Goal: Task Accomplishment & Management: Use online tool/utility

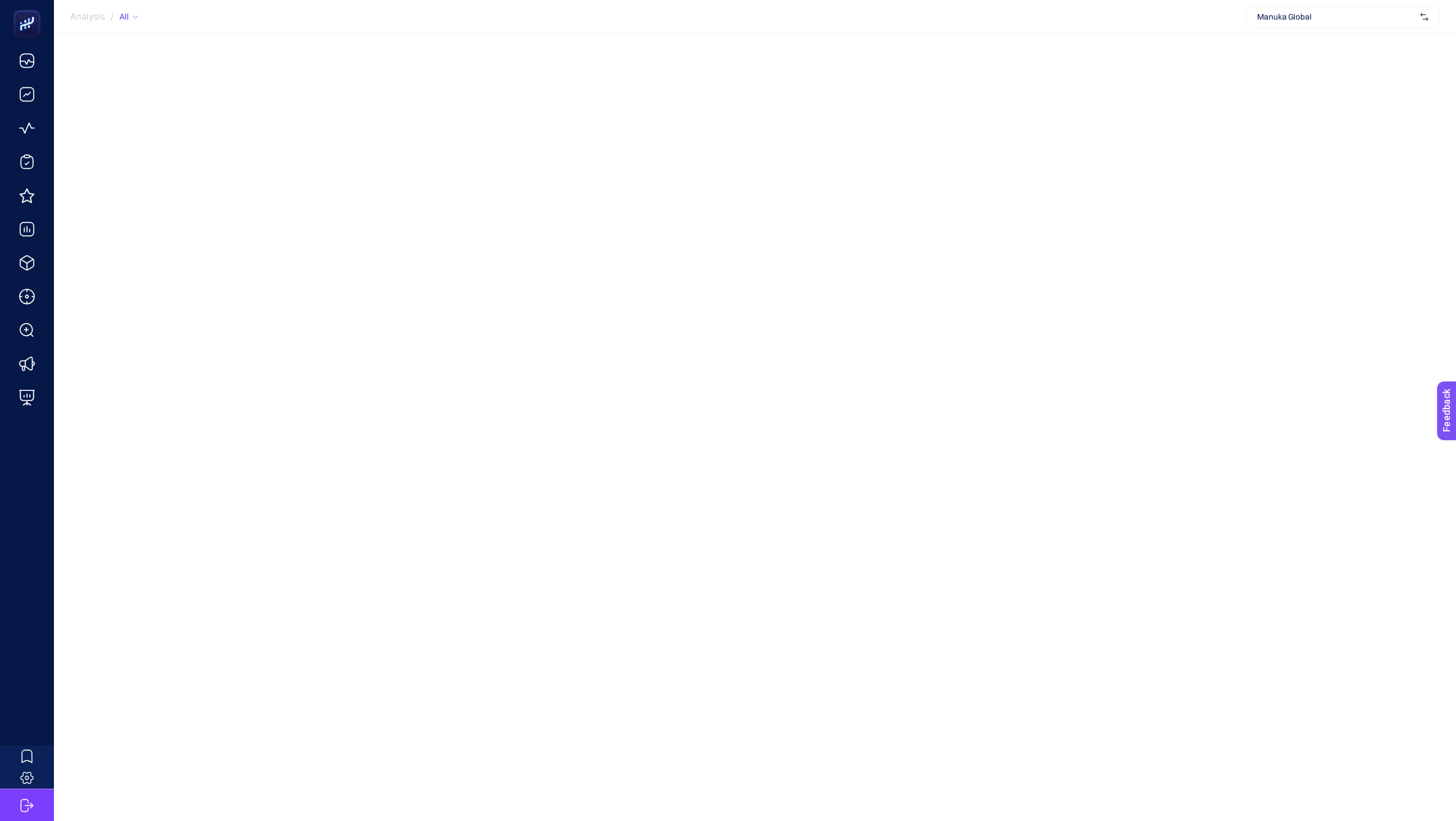
click at [1358, 17] on span "Manuka Global" at bounding box center [1336, 16] width 158 height 11
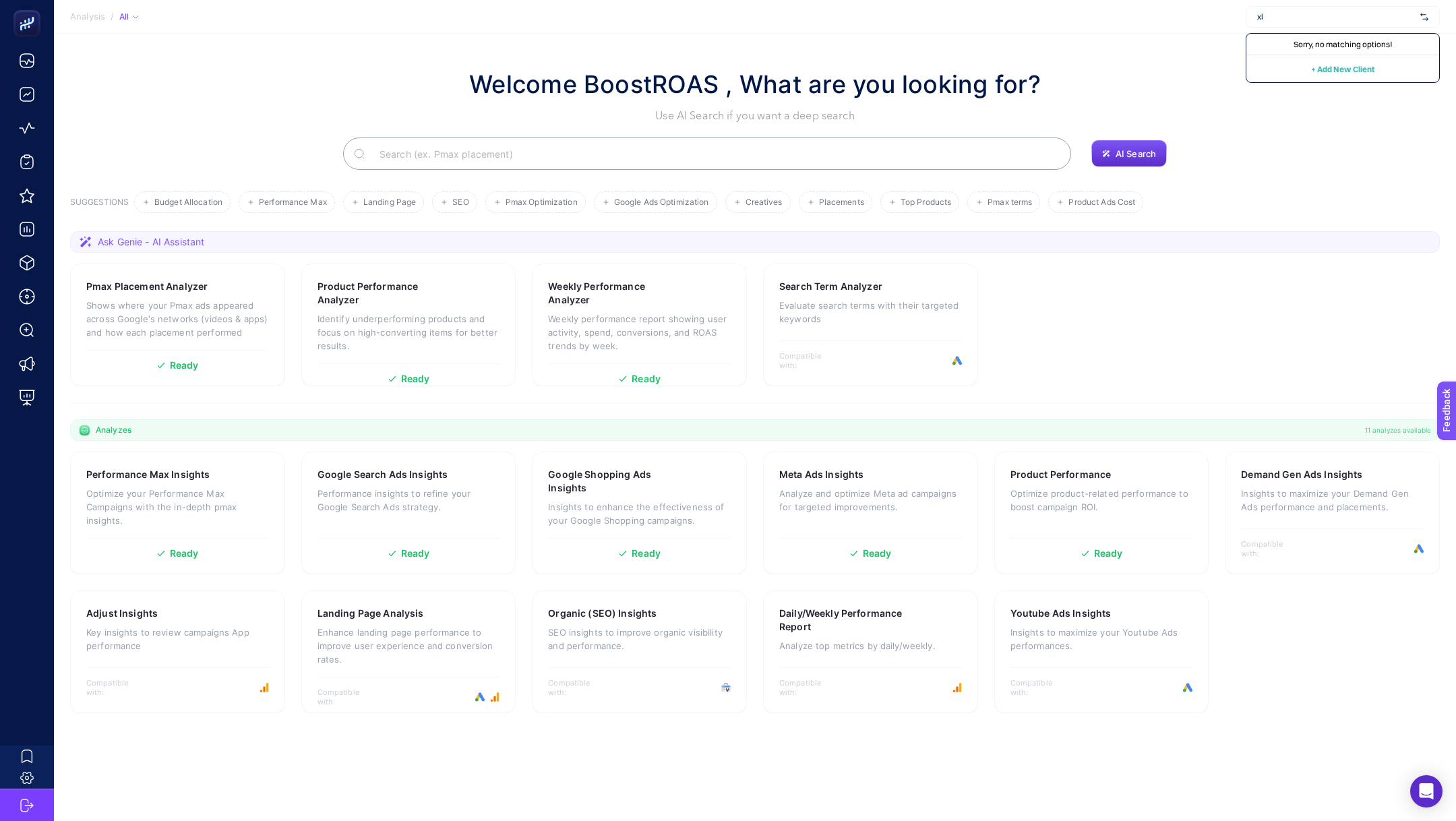
type input "x"
type input "cli"
click at [1314, 61] on div "[DOMAIN_NAME]" at bounding box center [1342, 66] width 193 height 22
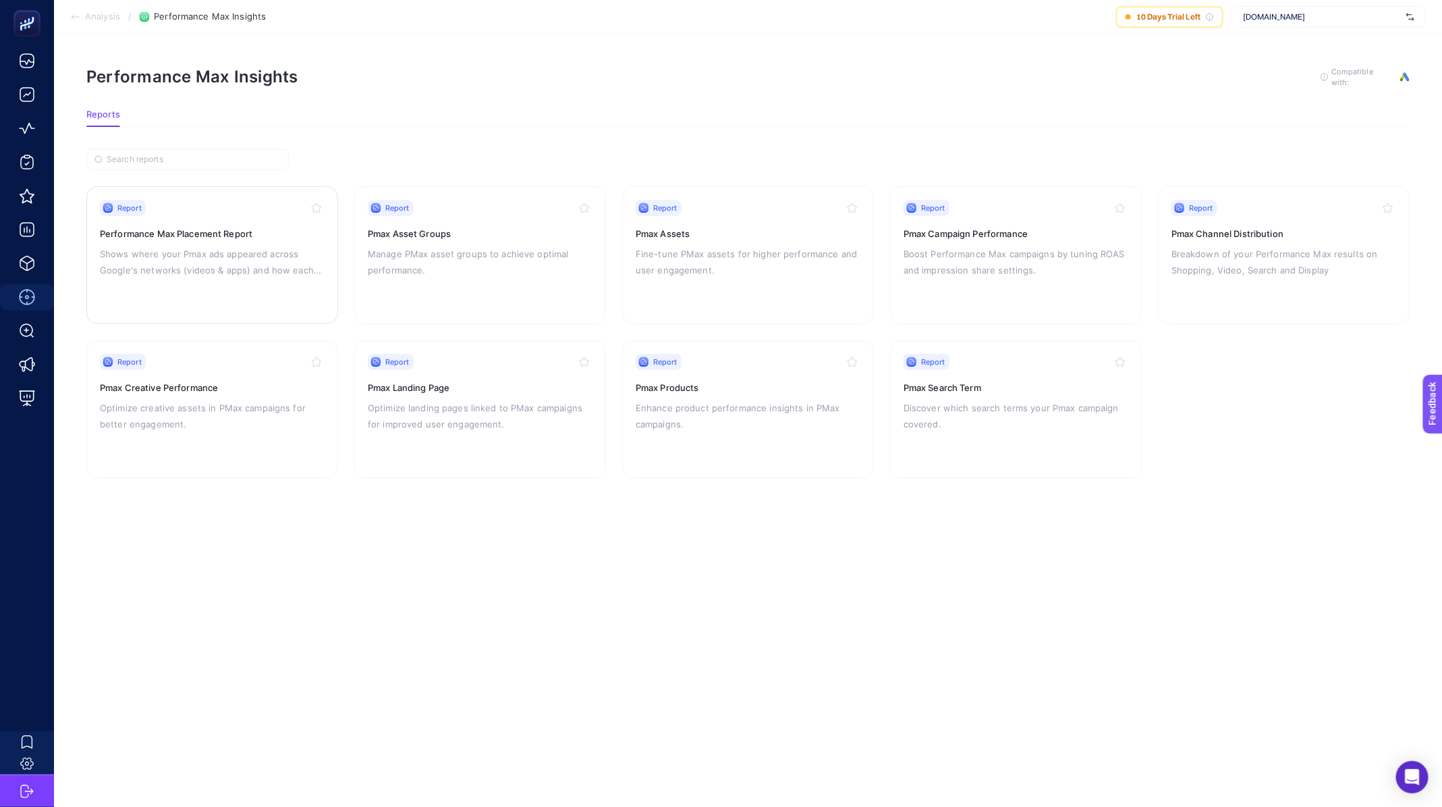
click at [206, 288] on div "Report Performance Max Placement Report Shows where your Pmax ads appeared acro…" at bounding box center [212, 255] width 225 height 111
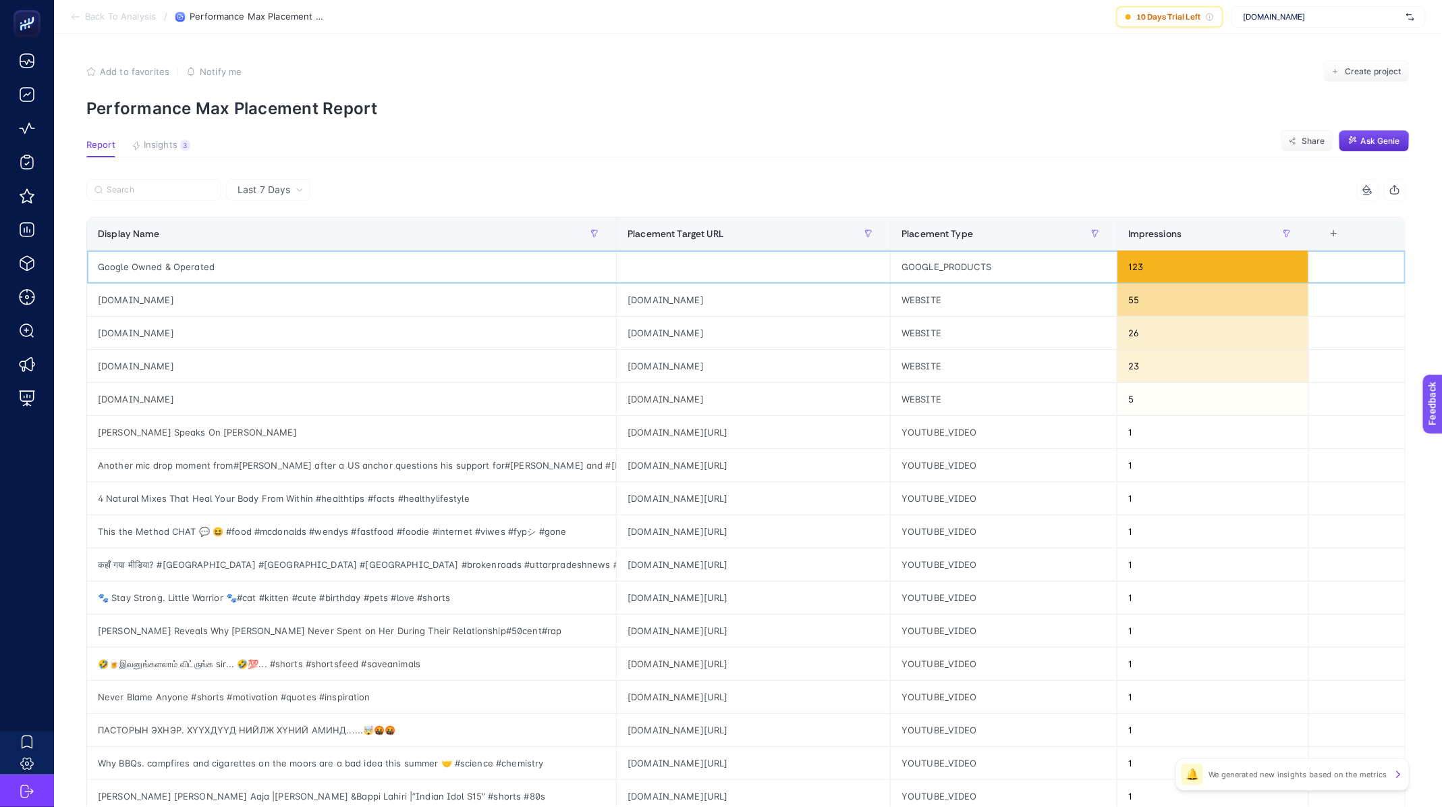
click at [193, 264] on div "Google Owned & Operated" at bounding box center [351, 266] width 529 height 32
click at [100, 300] on div "[DOMAIN_NAME]" at bounding box center [351, 299] width 529 height 32
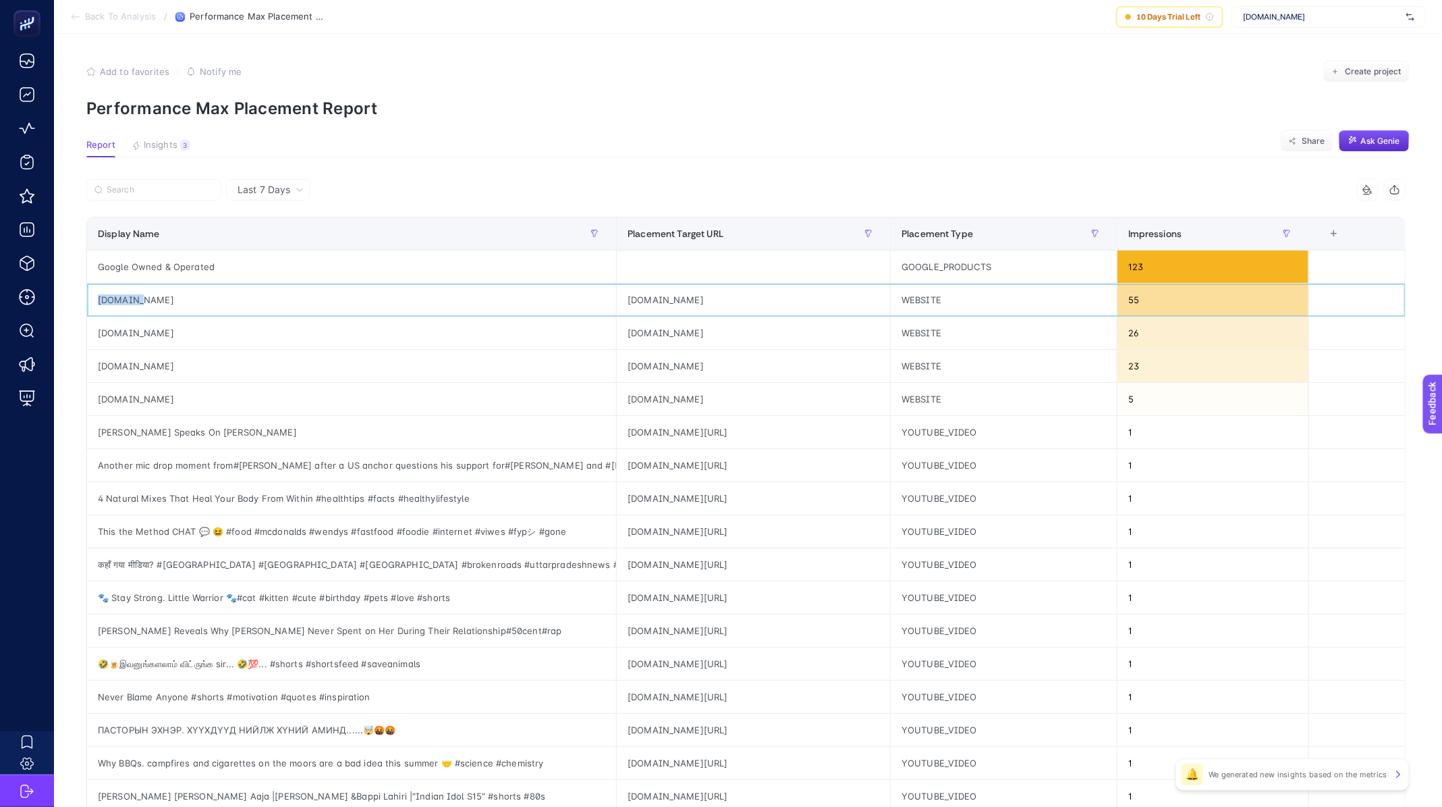
click at [100, 300] on div "[DOMAIN_NAME]" at bounding box center [351, 299] width 529 height 32
click at [136, 347] on div "[DOMAIN_NAME]" at bounding box center [351, 333] width 529 height 32
click at [140, 336] on div "[DOMAIN_NAME]" at bounding box center [351, 333] width 529 height 32
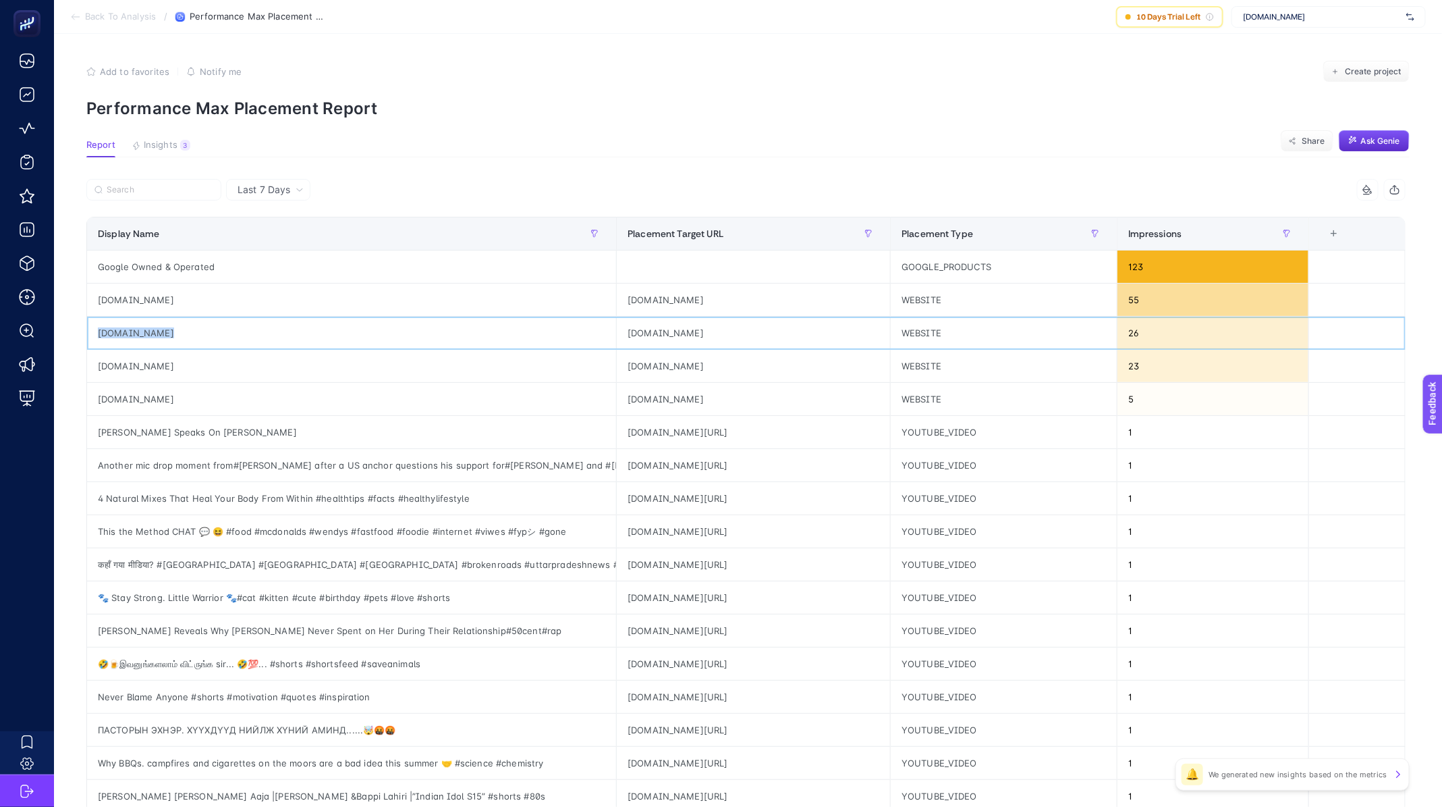
click at [140, 336] on div "[DOMAIN_NAME]" at bounding box center [351, 333] width 529 height 32
click at [132, 389] on div "[DOMAIN_NAME]" at bounding box center [351, 399] width 529 height 32
click at [130, 362] on div "[DOMAIN_NAME]" at bounding box center [351, 366] width 529 height 32
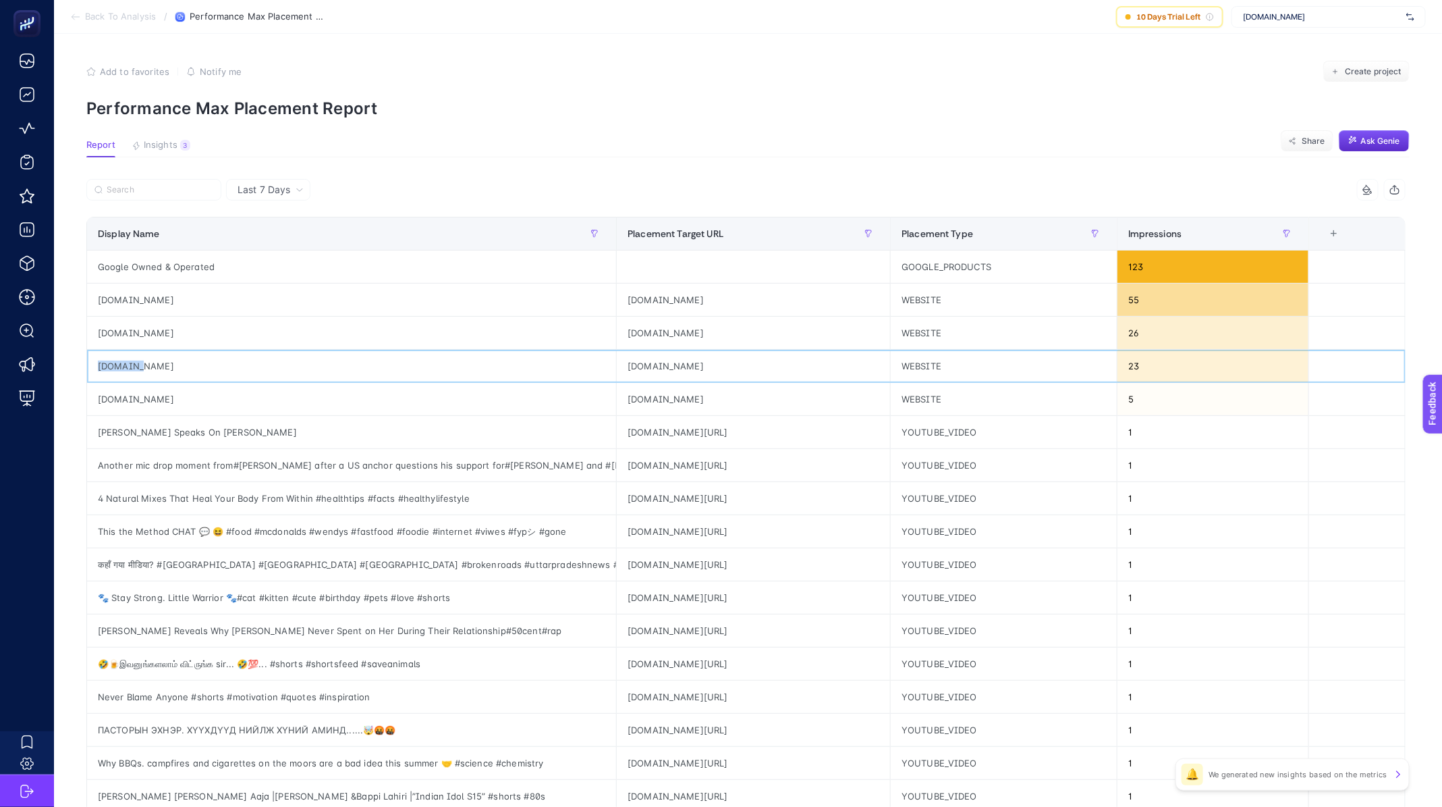
click at [130, 362] on div "[DOMAIN_NAME]" at bounding box center [351, 366] width 529 height 32
click at [129, 435] on div "[PERSON_NAME] Speaks On [PERSON_NAME]" at bounding box center [351, 432] width 529 height 32
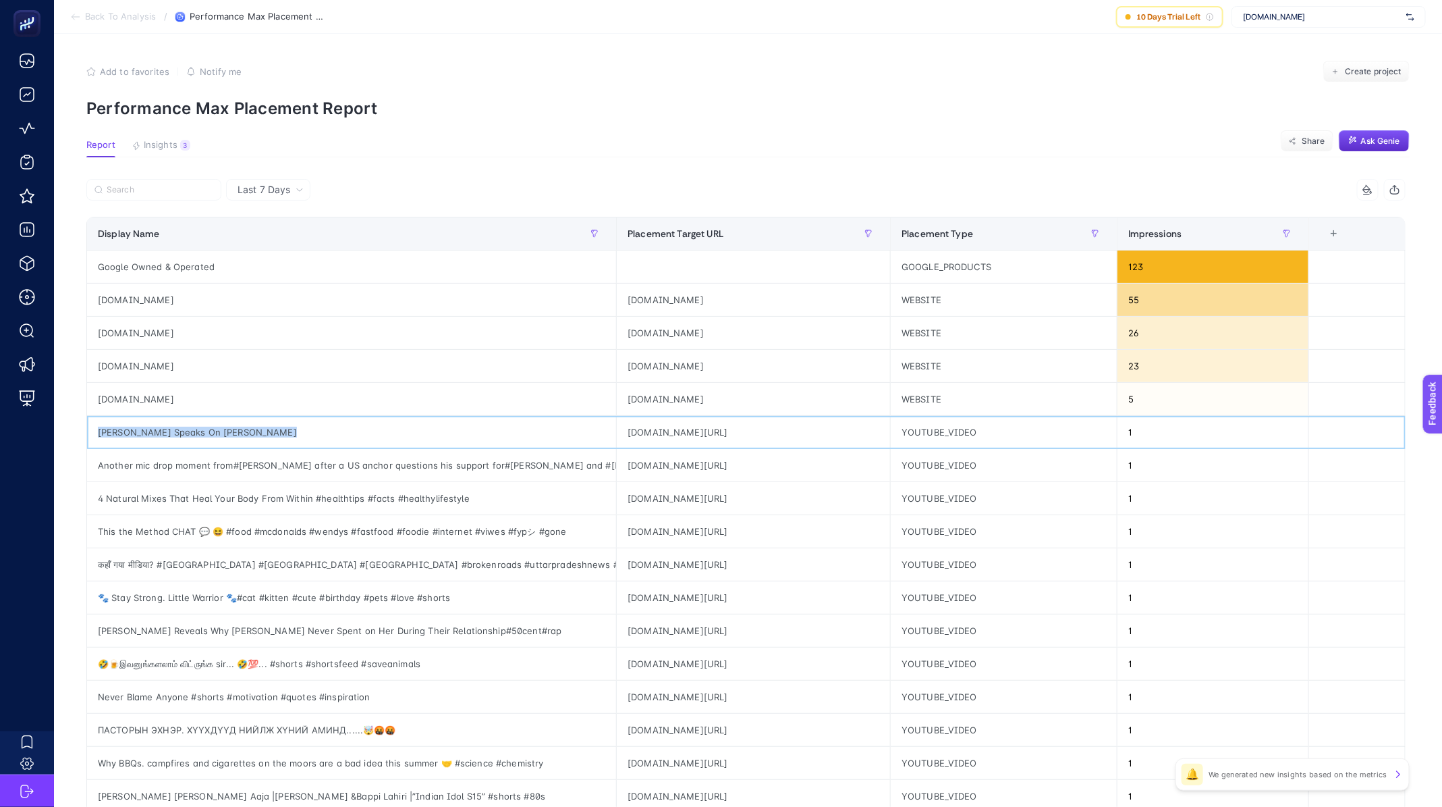
scroll to position [277, 0]
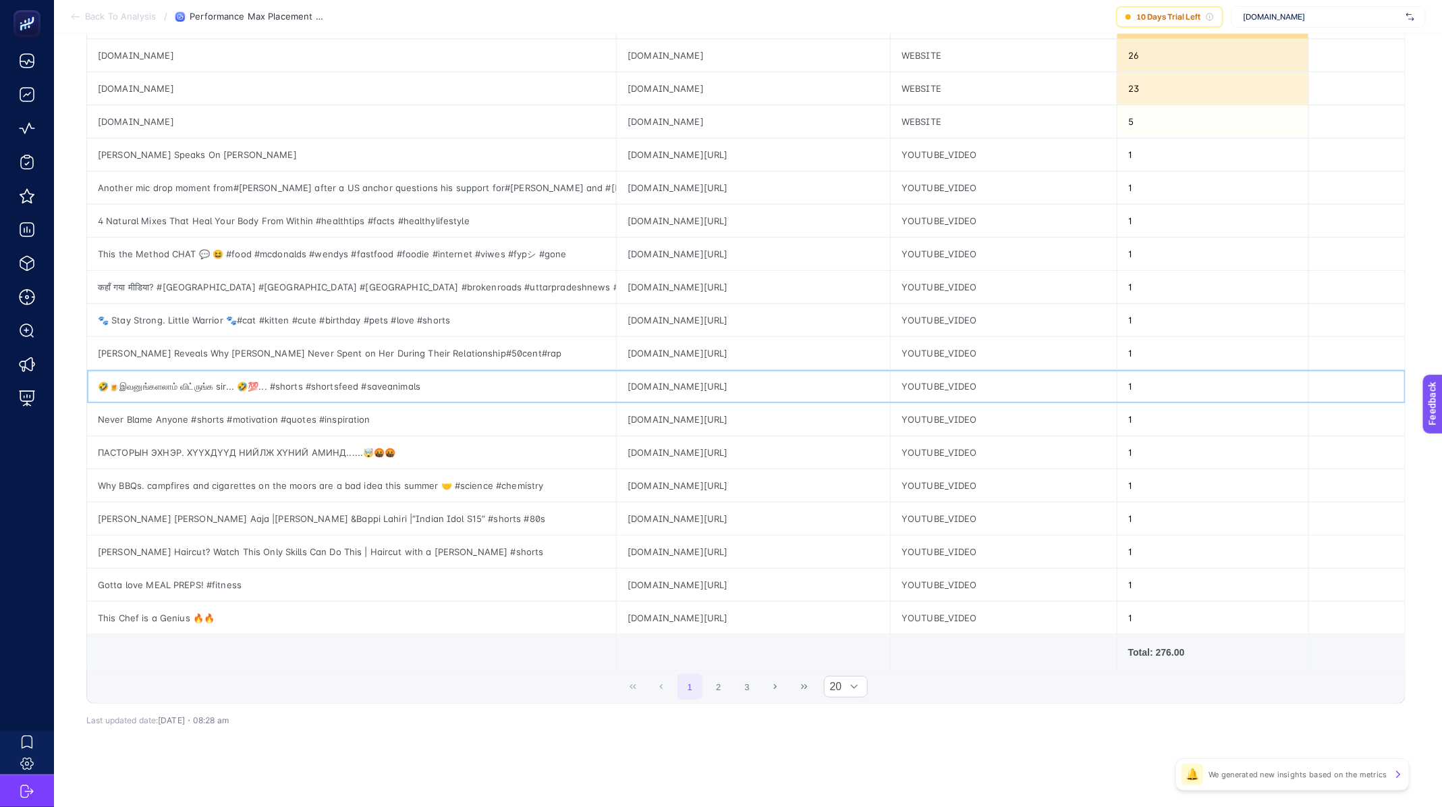
click at [179, 388] on div "🤣🍺இவனுங்களலாம் விட்ருங்க sir... 🤣💯... #shorts #shortsfeed #saveanimals" at bounding box center [351, 386] width 529 height 32
click at [185, 331] on div "🐾 Stay Strong. Little Warrior 🐾#cat #kitten #cute #birthday #pets #love #shorts" at bounding box center [351, 320] width 529 height 32
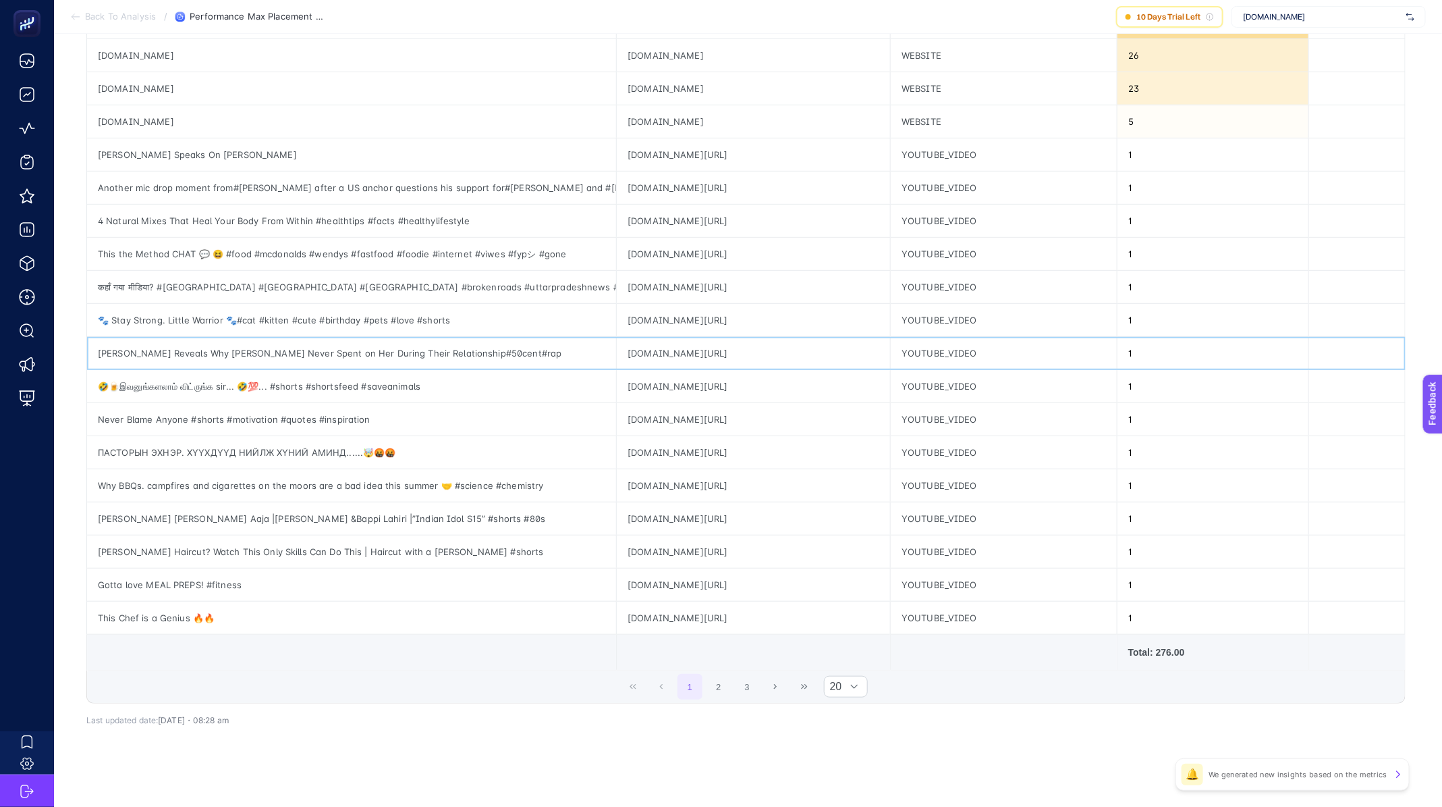
click at [182, 337] on div "[PERSON_NAME] Reveals Why [PERSON_NAME] Never Spent on Her During Their Relatio…" at bounding box center [351, 353] width 529 height 32
click at [195, 321] on div "🐾 Stay Strong. Little Warrior 🐾#cat #kitten #cute #birthday #pets #love #shorts" at bounding box center [351, 320] width 529 height 32
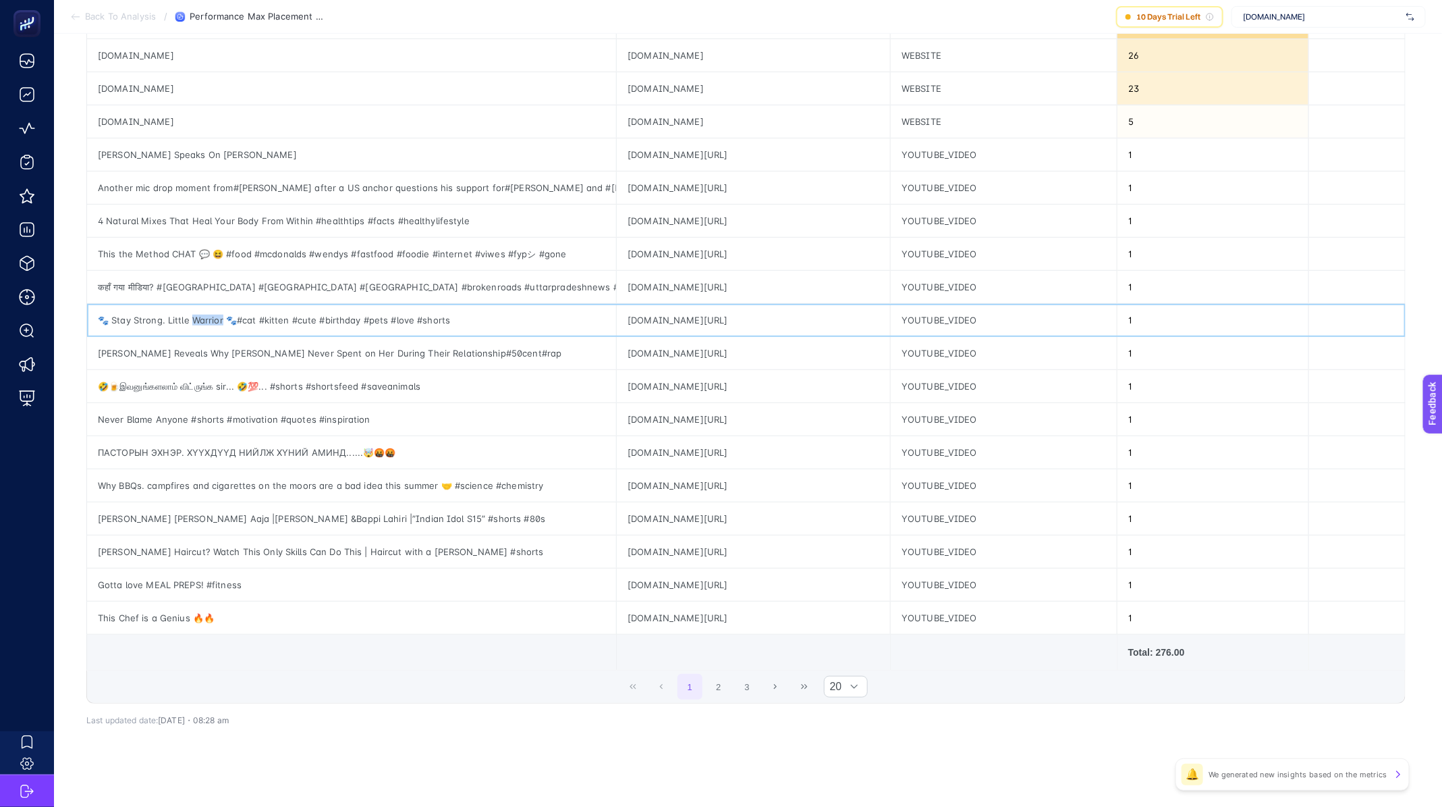
click at [195, 321] on div "🐾 Stay Strong. Little Warrior 🐾#cat #kitten #cute #birthday #pets #love #shorts" at bounding box center [351, 320] width 529 height 32
click at [69, 461] on article "Add to favorites false Notify me Create project Performance Max Placement Repor…" at bounding box center [748, 283] width 1388 height 1055
click at [70, 460] on article "Add to favorites false Notify me Create project Performance Max Placement Repor…" at bounding box center [748, 283] width 1388 height 1055
click at [166, 450] on div "ПАСТОРЫН ЭХНЭР. ХҮҮХДҮҮД НИЙЛЖ ХҮНИЙ АМИНД......🤯🤬🤬" at bounding box center [351, 452] width 529 height 32
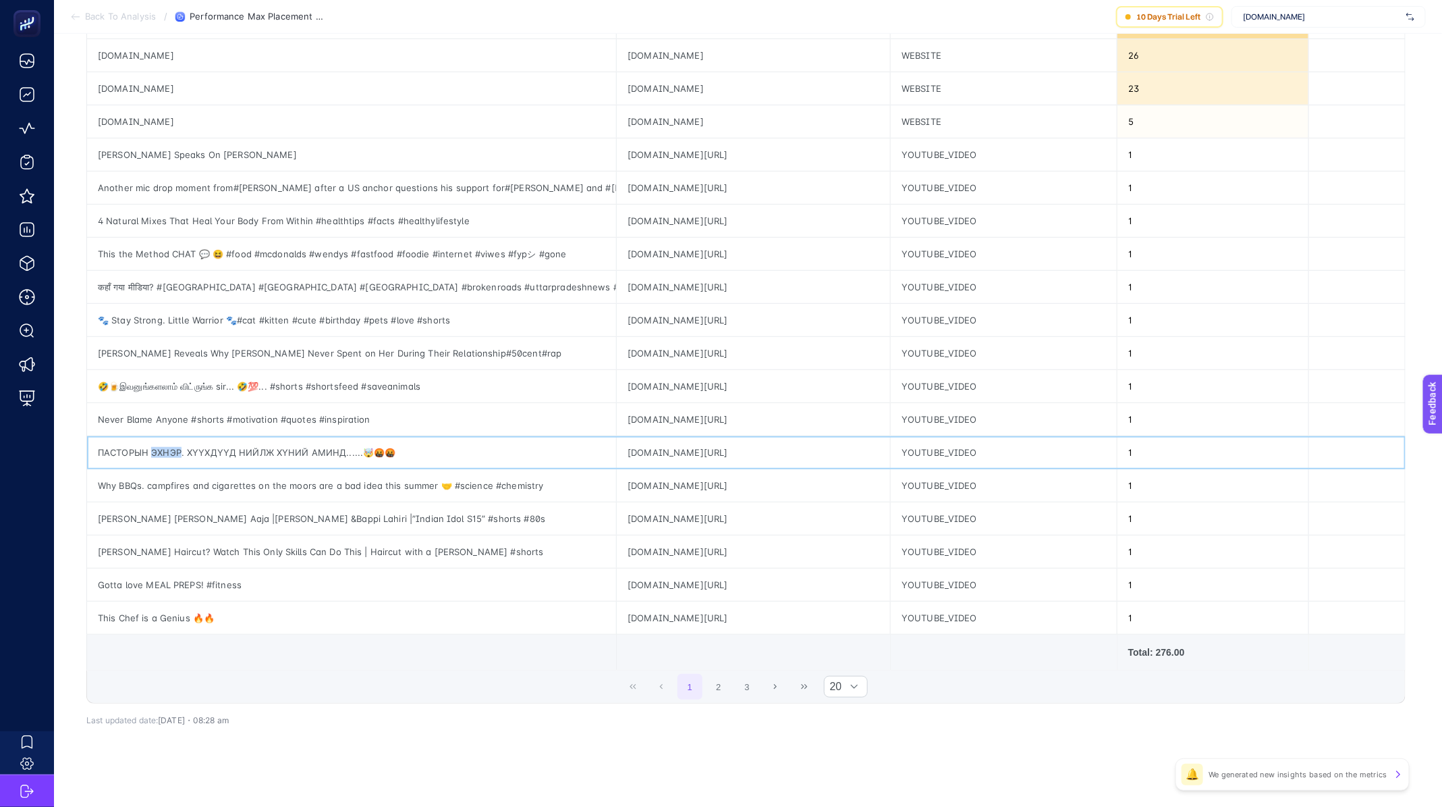
click at [166, 450] on div "ПАСТОРЫН ЭХНЭР. ХҮҮХДҮҮД НИЙЛЖ ХҮНИЙ АМИНД......🤯🤬🤬" at bounding box center [351, 452] width 529 height 32
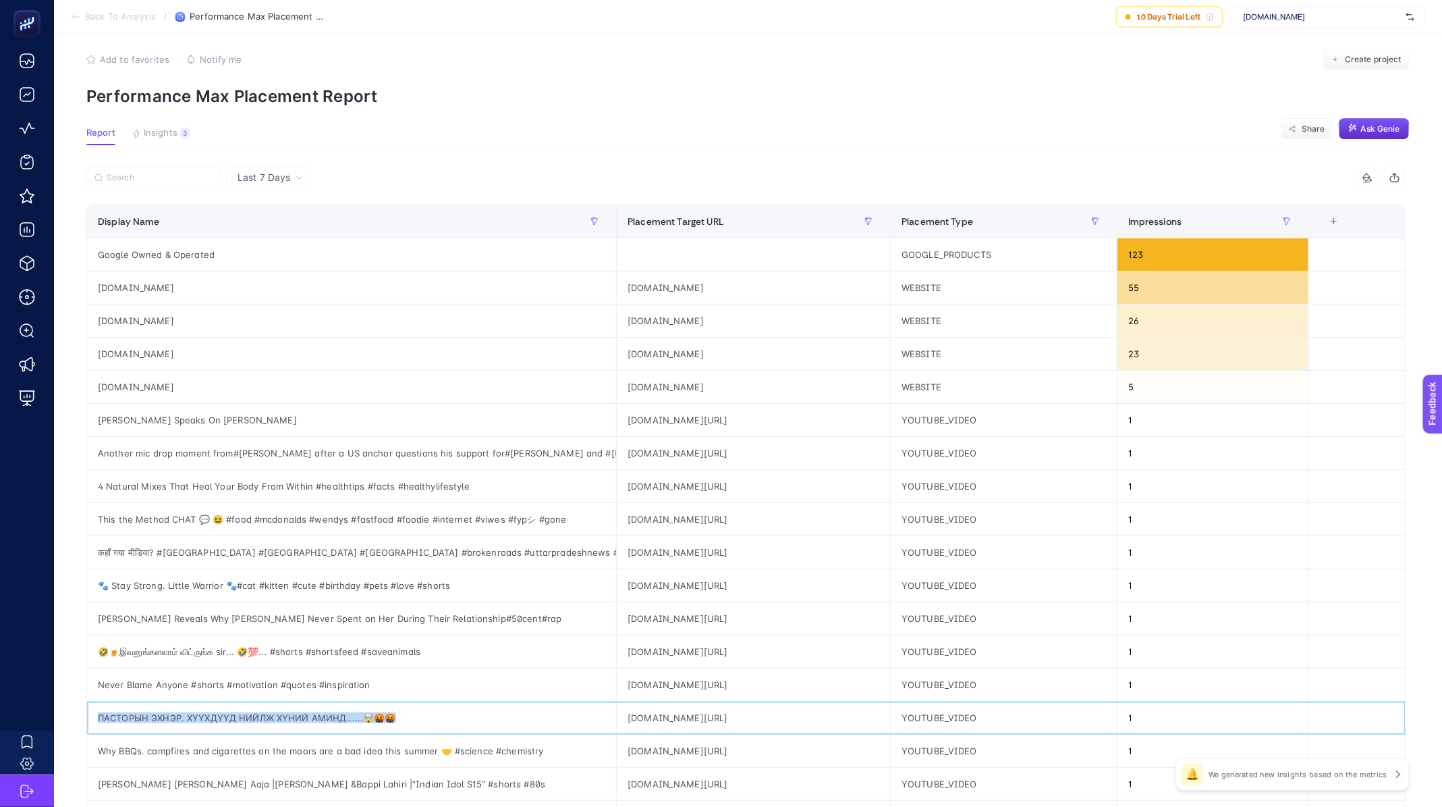
scroll to position [0, 0]
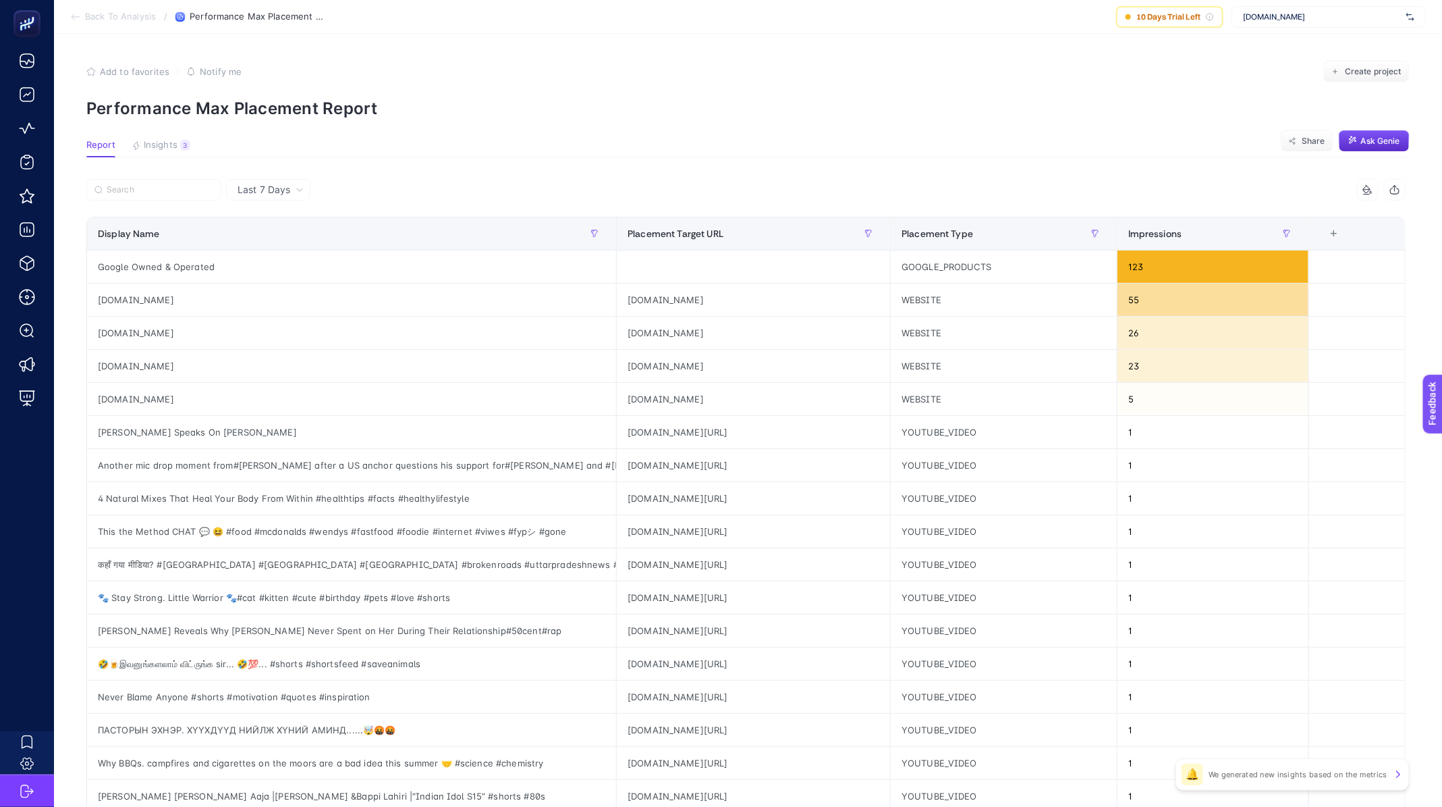
click at [91, 10] on section "Back To Analysis / Performance Max Placement Report 10 Days Trial Left [DOMAIN_…" at bounding box center [748, 17] width 1388 height 34
click at [116, 24] on section "Back To Analysis / Performance Max Placement Report 10 Days Trial Left [DOMAIN_…" at bounding box center [748, 17] width 1388 height 34
click at [116, 19] on span "Back To Analysis" at bounding box center [120, 16] width 71 height 11
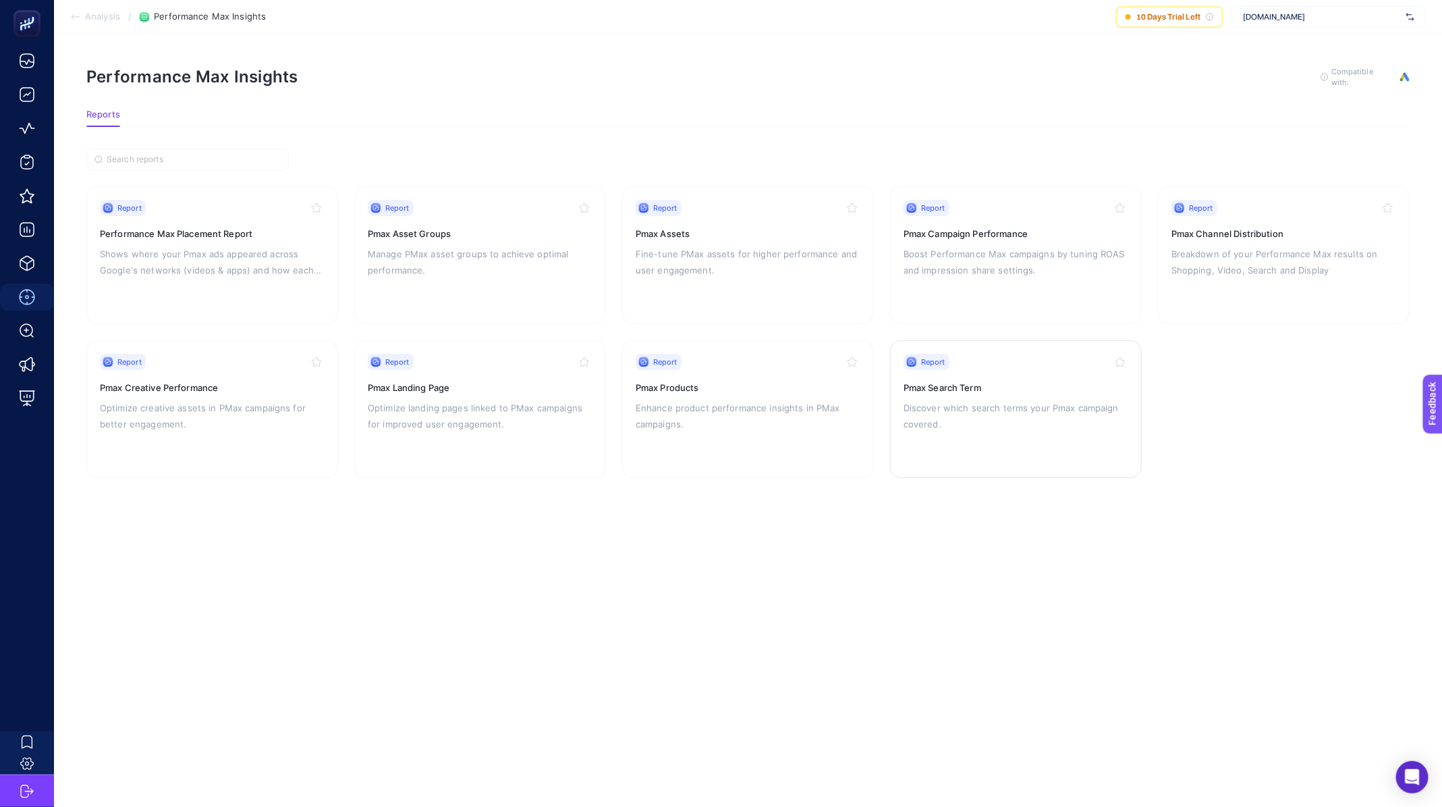
click at [973, 420] on p "Discover which search terms your Pmax campaign covered." at bounding box center [1016, 416] width 225 height 32
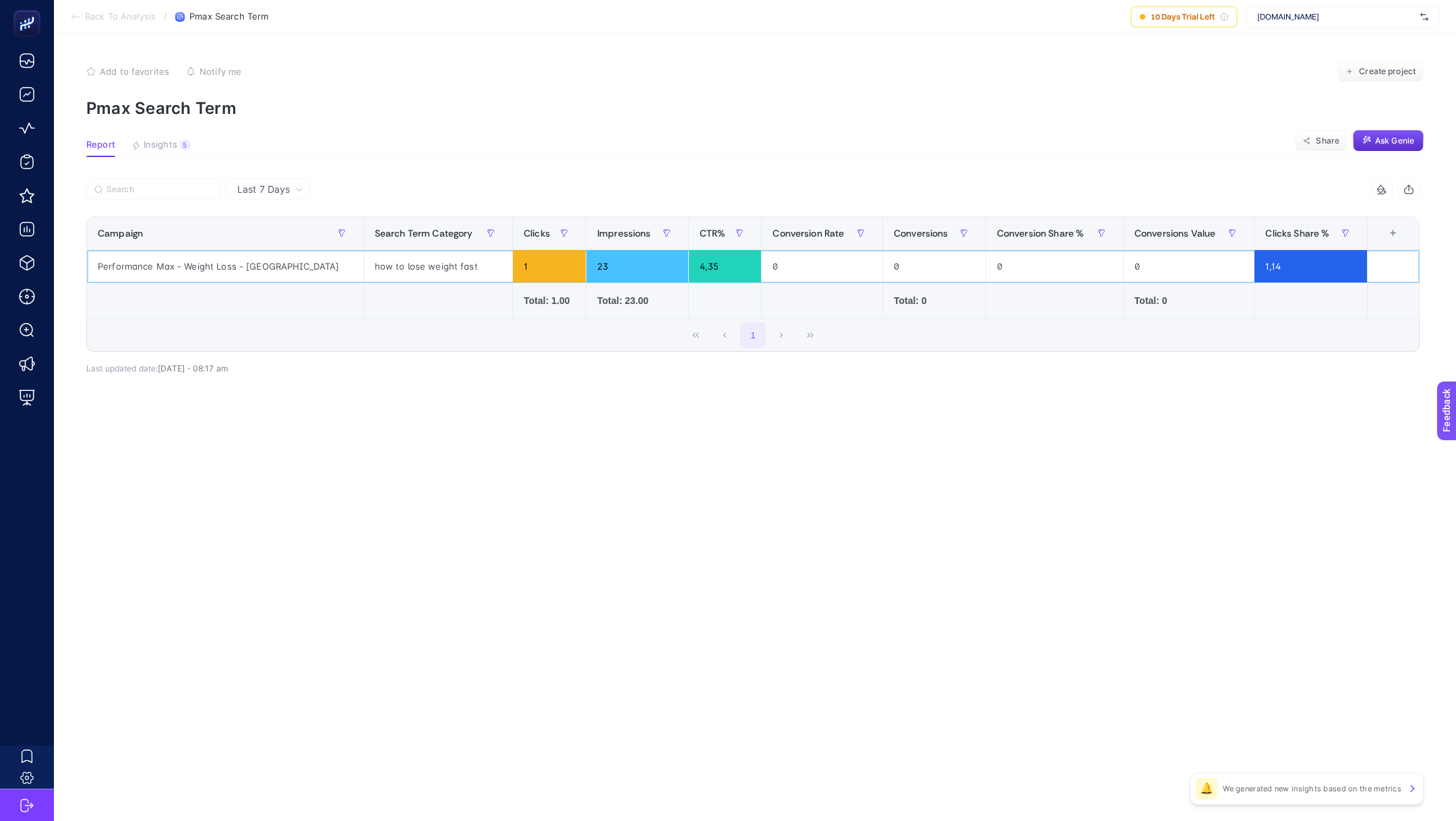
click at [177, 274] on div "Performance Max - Weight Loss - [GEOGRAPHIC_DATA]" at bounding box center [225, 266] width 277 height 32
click at [244, 194] on span "Last 7 Days" at bounding box center [264, 189] width 53 height 13
click at [294, 246] on li "Last 30 Days" at bounding box center [268, 242] width 76 height 24
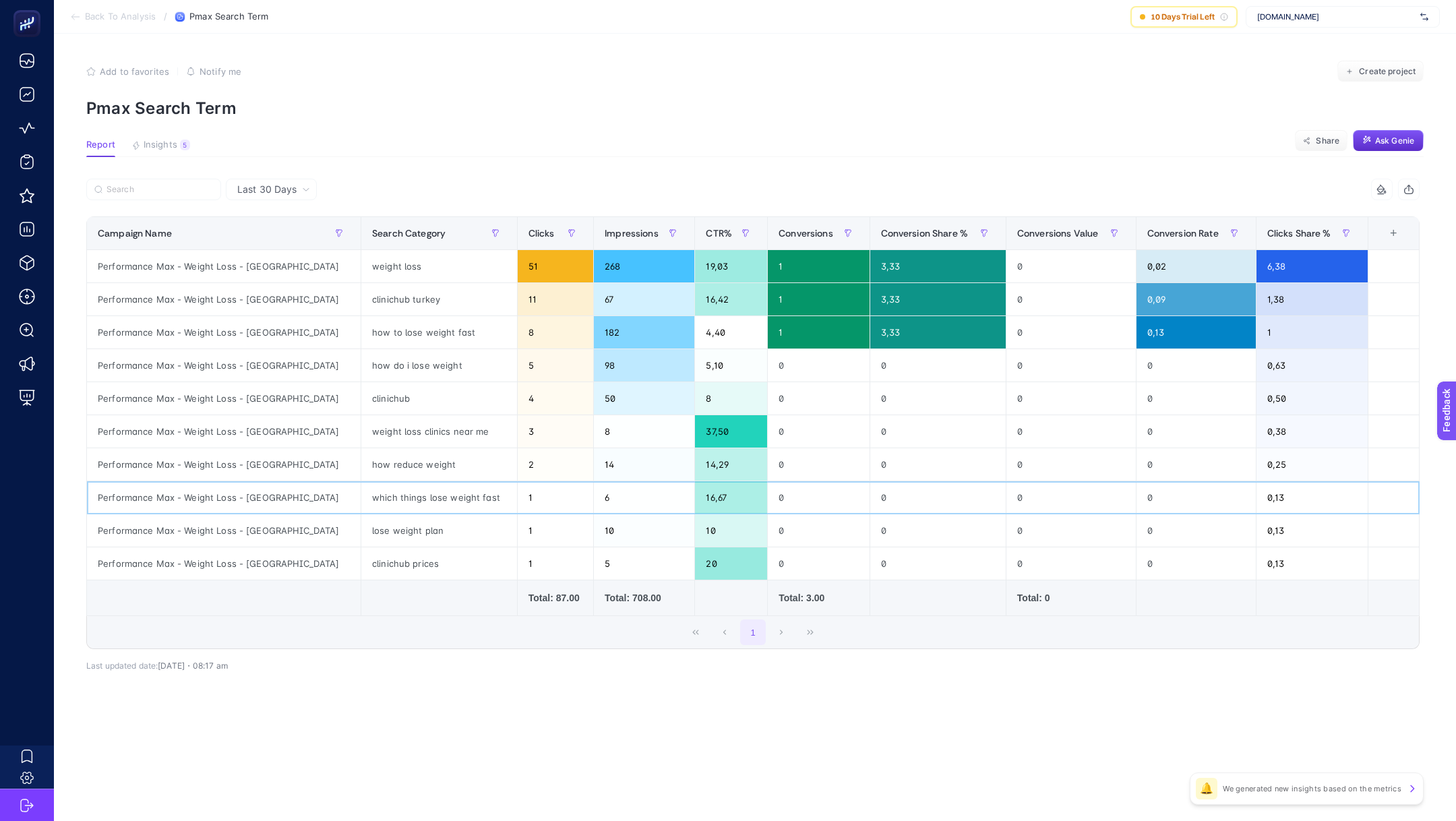
click at [362, 501] on div "which things lose weight fast" at bounding box center [439, 497] width 156 height 32
click at [362, 472] on div "how reduce weight" at bounding box center [439, 464] width 156 height 32
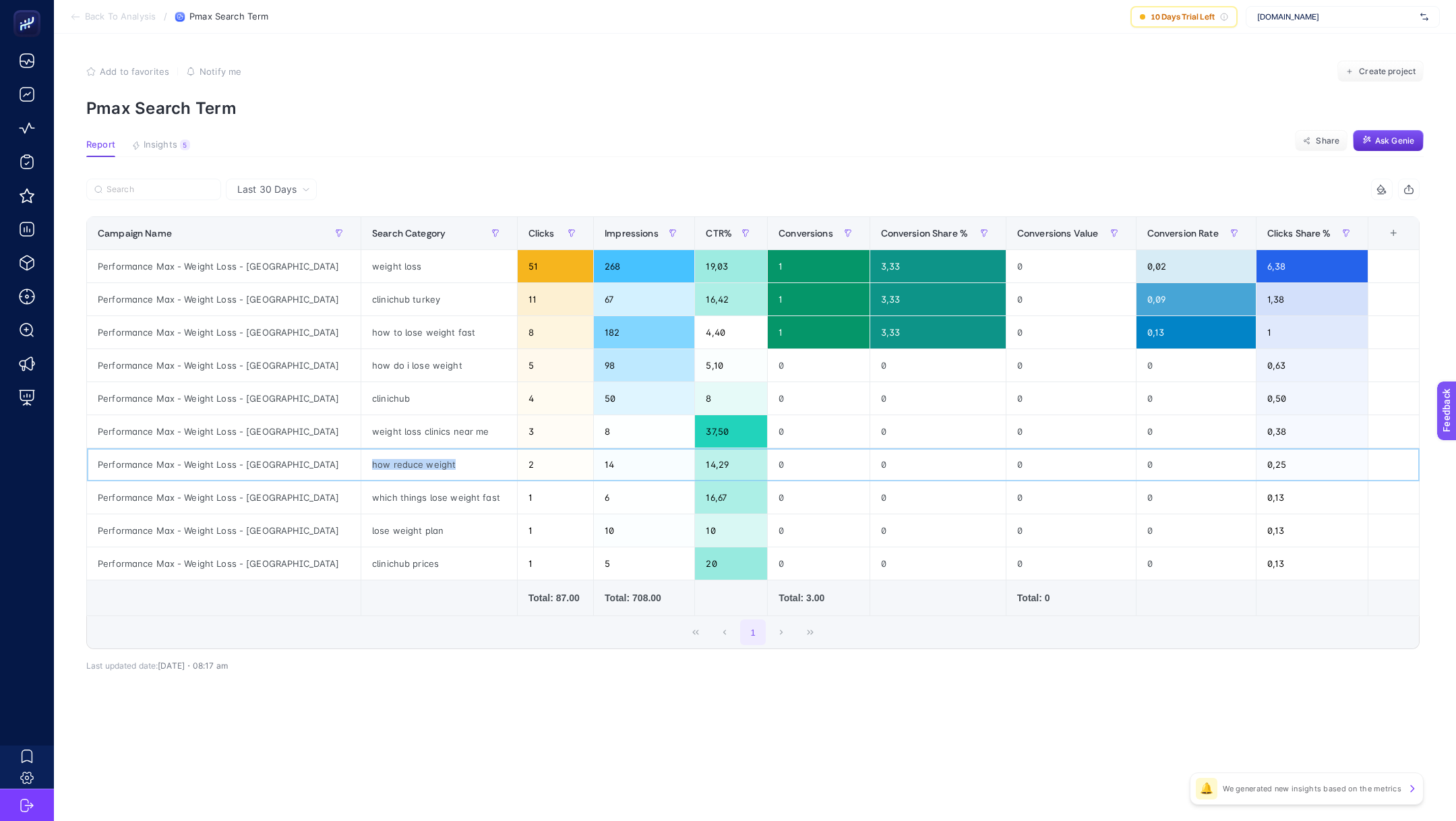
click at [362, 472] on div "how reduce weight" at bounding box center [439, 464] width 156 height 32
click at [362, 452] on div "how reduce weight" at bounding box center [439, 464] width 156 height 32
click at [362, 424] on div "weight loss clinics near me" at bounding box center [439, 431] width 156 height 32
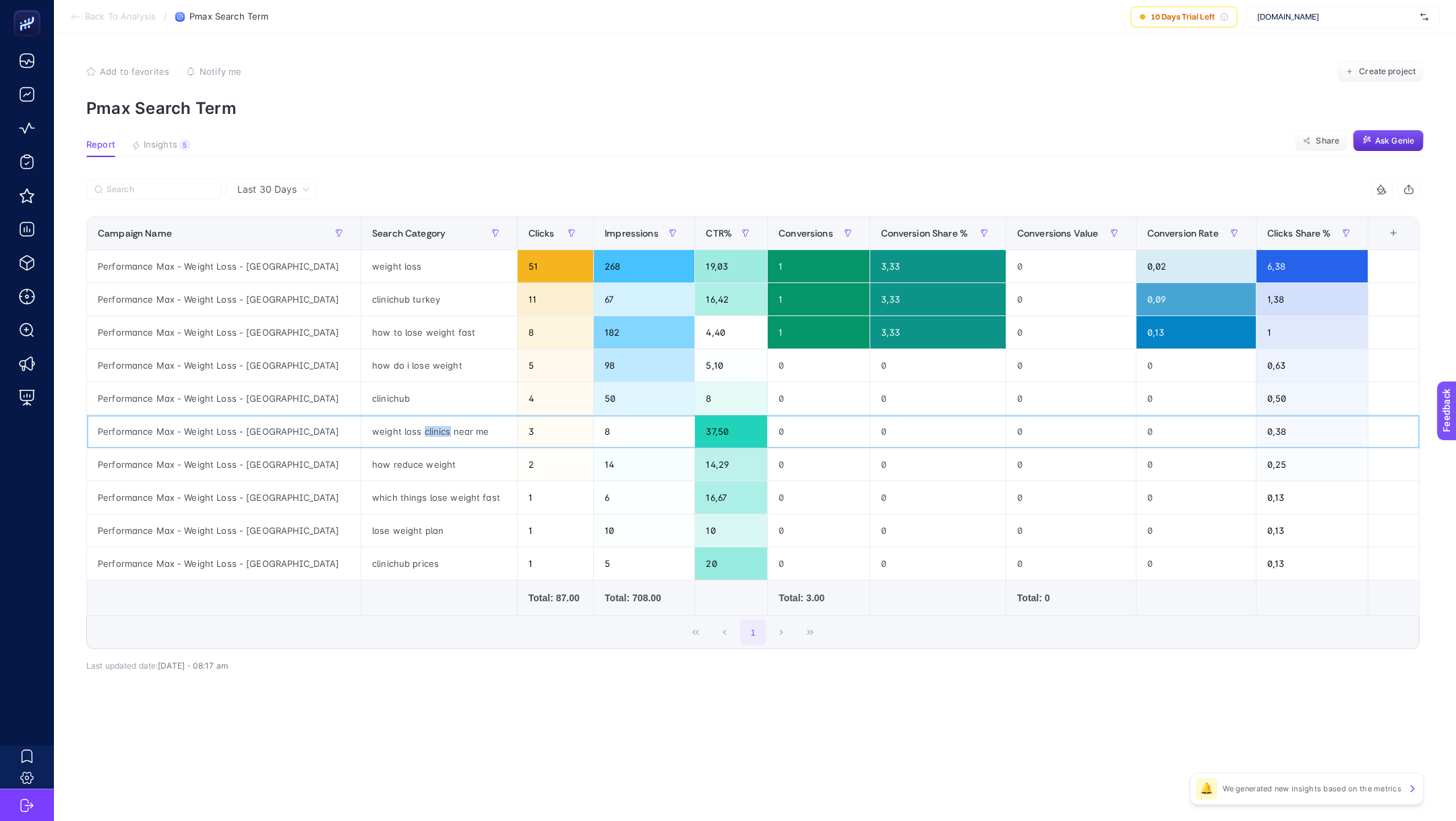
click at [362, 424] on div "weight loss clinics near me" at bounding box center [439, 431] width 156 height 32
click at [362, 383] on div "clinichub" at bounding box center [439, 399] width 156 height 32
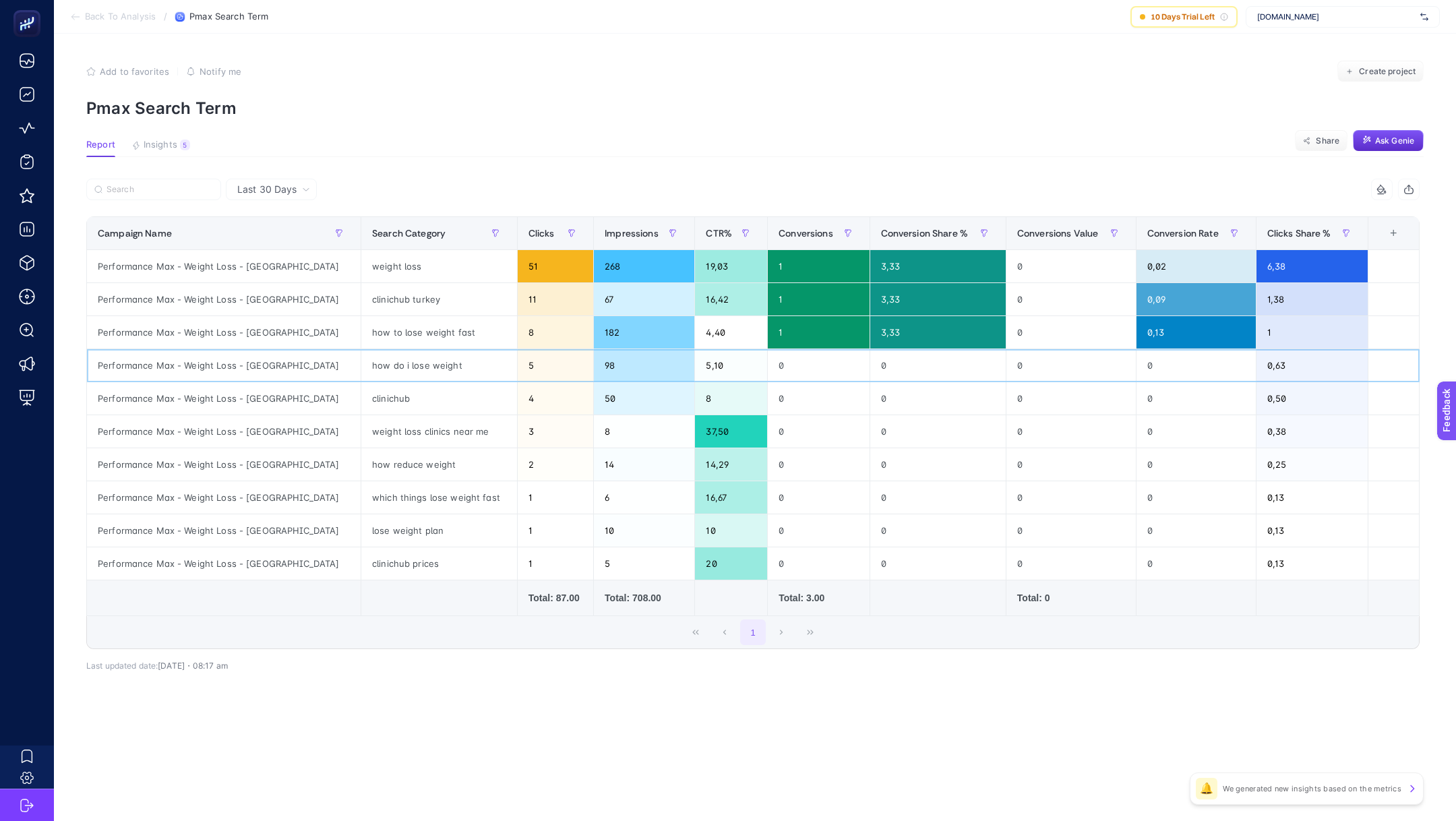
click at [362, 375] on div "how do i lose weight" at bounding box center [439, 366] width 156 height 32
click at [362, 329] on div "how to lose weight fast" at bounding box center [439, 333] width 156 height 32
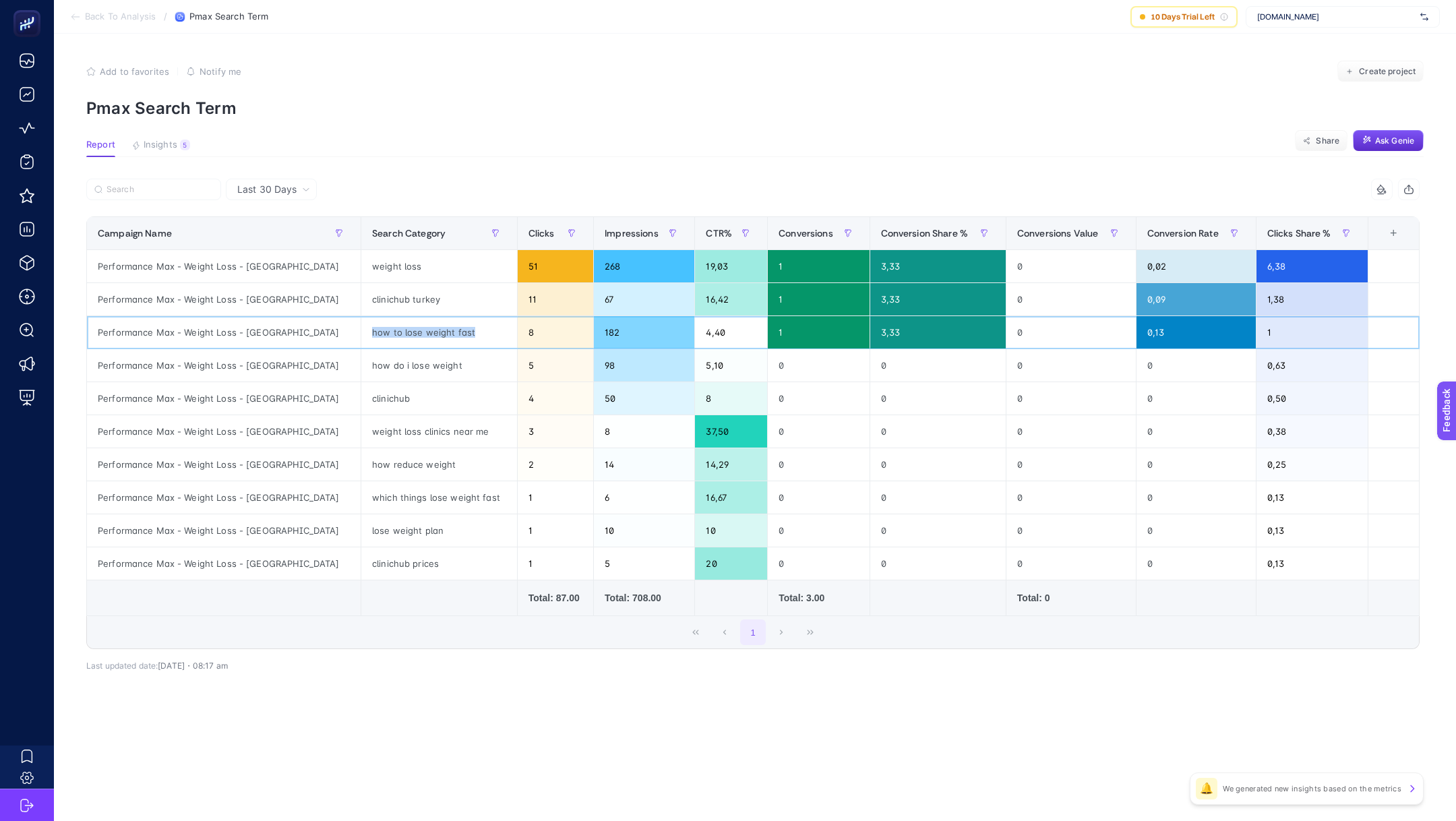
click at [362, 329] on div "how to lose weight fast" at bounding box center [439, 333] width 156 height 32
click at [362, 298] on div "clinichub turkey" at bounding box center [439, 299] width 156 height 32
click at [362, 273] on div "weight loss" at bounding box center [439, 266] width 156 height 32
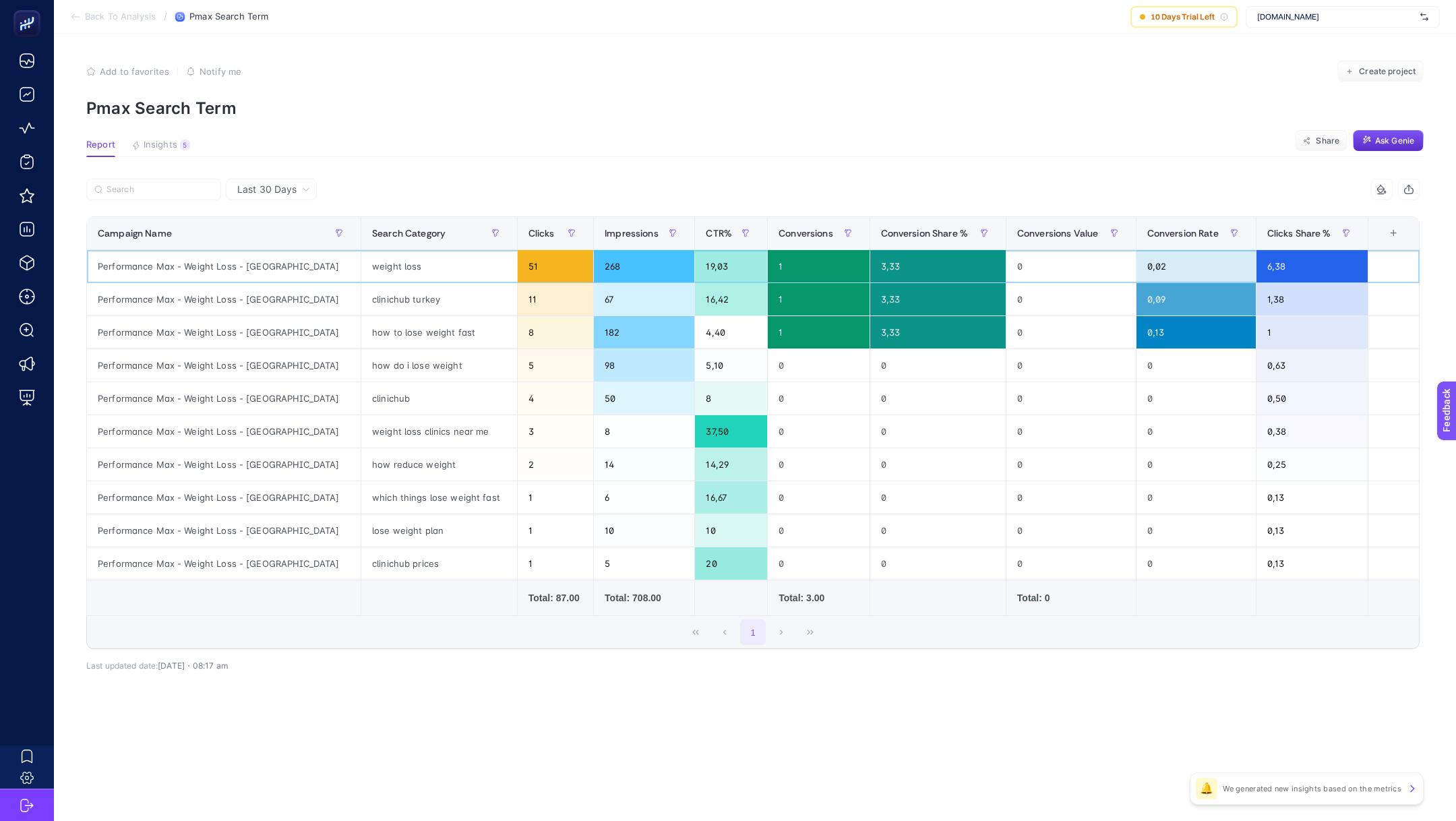
click at [362, 273] on div "weight loss" at bounding box center [439, 266] width 156 height 32
click at [362, 397] on div "clinichub" at bounding box center [439, 399] width 156 height 32
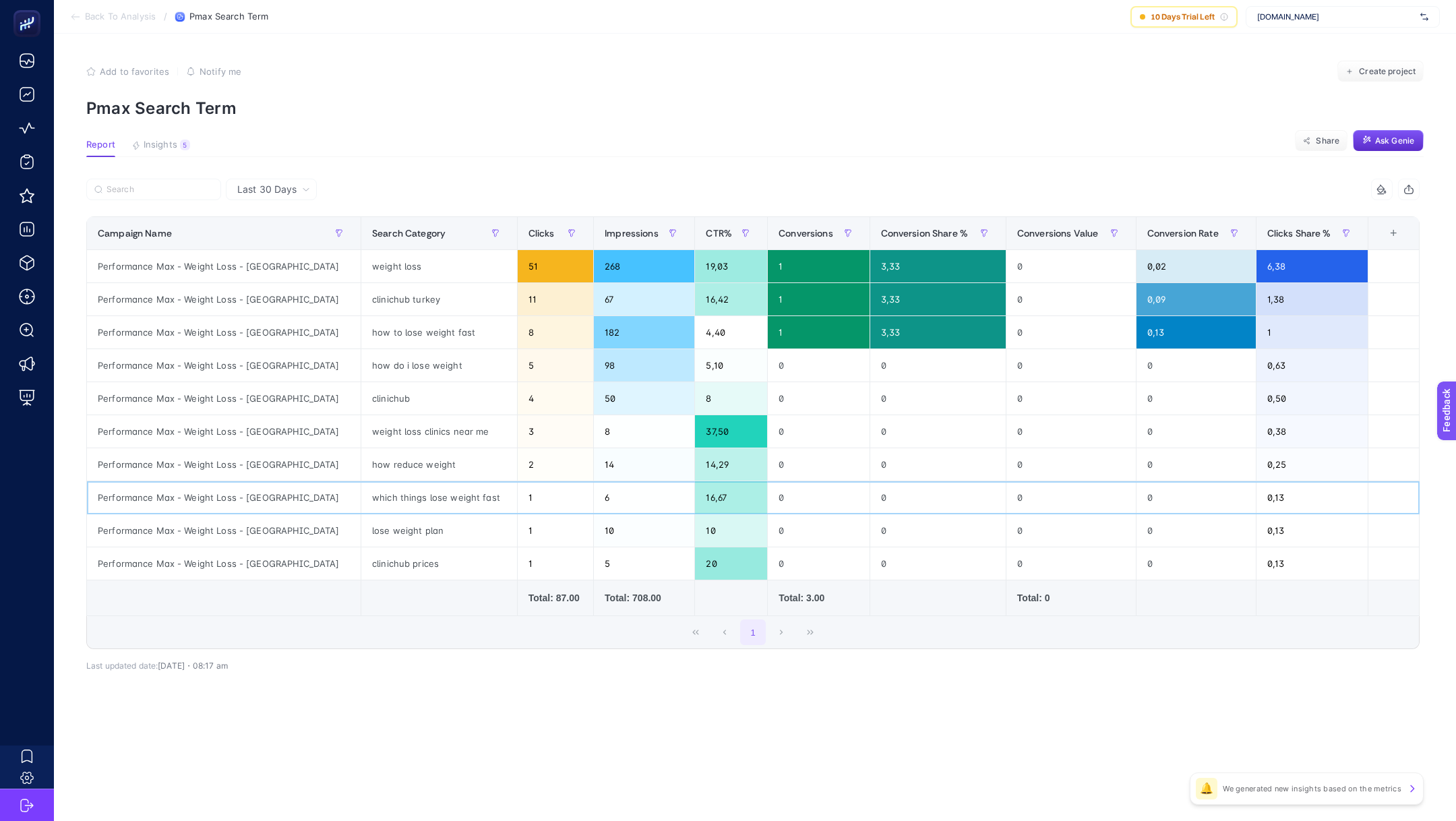
click at [362, 482] on div "which things lose weight fast" at bounding box center [439, 497] width 156 height 32
click at [362, 450] on div "how reduce weight" at bounding box center [439, 464] width 156 height 32
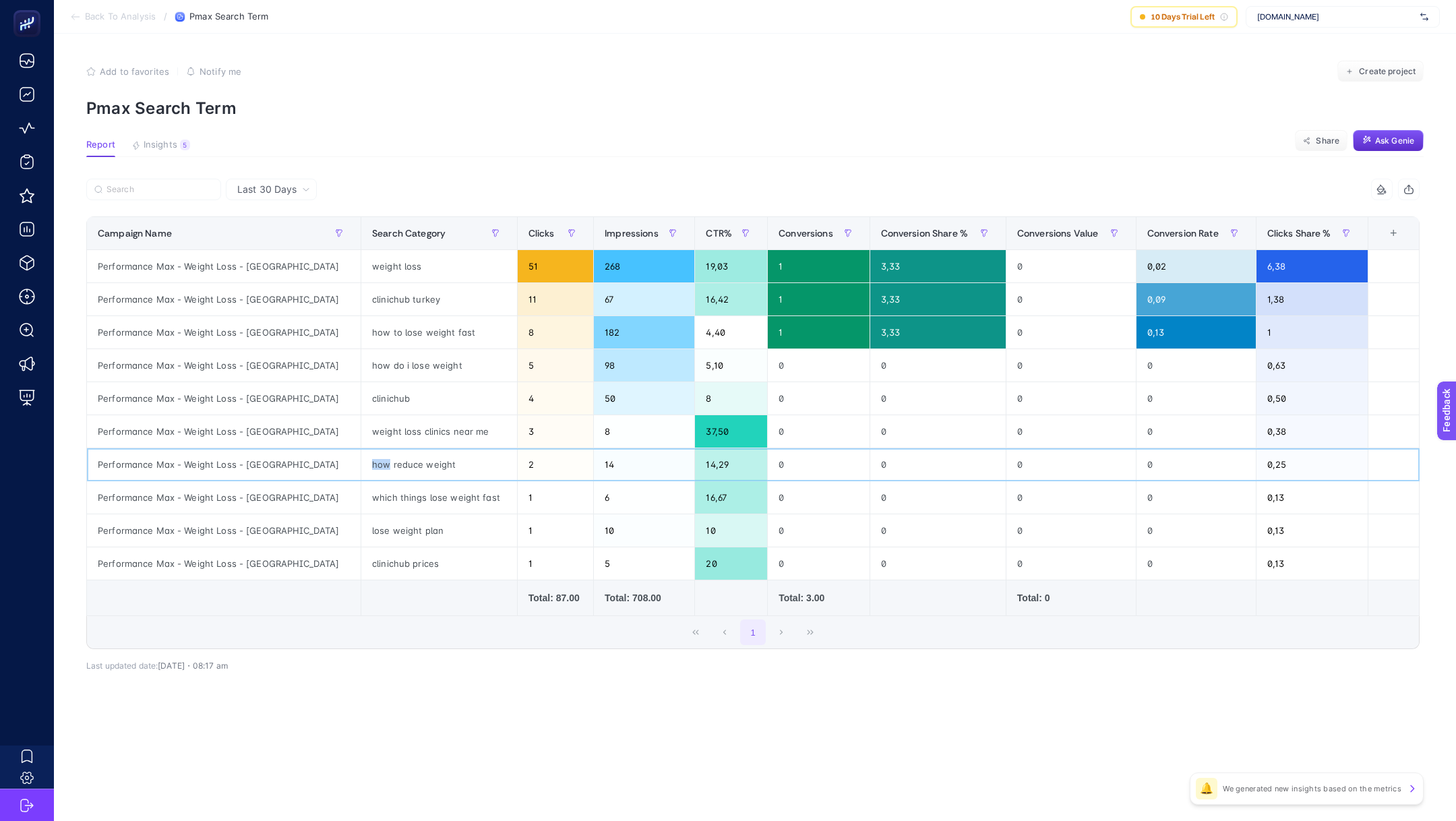
click at [362, 450] on div "how reduce weight" at bounding box center [439, 464] width 156 height 32
click at [362, 533] on div "lose weight plan" at bounding box center [439, 530] width 156 height 32
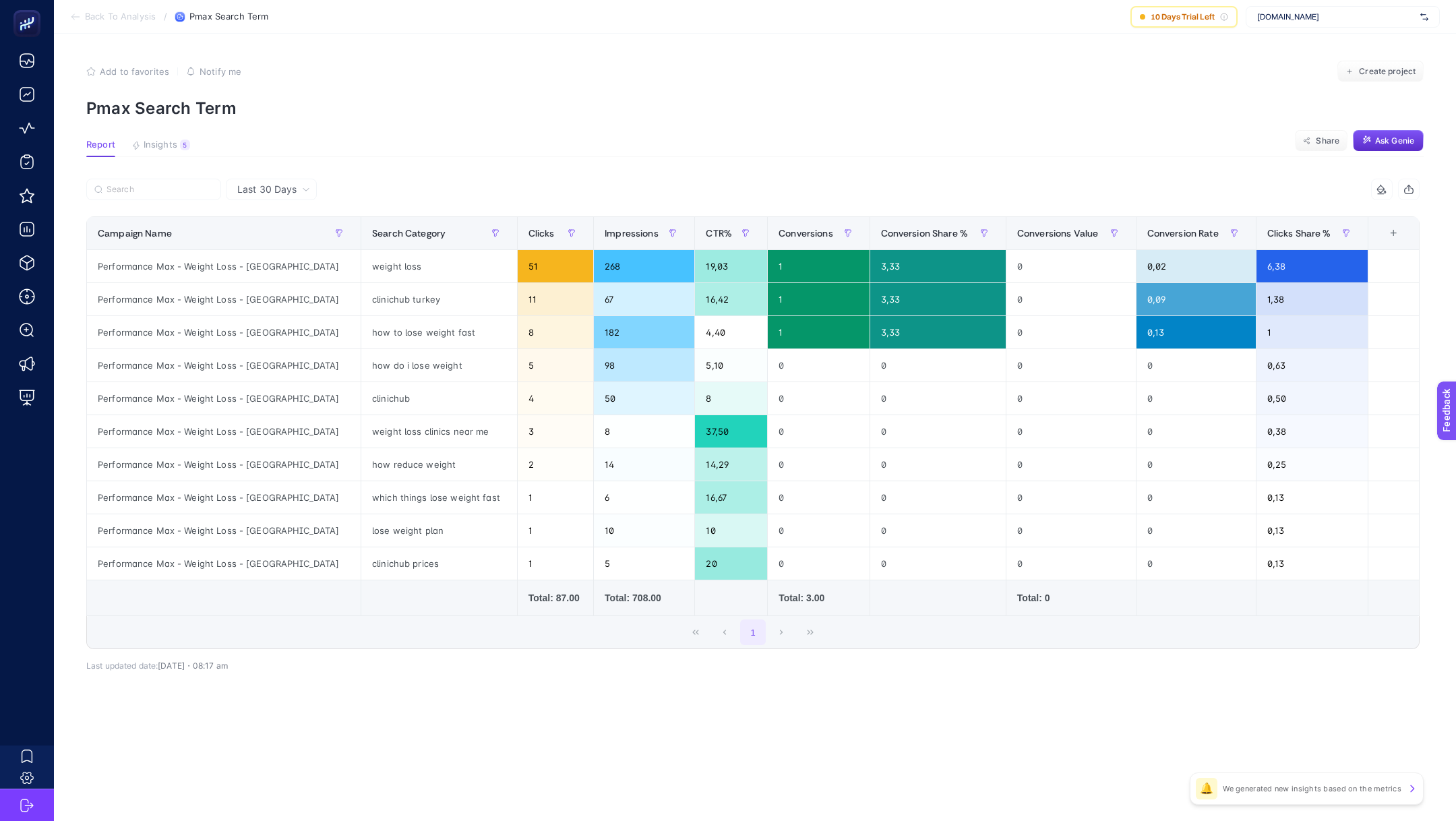
click at [109, 24] on section "Back To Analysis / Pmax Search Term 10 Days Trial Left [DOMAIN_NAME]" at bounding box center [755, 17] width 1402 height 34
click at [111, 21] on span "Back To Analysis" at bounding box center [120, 16] width 71 height 11
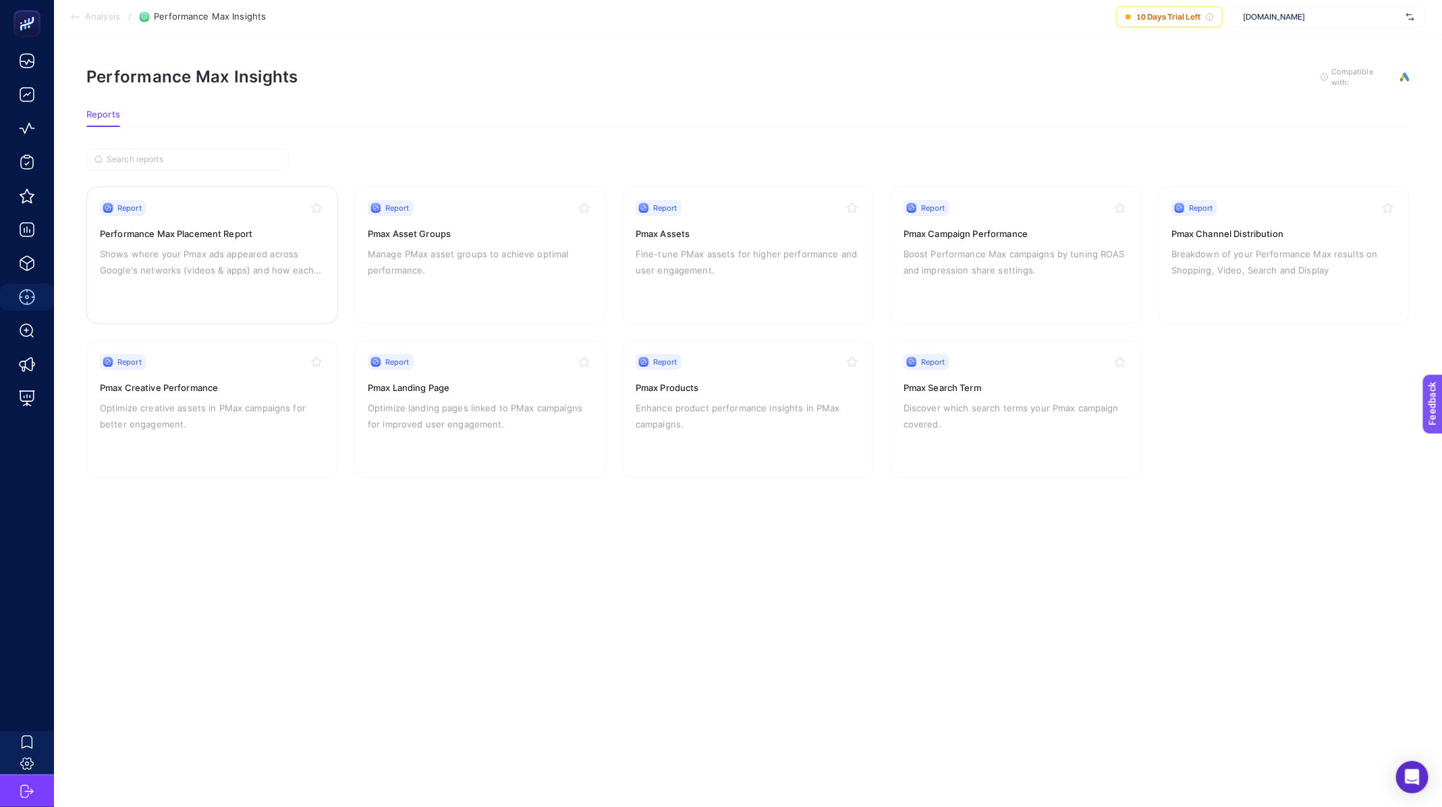
click at [138, 254] on p "Shows where your Pmax ads appeared across Google's networks (videos & apps) and…" at bounding box center [212, 262] width 225 height 32
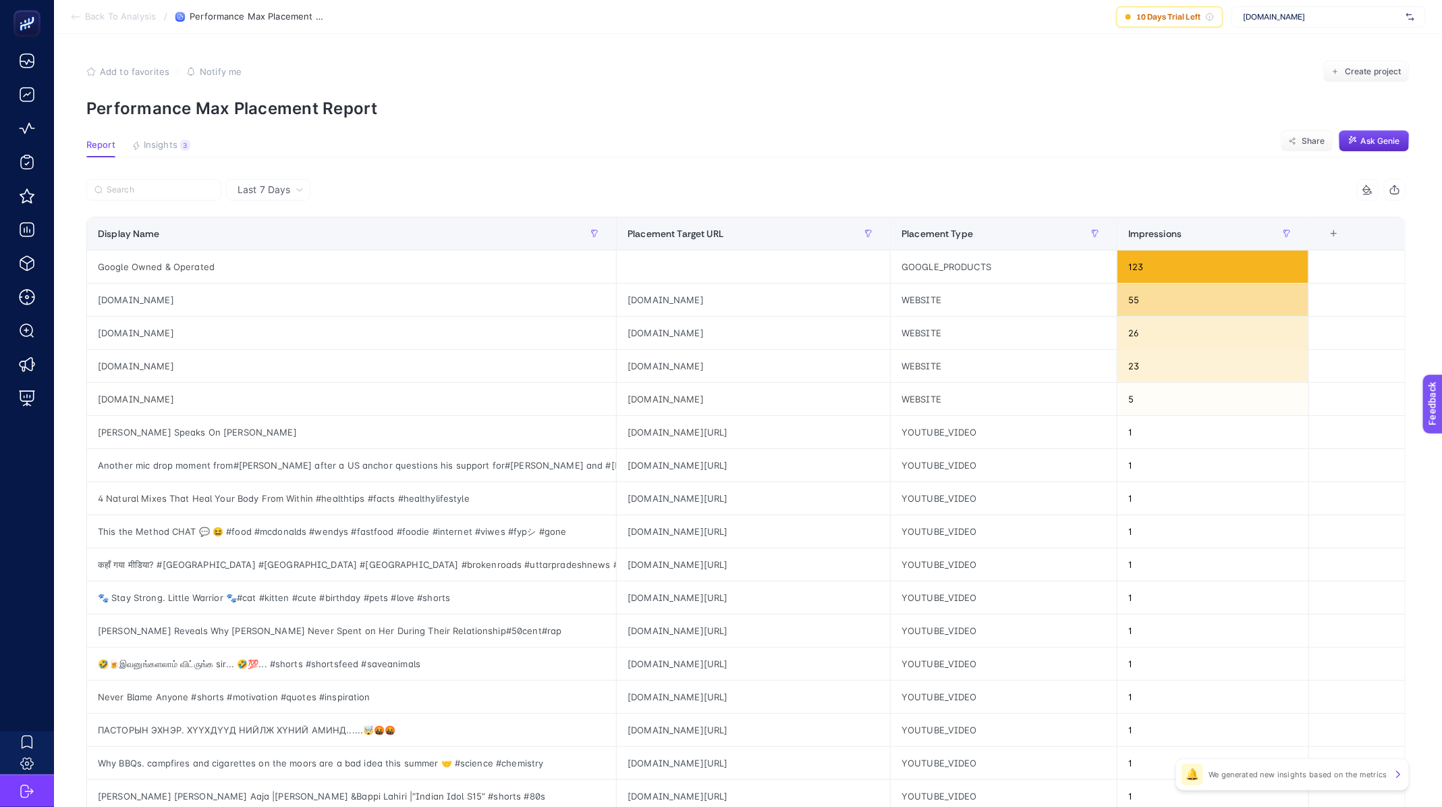
scroll to position [277, 0]
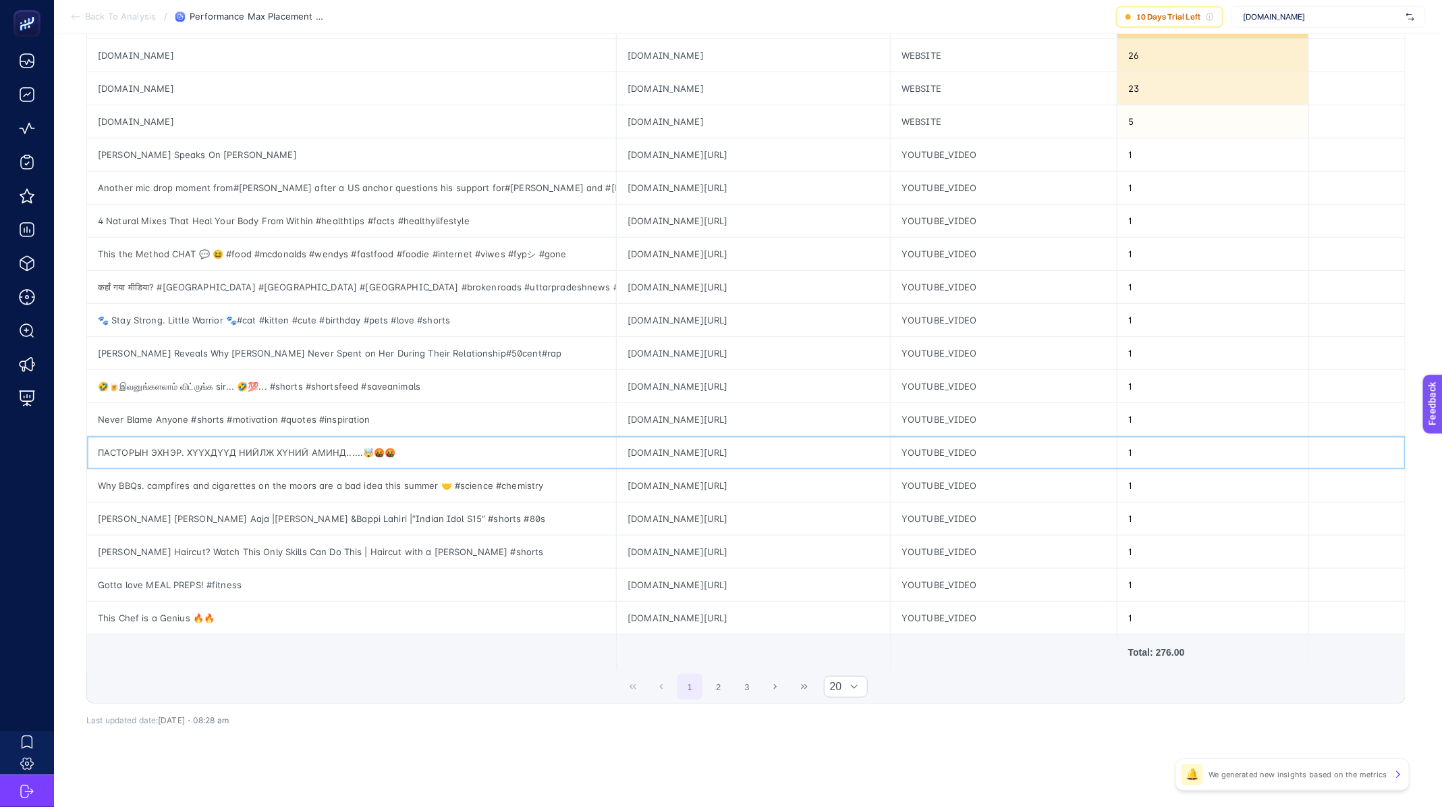
click at [256, 442] on div "ПАСТОРЫН ЭХНЭР. ХҮҮХДҮҮД НИЙЛЖ ХҮНИЙ АМИНД......🤯🤬🤬" at bounding box center [351, 452] width 529 height 32
click at [190, 456] on div "ПАСТОРЫН ЭХНЭР. ХҮҮХДҮҮД НИЙЛЖ ХҮНИЙ АМИНД......🤯🤬🤬" at bounding box center [351, 452] width 529 height 32
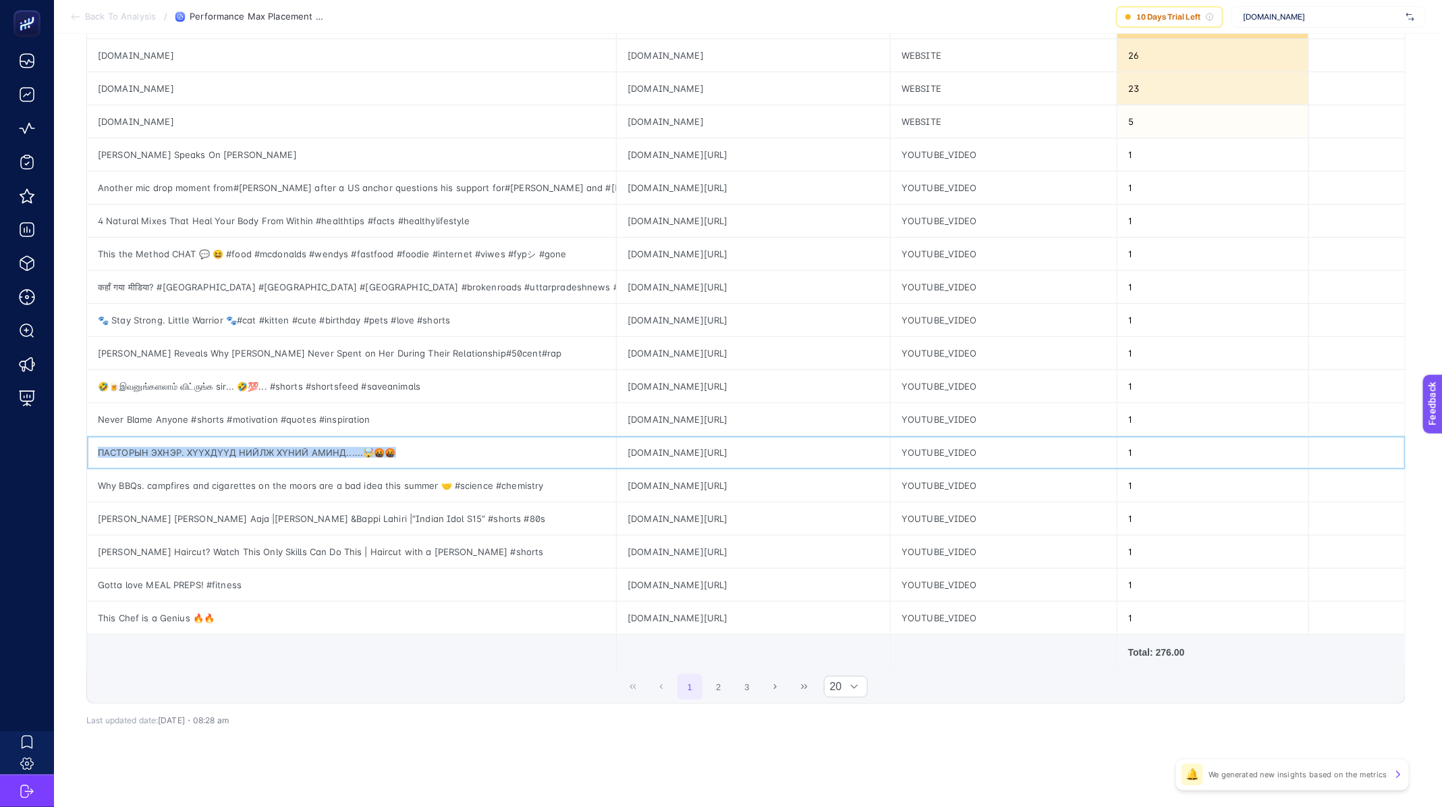
click at [190, 456] on div "ПАСТОРЫН ЭХНЭР. ХҮҮХДҮҮД НИЙЛЖ ХҮНИЙ АМИНД......🤯🤬🤬" at bounding box center [351, 452] width 529 height 32
click at [244, 513] on div "[PERSON_NAME] [PERSON_NAME] Aaja |[PERSON_NAME] &Bappi Lahiri |”Indian Idol S15…" at bounding box center [351, 518] width 529 height 32
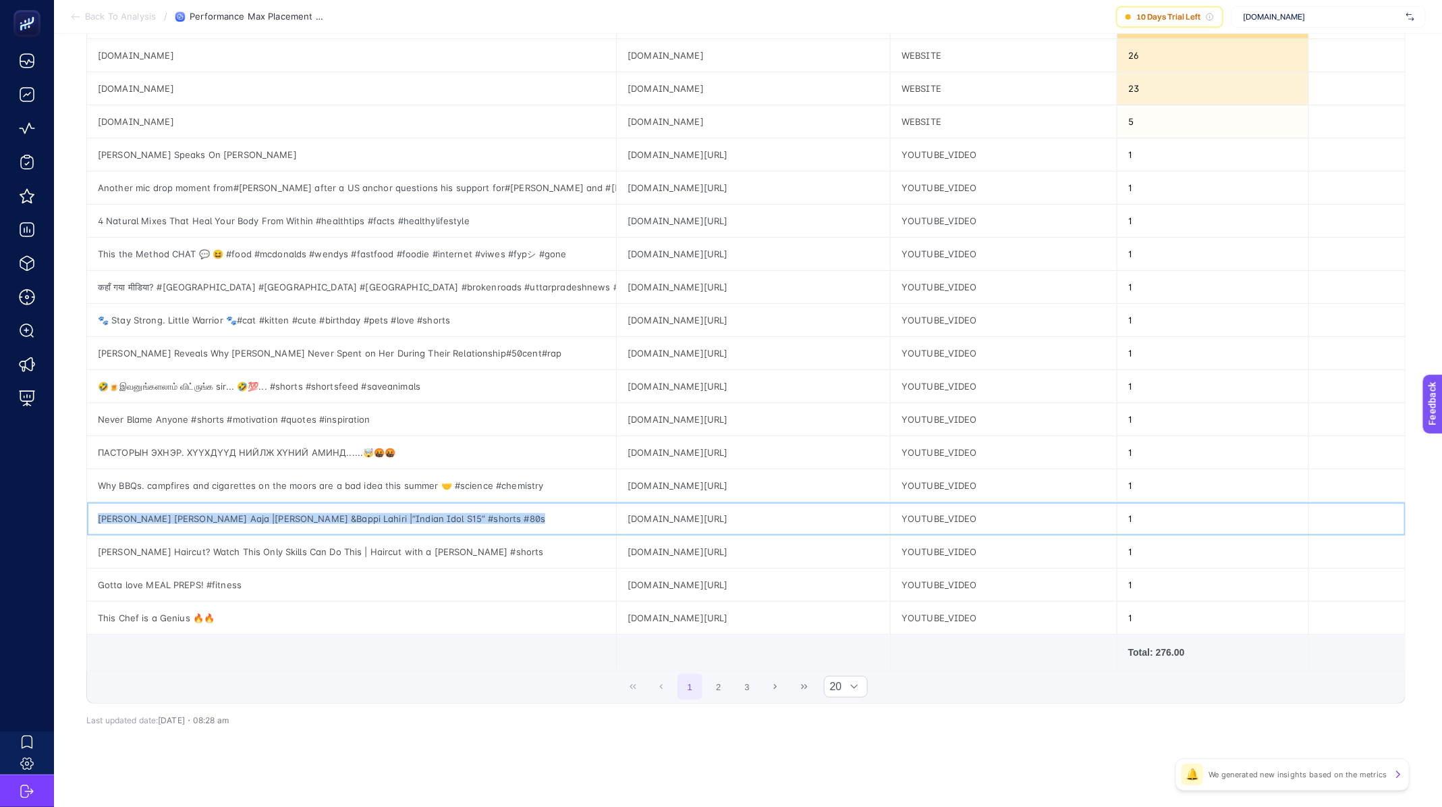
click at [244, 513] on div "[PERSON_NAME] [PERSON_NAME] Aaja |[PERSON_NAME] &Bappi Lahiri |”Indian Idol S15…" at bounding box center [351, 518] width 529 height 32
click at [225, 515] on div "[PERSON_NAME] [PERSON_NAME] Aaja |[PERSON_NAME] &Bappi Lahiri |”Indian Idol S15…" at bounding box center [351, 518] width 529 height 32
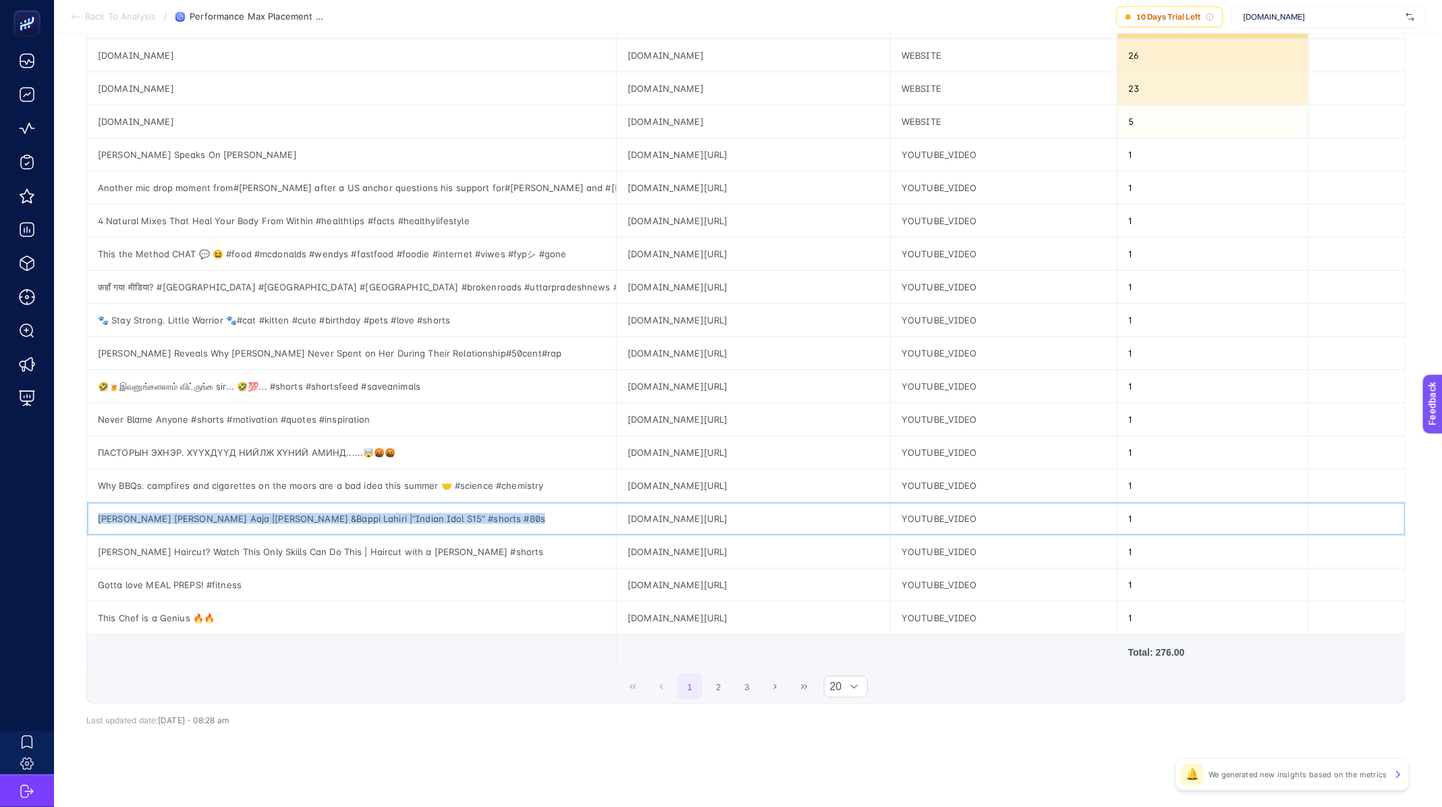
click at [225, 515] on div "[PERSON_NAME] [PERSON_NAME] Aaja |[PERSON_NAME] &Bappi Lahiri |”Indian Idol S15…" at bounding box center [351, 518] width 529 height 32
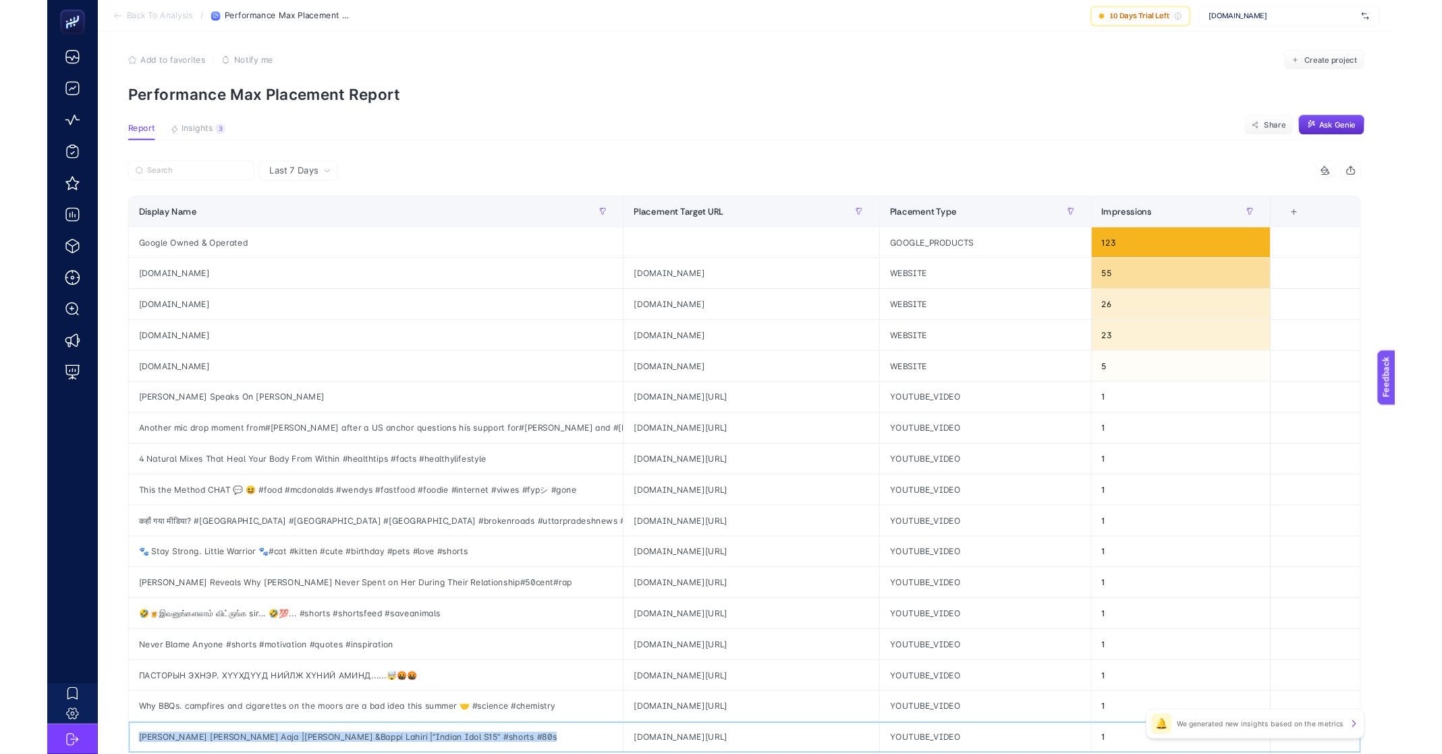
scroll to position [0, 0]
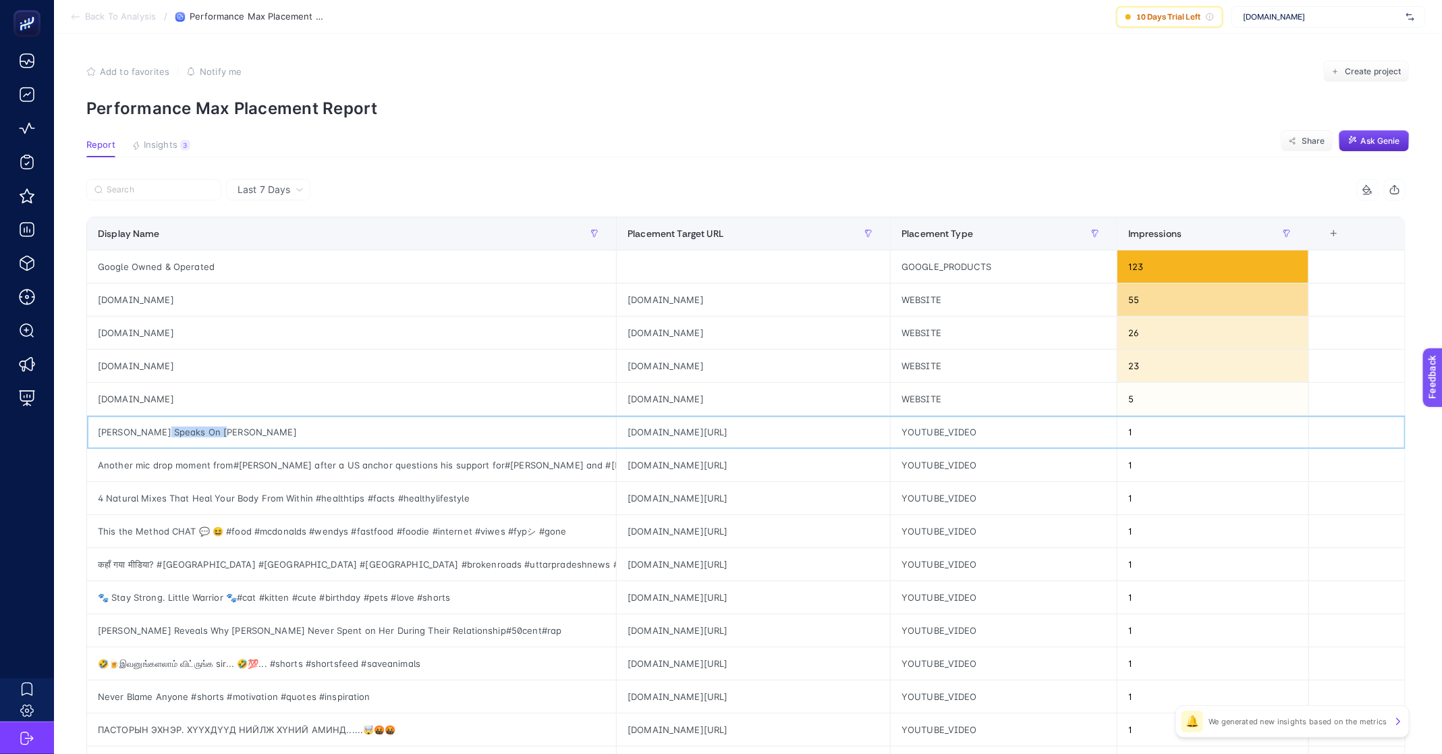
click at [163, 436] on div "[PERSON_NAME] Speaks On [PERSON_NAME]" at bounding box center [351, 432] width 529 height 32
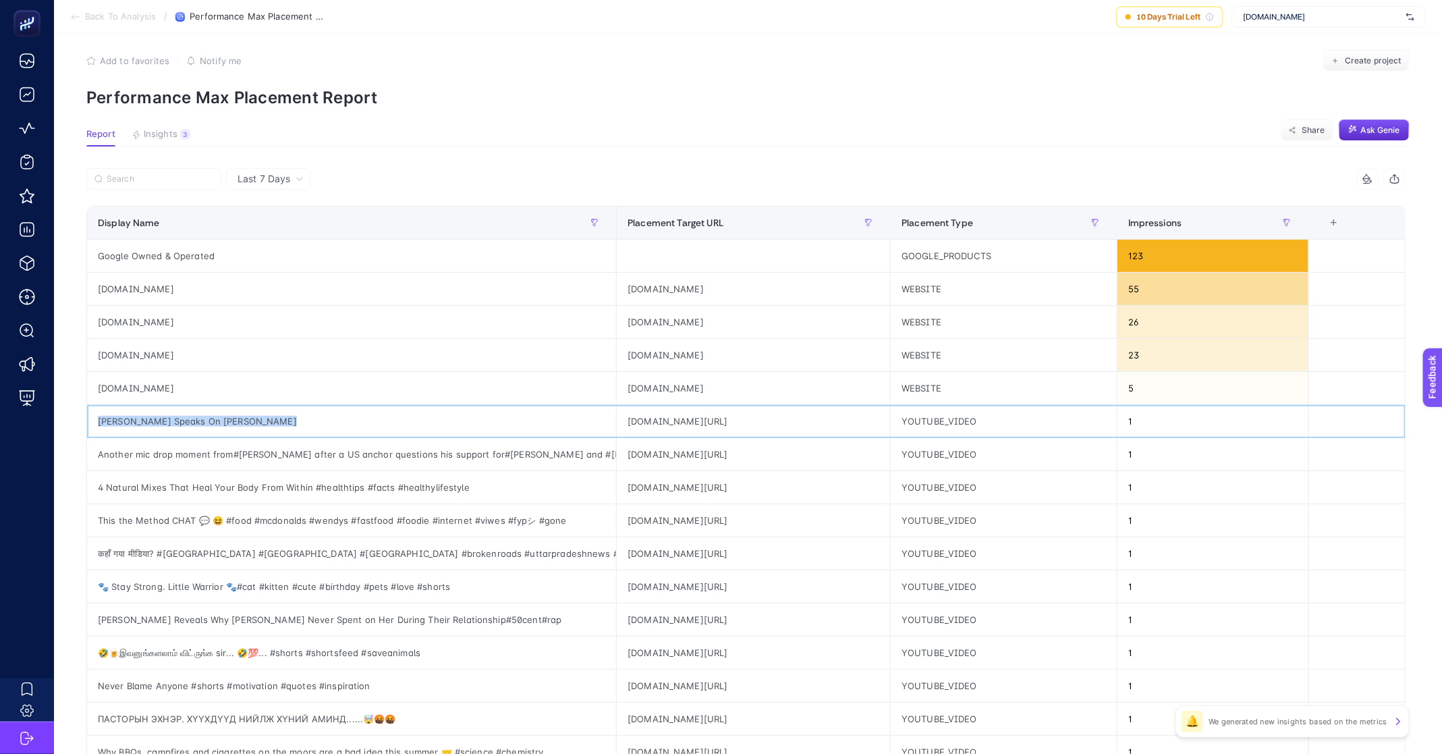
scroll to position [35, 0]
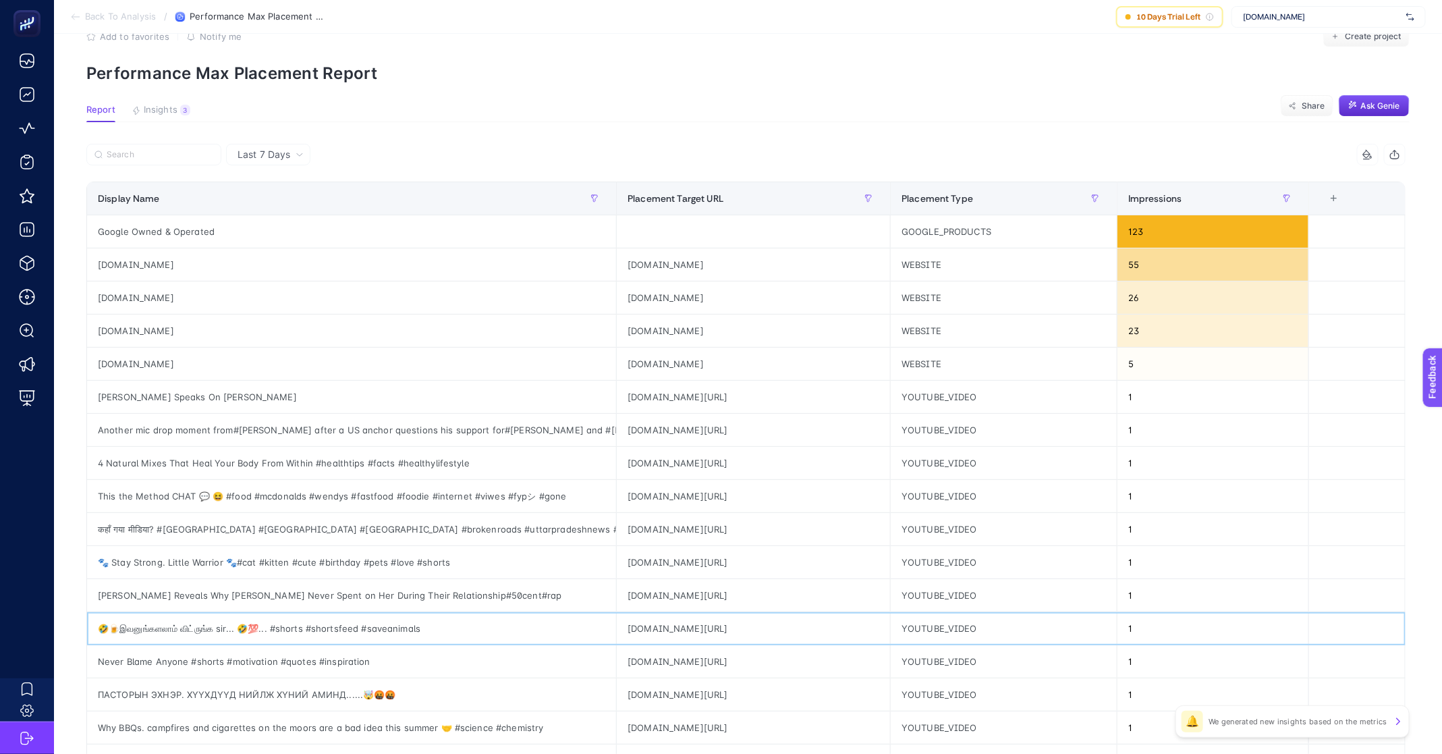
click at [169, 626] on div "🤣🍺இவனுங்களலாம் விட்ருங்க sir... 🤣💯... #shorts #shortsfeed #saveanimals" at bounding box center [351, 628] width 529 height 32
click at [249, 76] on p "Performance Max Placement Report" at bounding box center [748, 73] width 1324 height 20
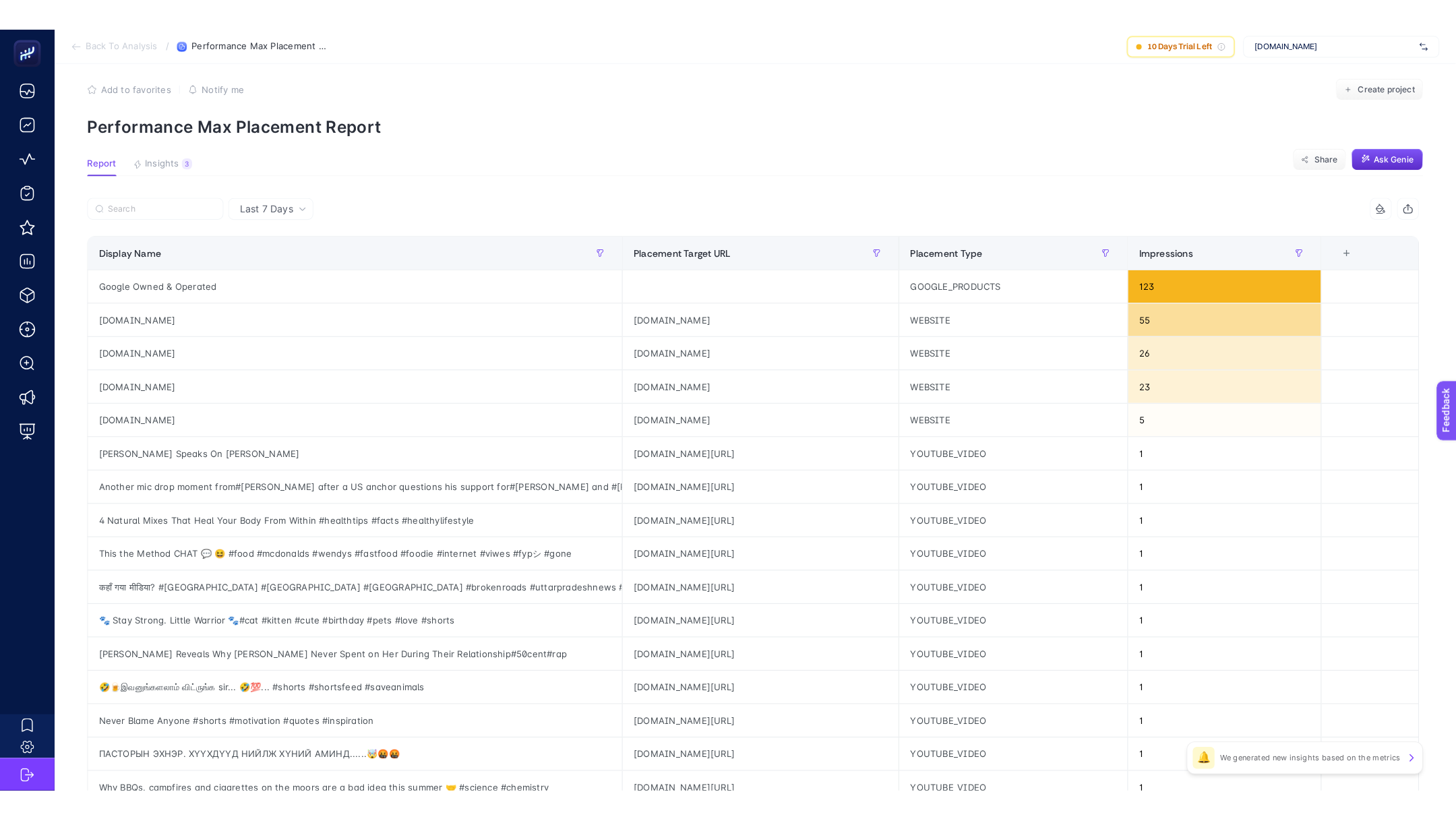
scroll to position [0, 0]
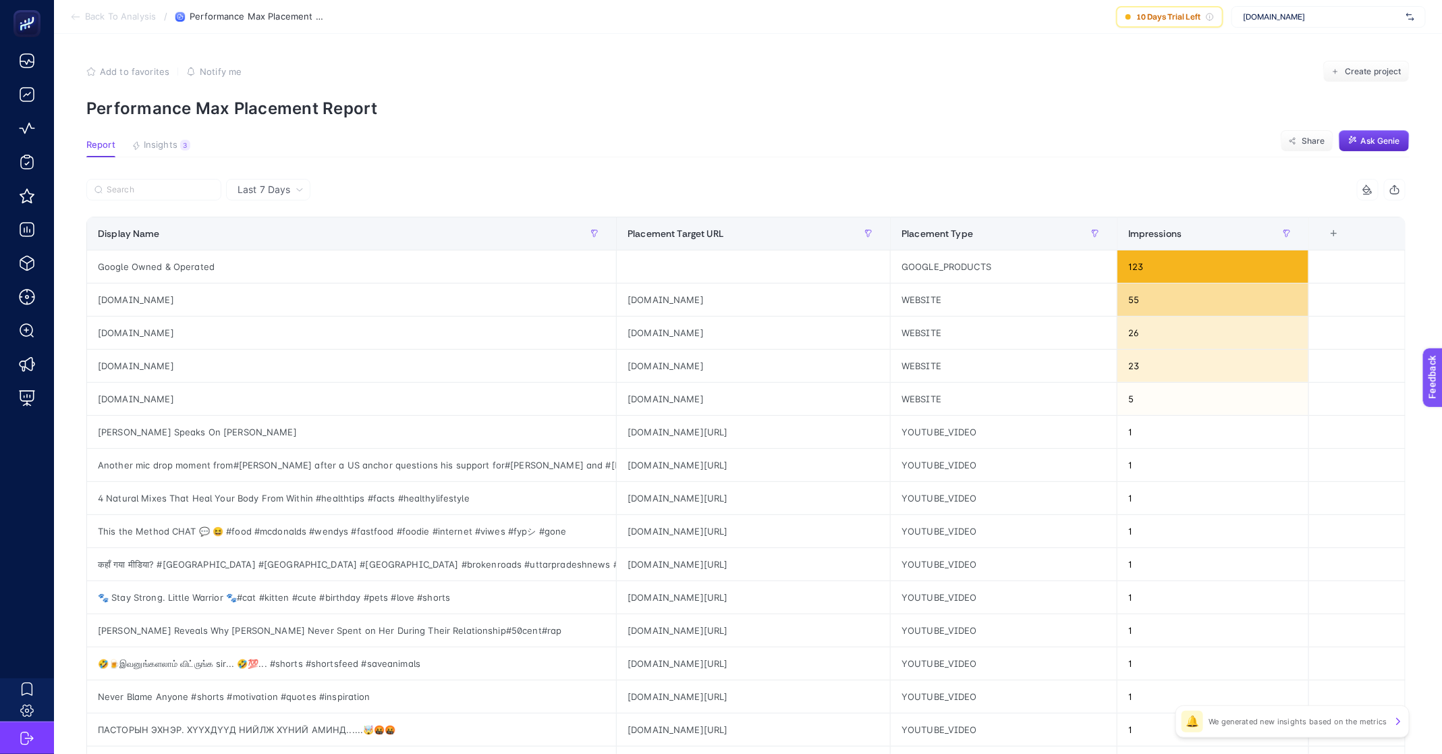
click at [124, 16] on span "Back To Analysis" at bounding box center [120, 16] width 71 height 11
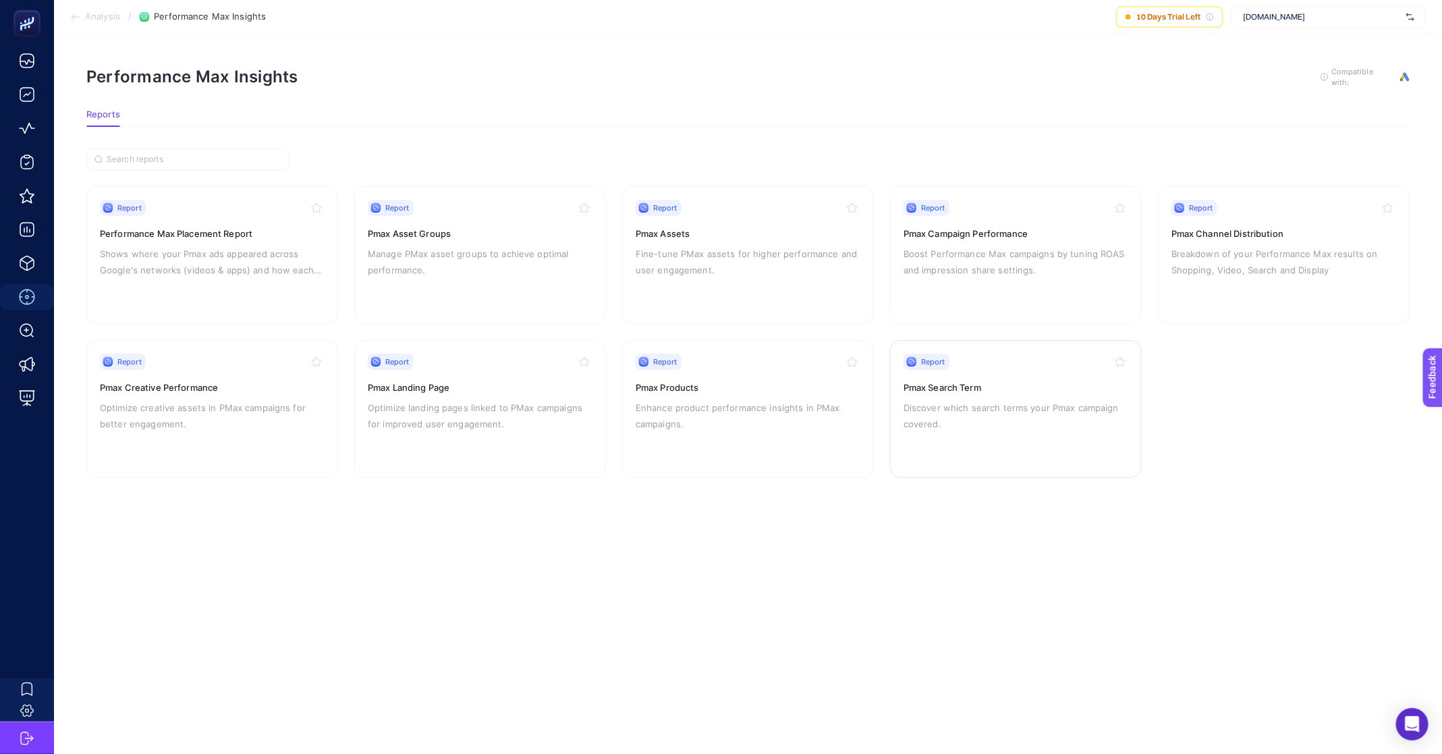
click at [967, 402] on p "Discover which search terms your Pmax campaign covered." at bounding box center [1016, 416] width 225 height 32
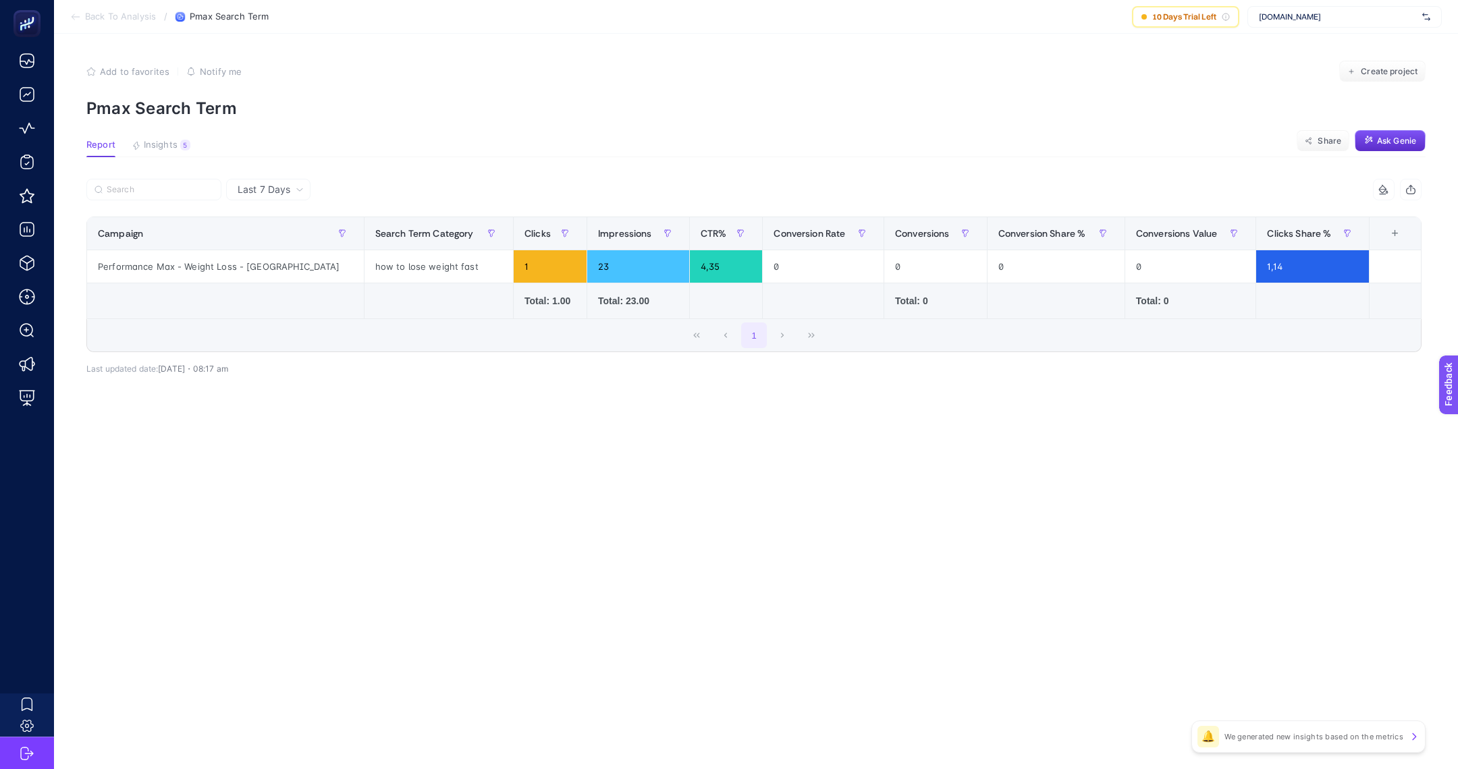
click at [258, 190] on span "Last 7 Days" at bounding box center [264, 189] width 53 height 13
click at [290, 244] on li "Last 30 Days" at bounding box center [268, 242] width 76 height 24
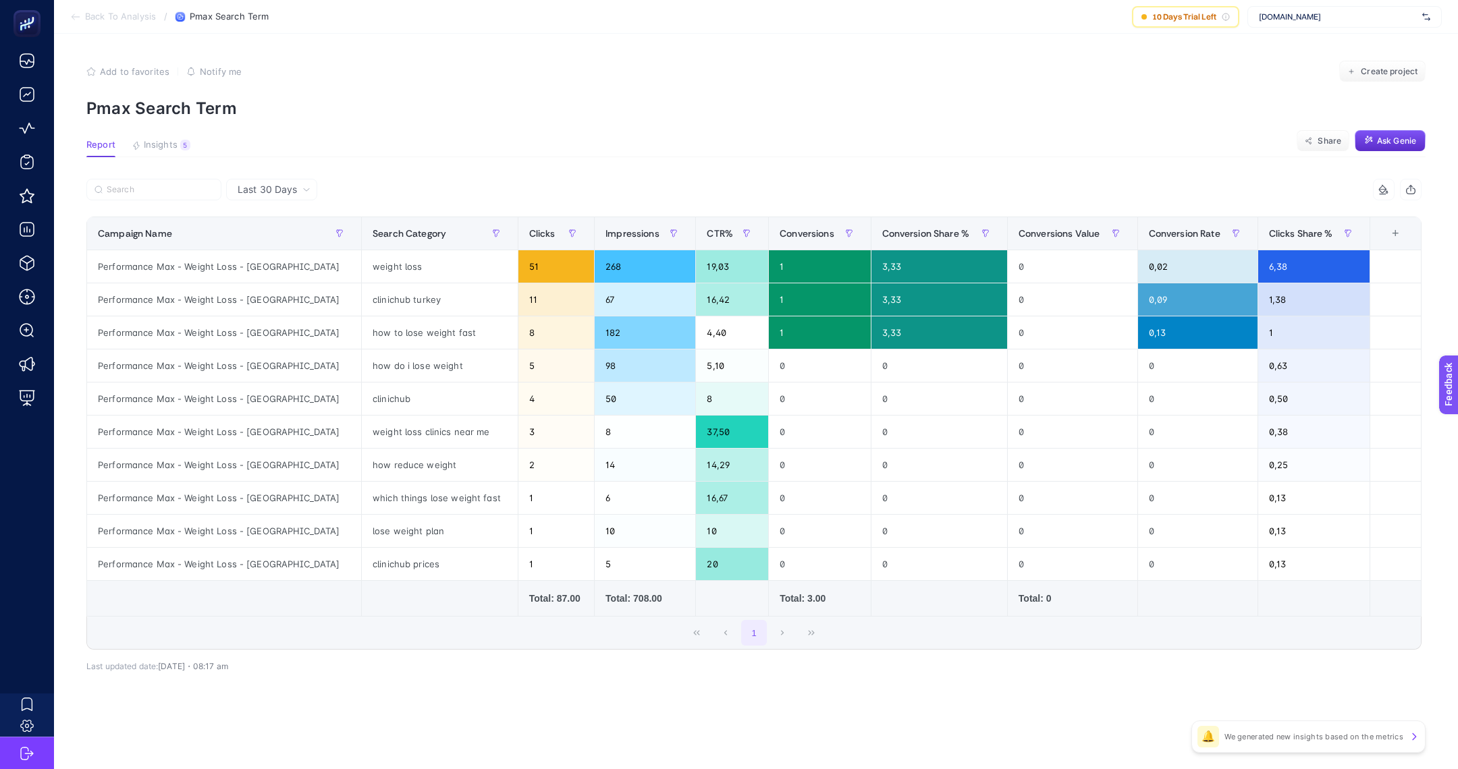
click at [138, 14] on span "Back To Analysis" at bounding box center [120, 16] width 71 height 11
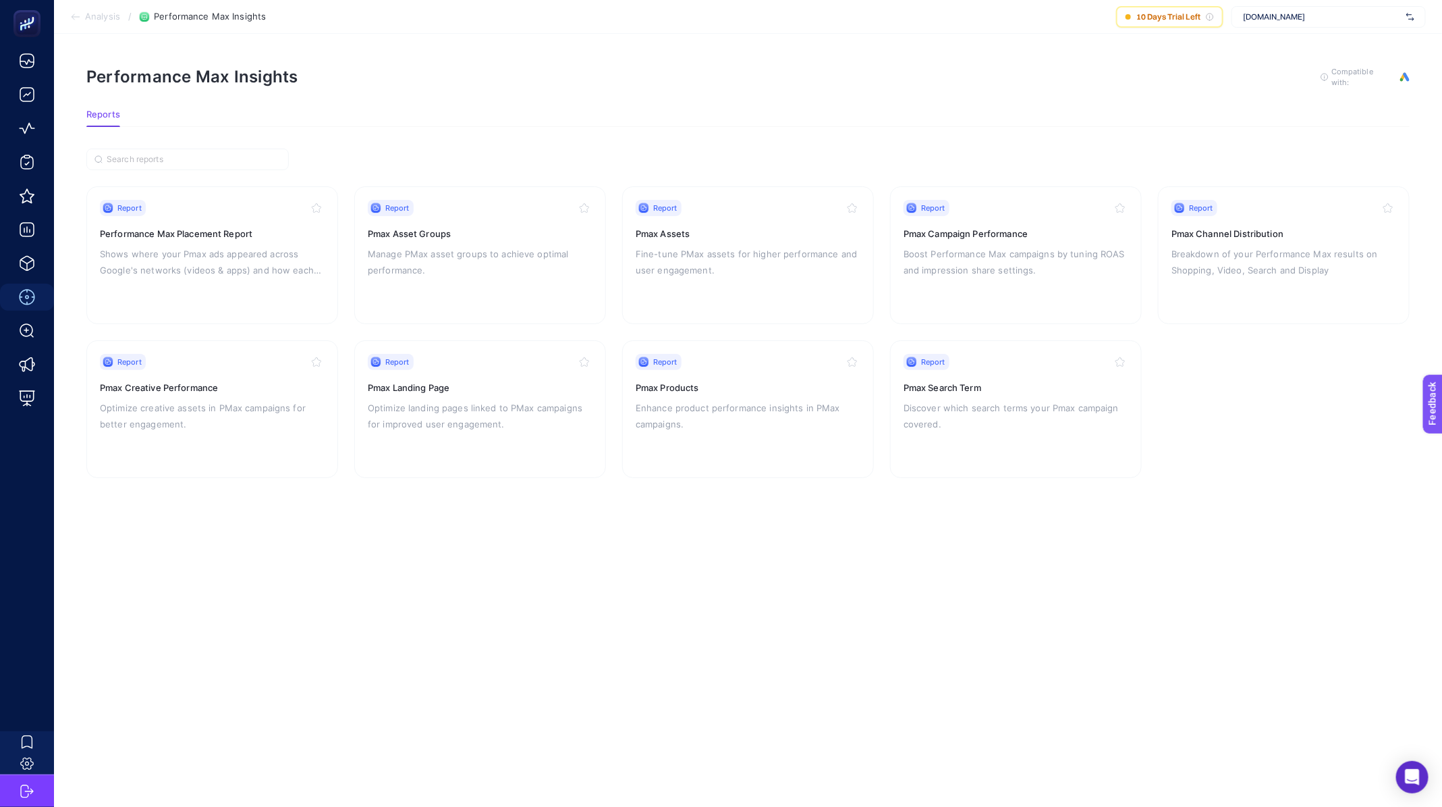
click at [76, 19] on icon at bounding box center [75, 16] width 11 height 11
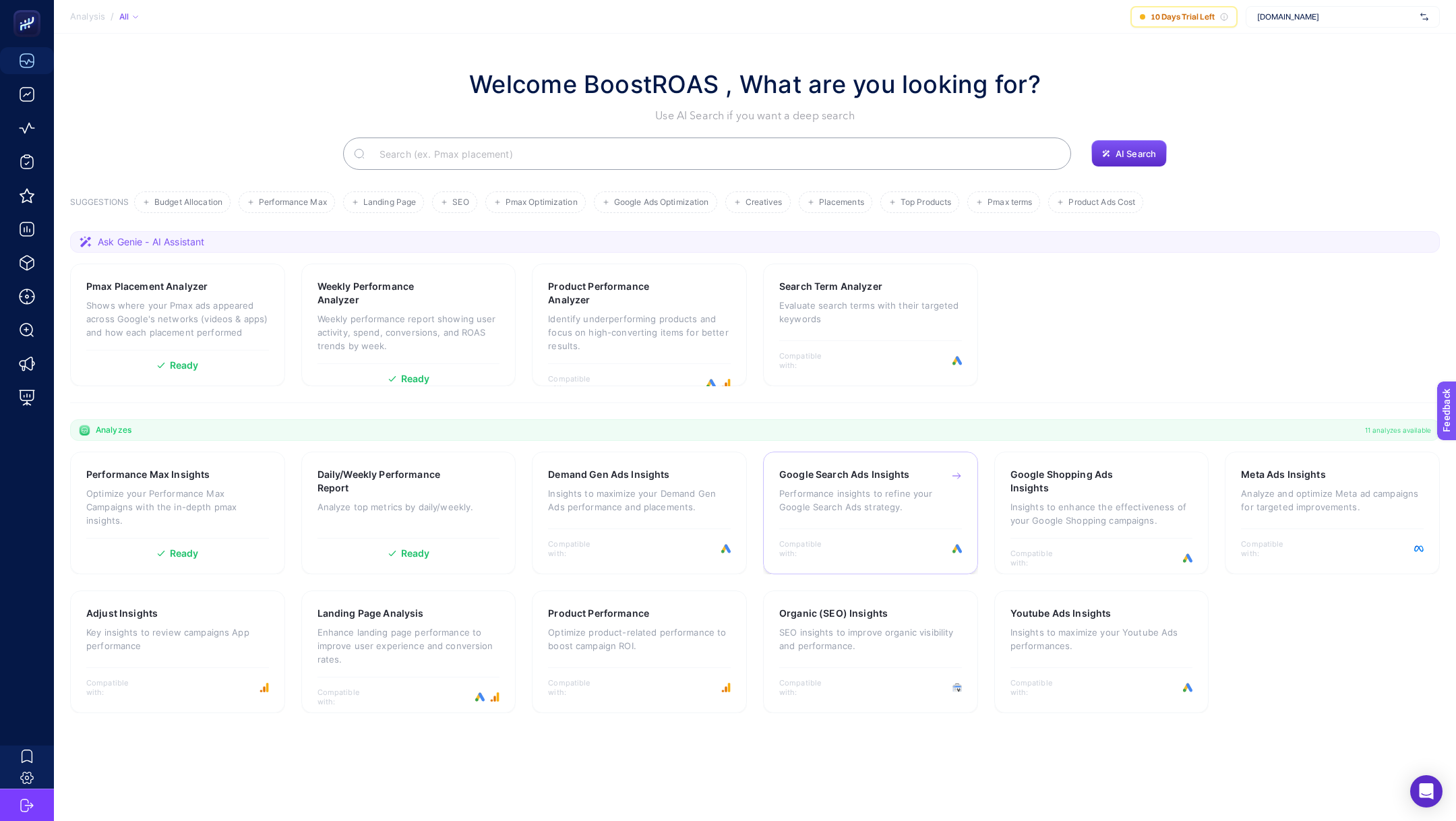
click at [873, 505] on p "Performance insights to refine your Google Search Ads strategy." at bounding box center [870, 499] width 183 height 27
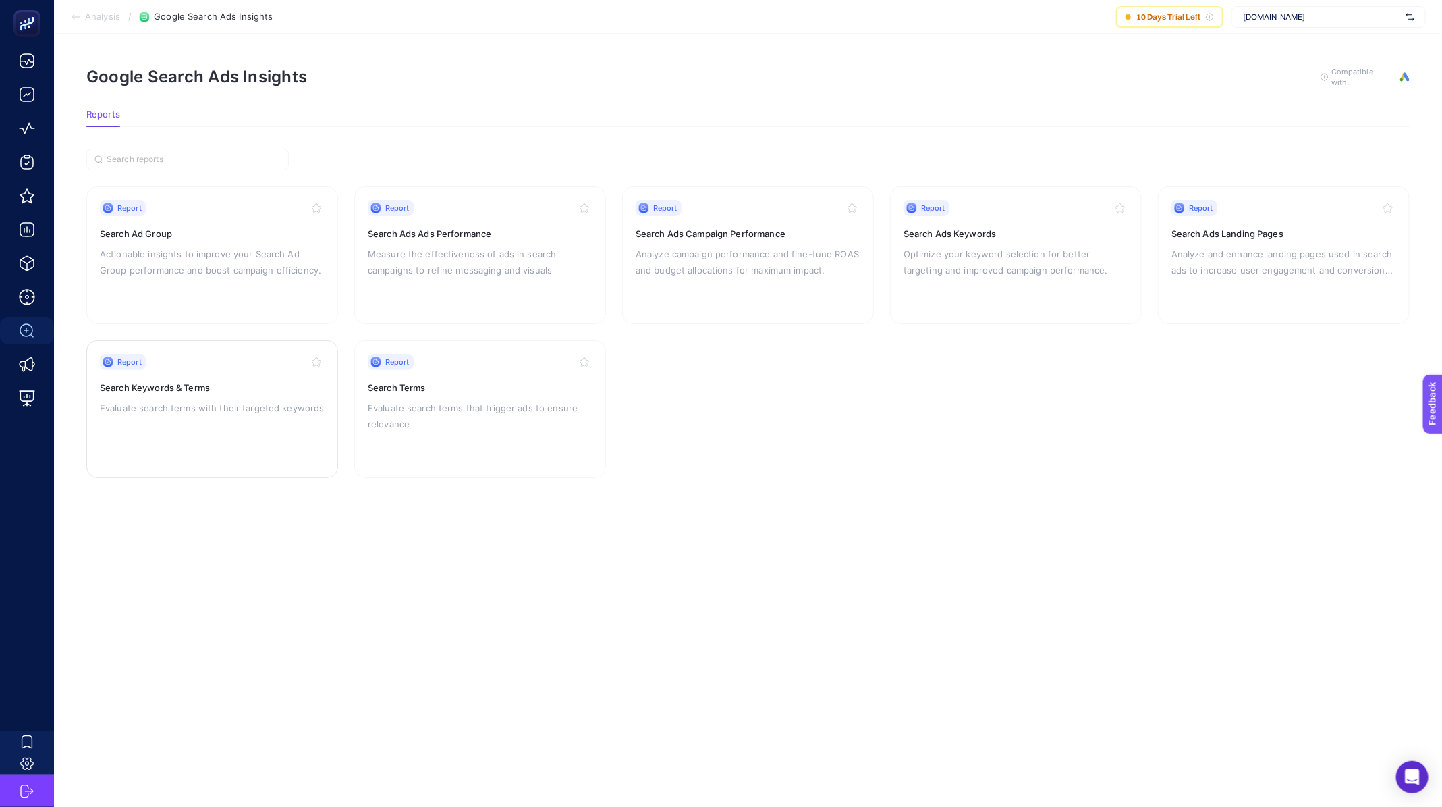
click at [190, 411] on p "Evaluate search terms with their targeted keywords" at bounding box center [212, 408] width 225 height 16
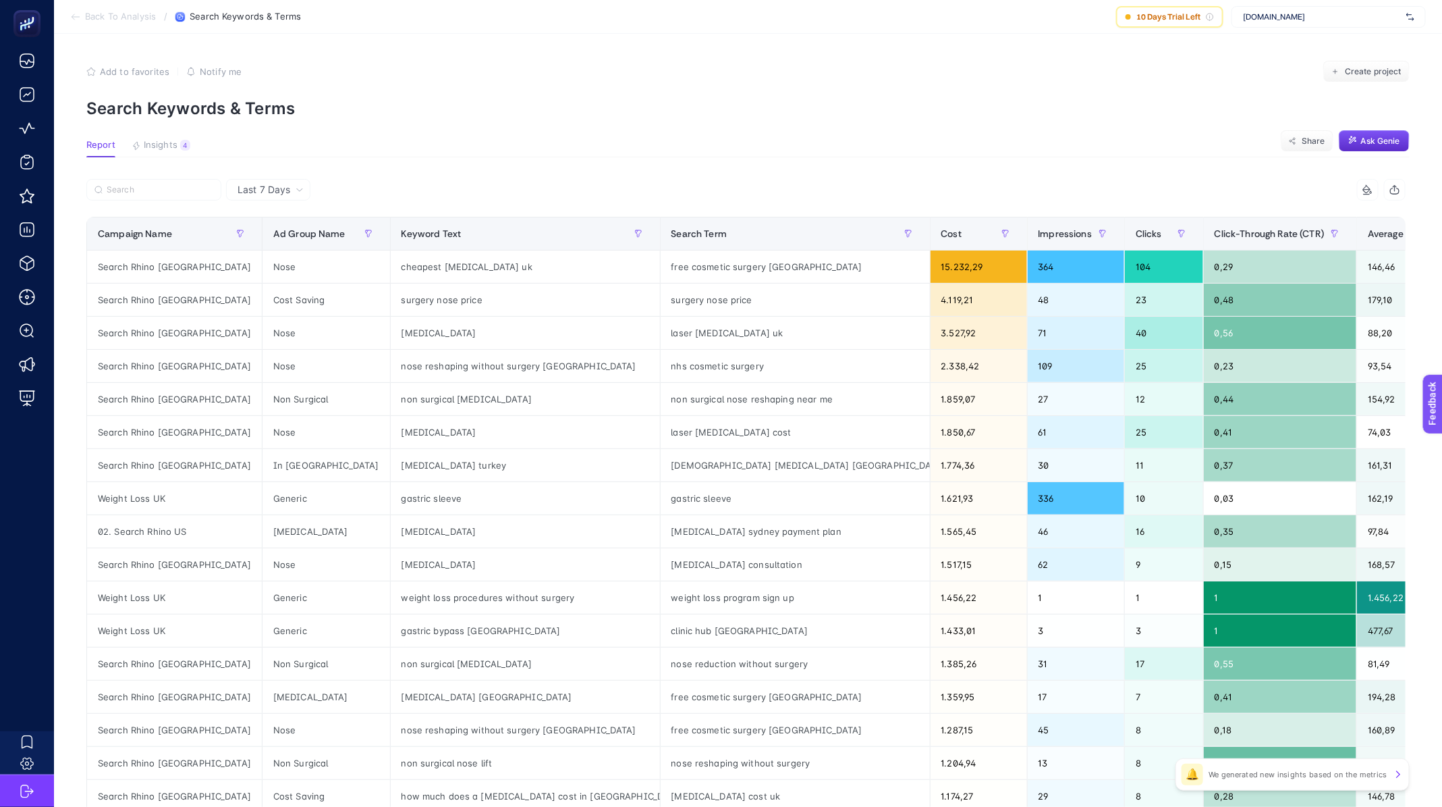
click at [101, 18] on span "Back To Analysis" at bounding box center [120, 16] width 71 height 11
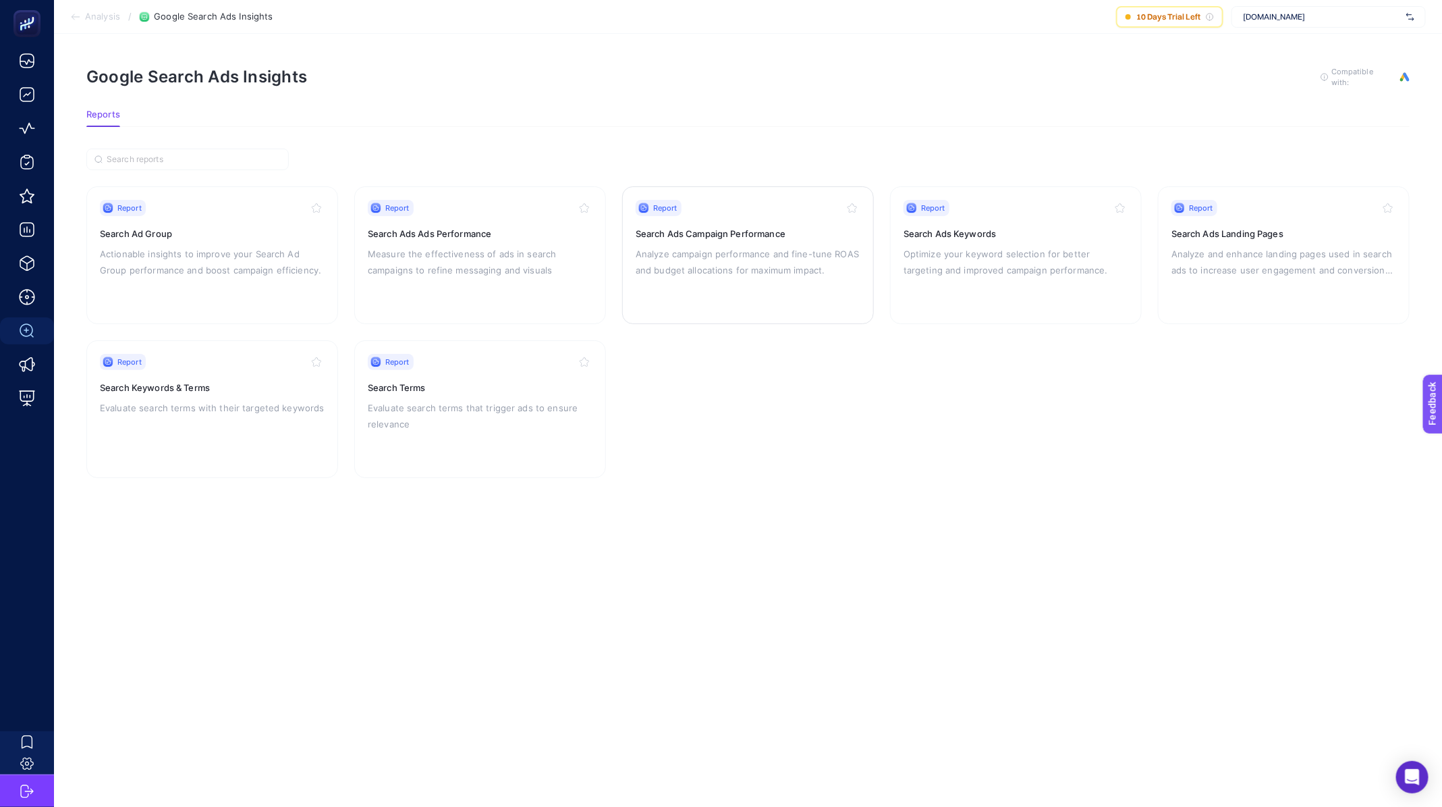
click at [778, 262] on p "Analyze campaign performance and fine-tune ROAS and budget allocations for maxi…" at bounding box center [748, 262] width 225 height 32
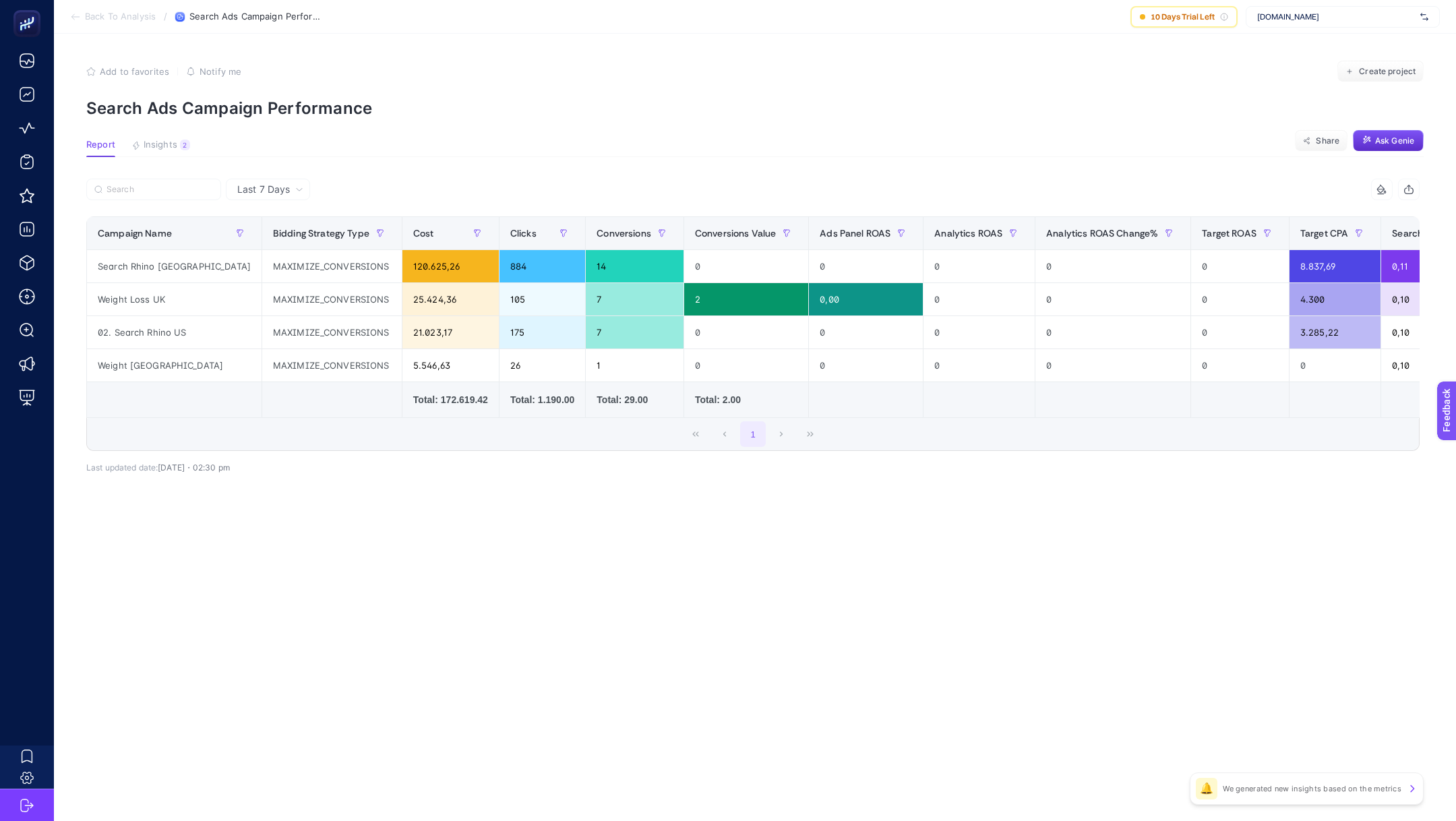
click at [279, 179] on div "Last 7 Days" at bounding box center [268, 190] width 84 height 22
click at [297, 245] on li "Last 30 Days" at bounding box center [268, 242] width 76 height 24
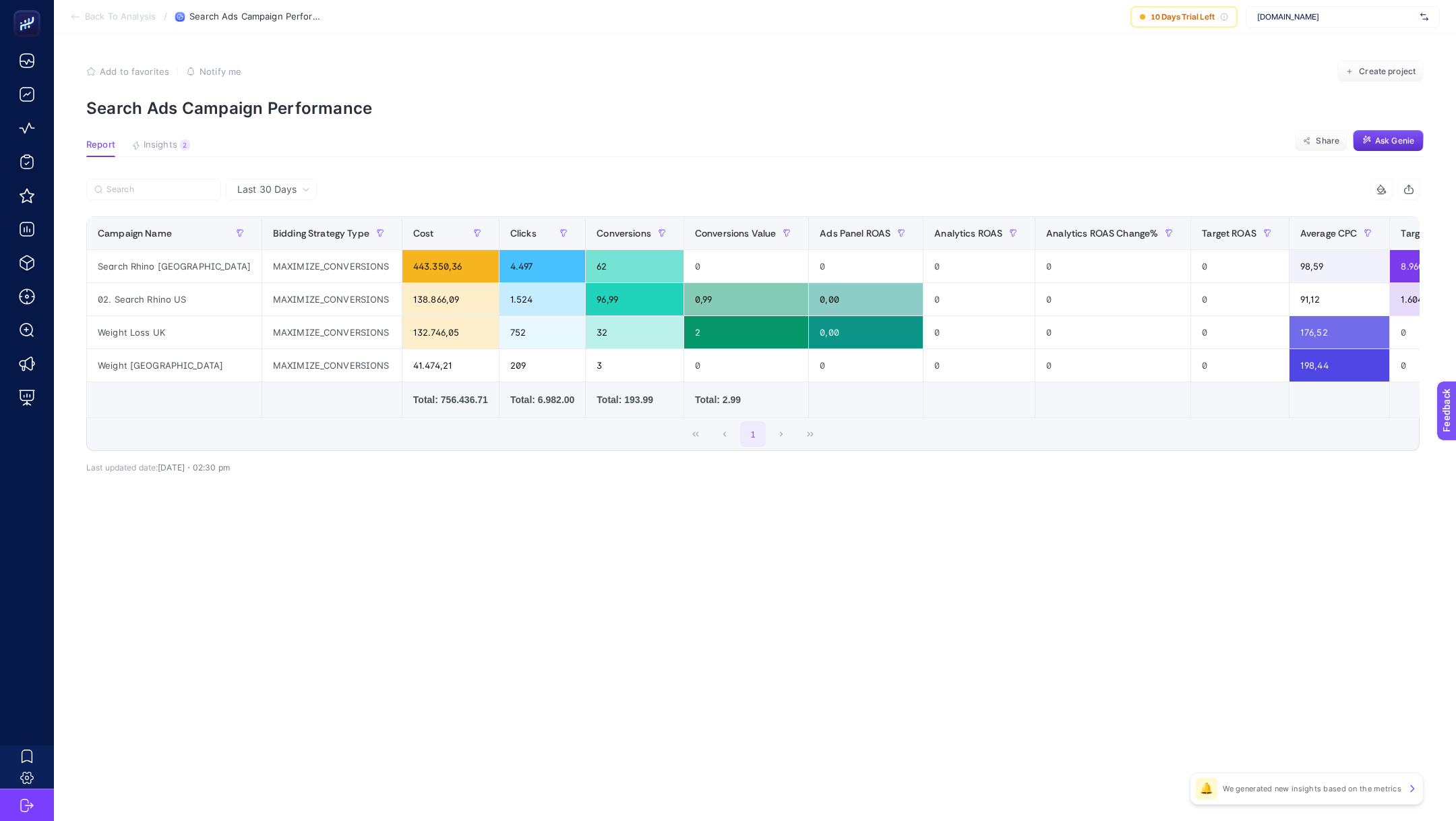
click at [113, 22] on span "Back To Analysis" at bounding box center [120, 16] width 71 height 11
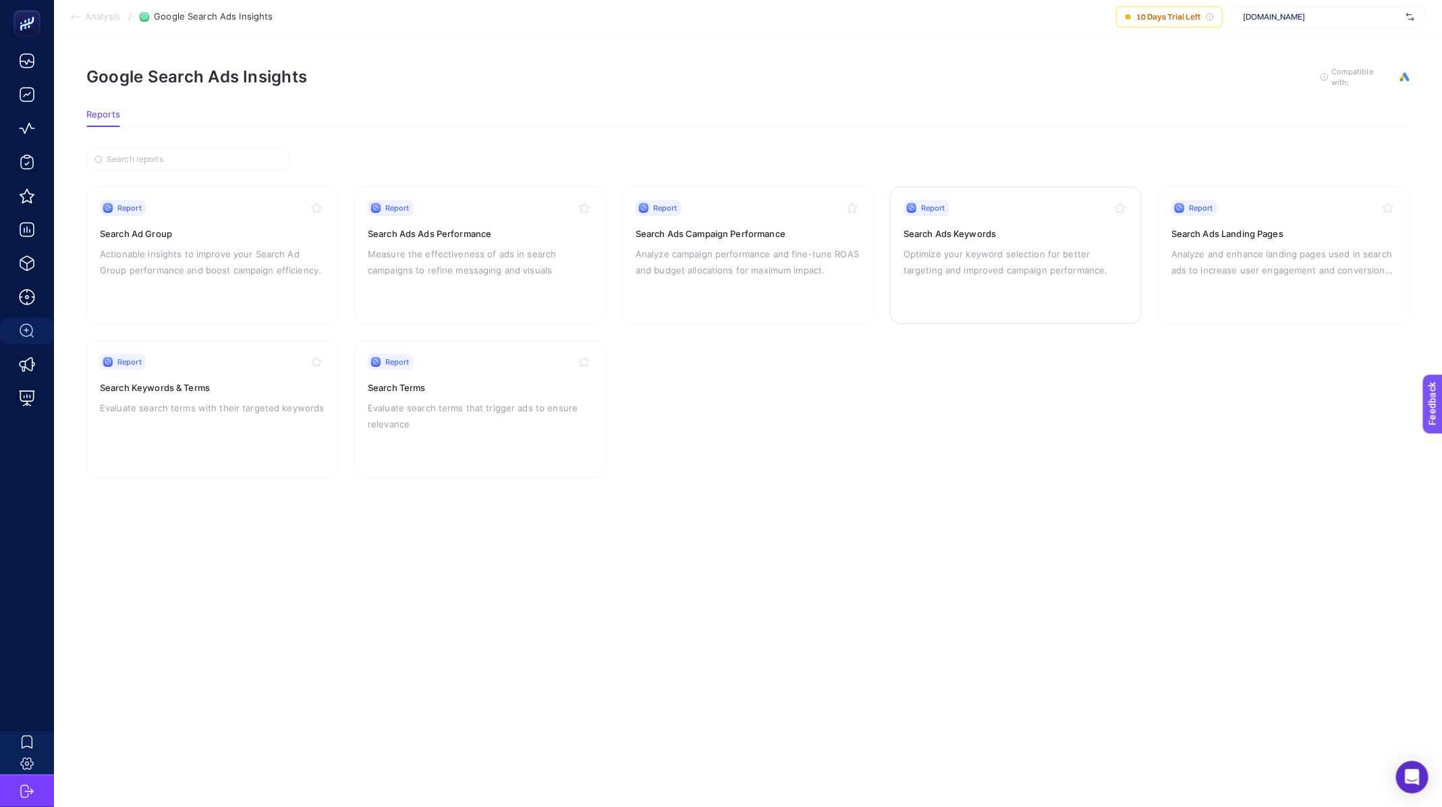
click at [1021, 265] on p "Optimize your keyword selection for better targeting and improved campaign perf…" at bounding box center [1016, 262] width 225 height 32
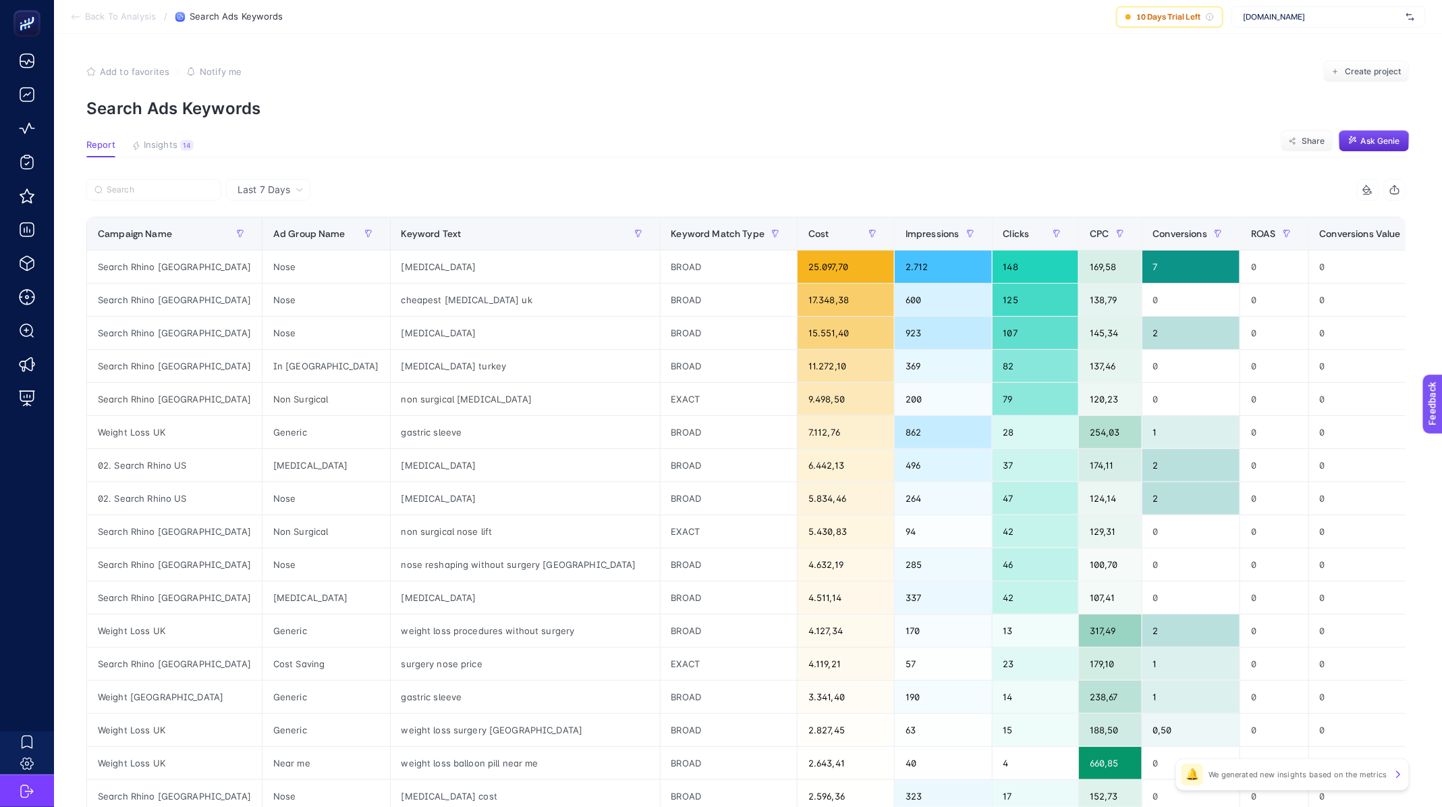
click at [281, 184] on span "Last 7 Days" at bounding box center [264, 189] width 53 height 13
click at [269, 236] on li "Last 30 Days" at bounding box center [268, 242] width 76 height 24
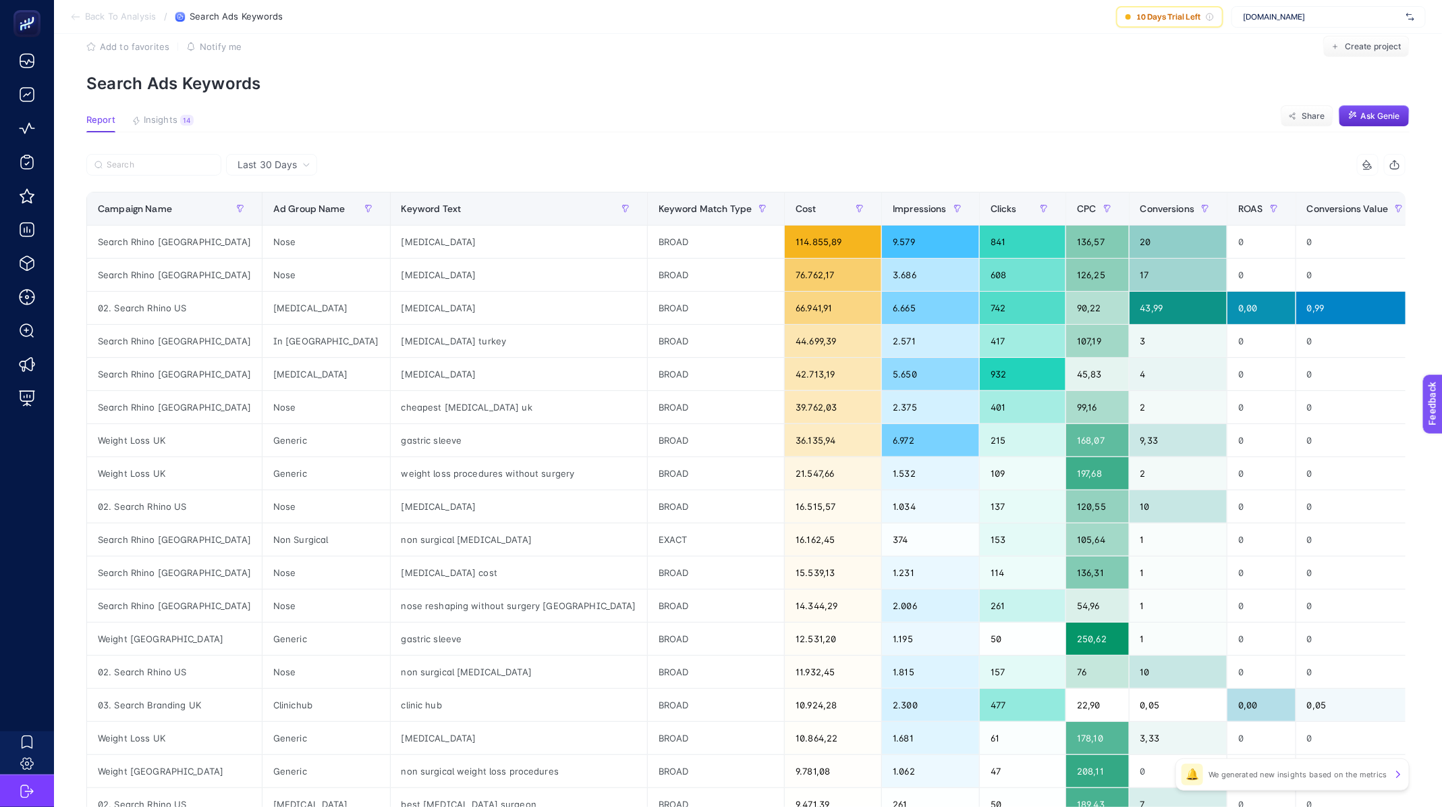
scroll to position [62, 0]
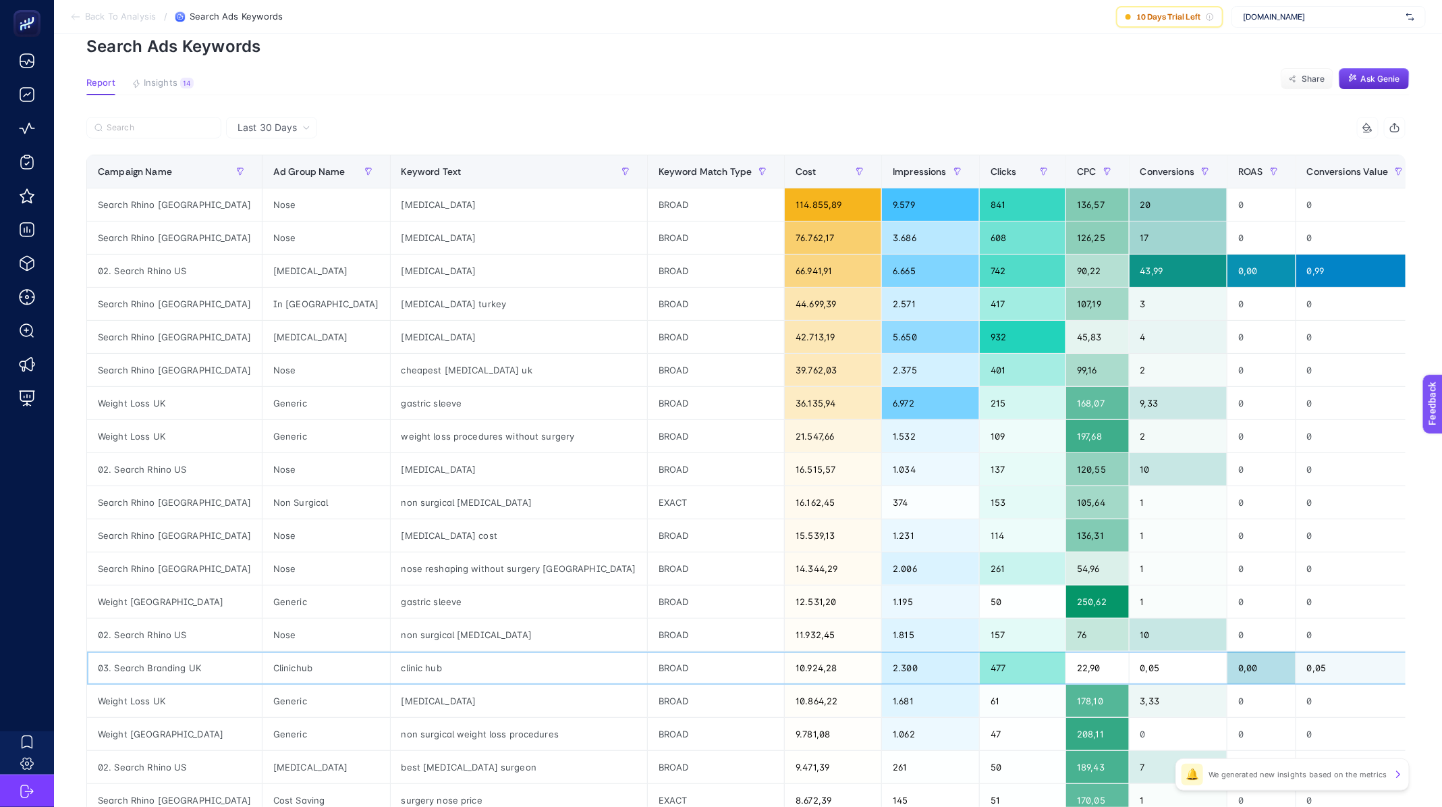
click at [99, 664] on div "03. Search Branding UK" at bounding box center [174, 667] width 175 height 32
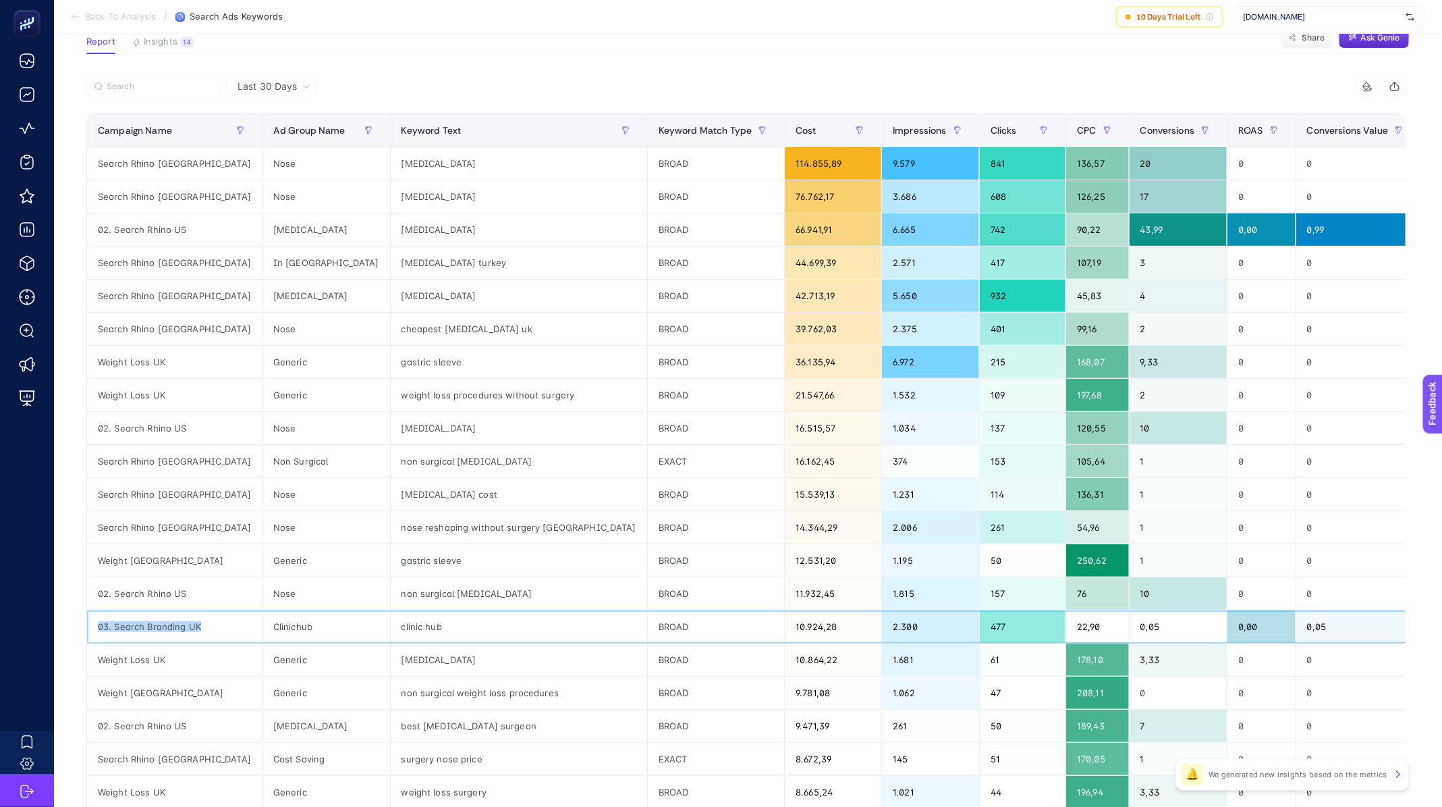
scroll to position [109, 0]
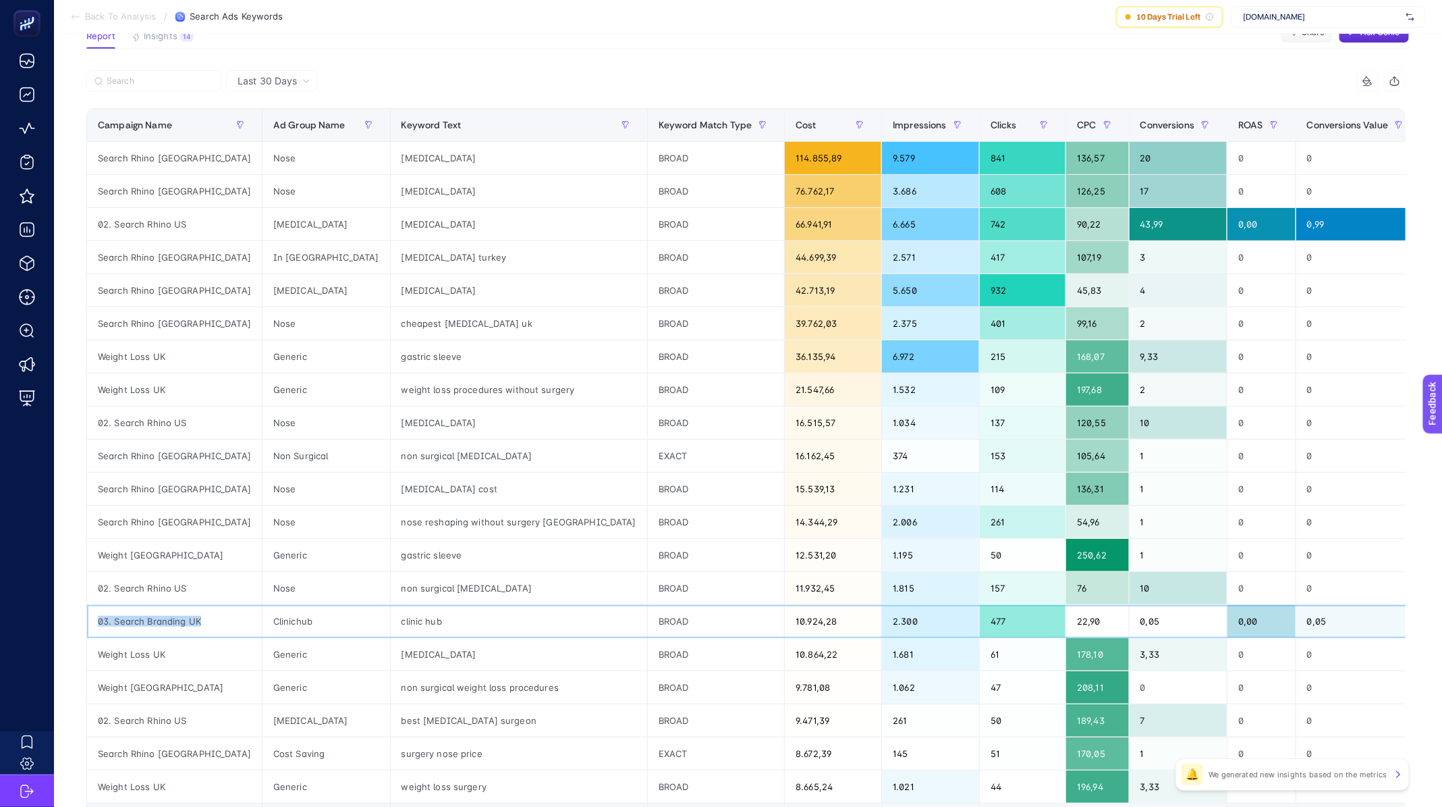
copy tr "03. Search Branding UK"
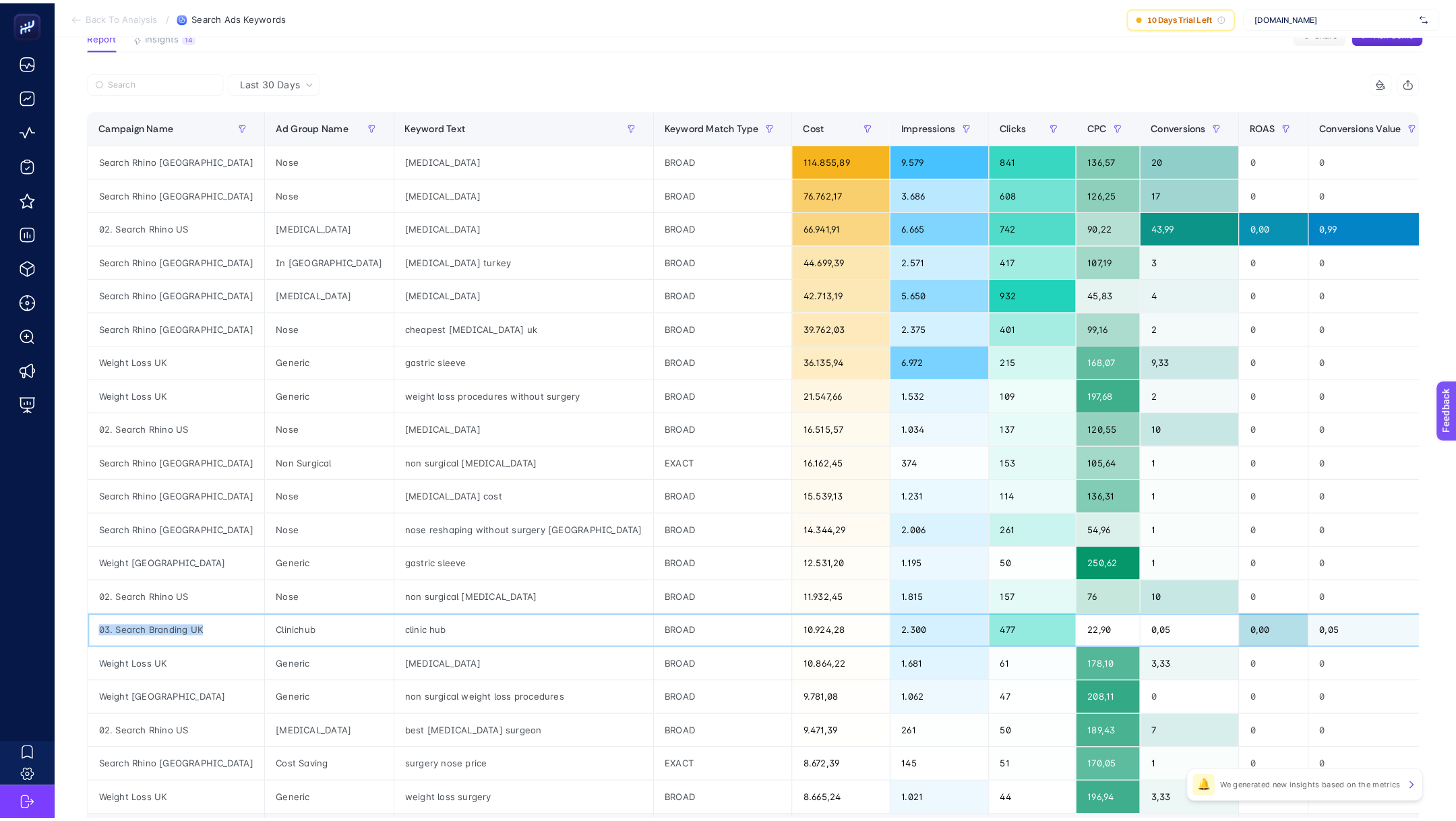
scroll to position [0, 0]
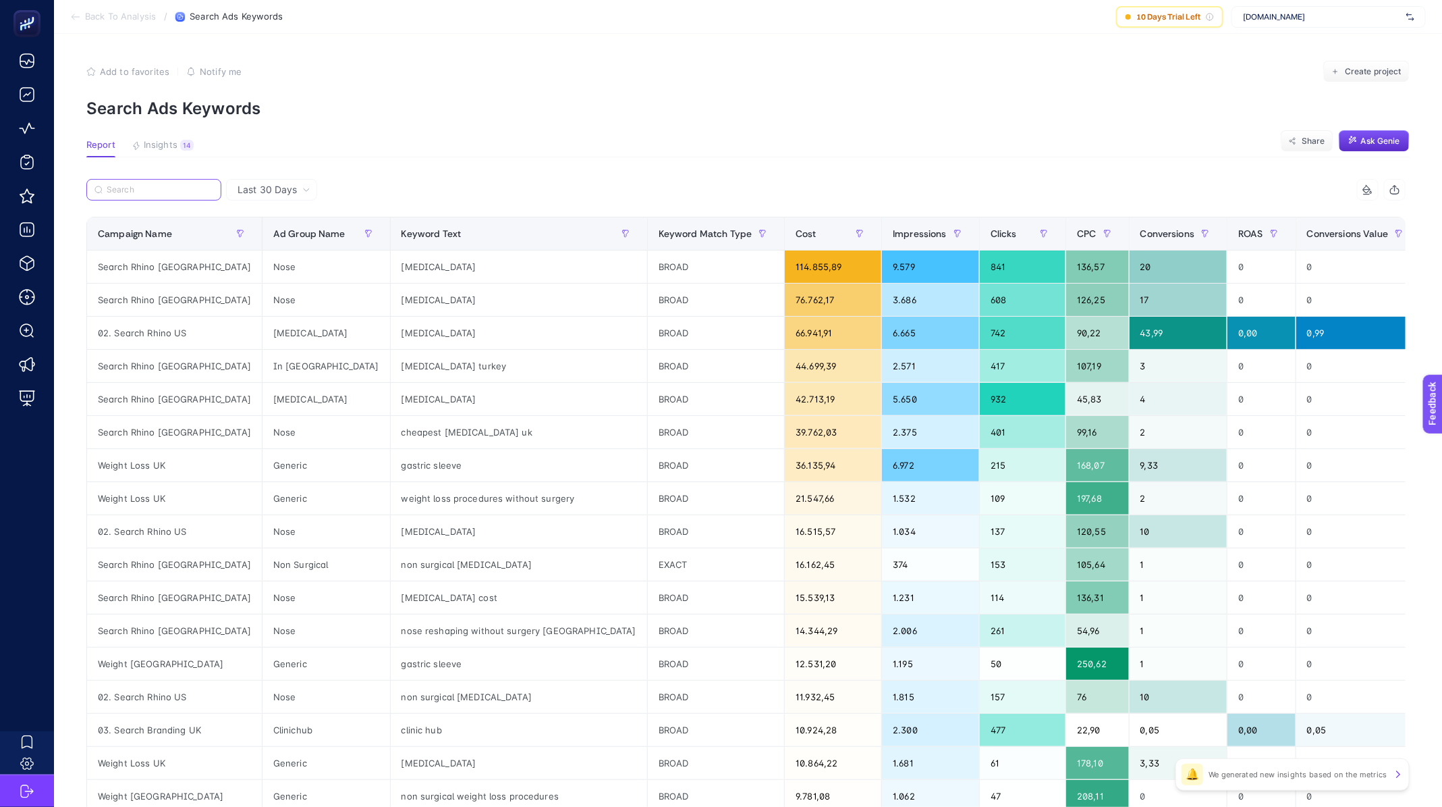
click at [139, 188] on input "Search" at bounding box center [160, 190] width 107 height 10
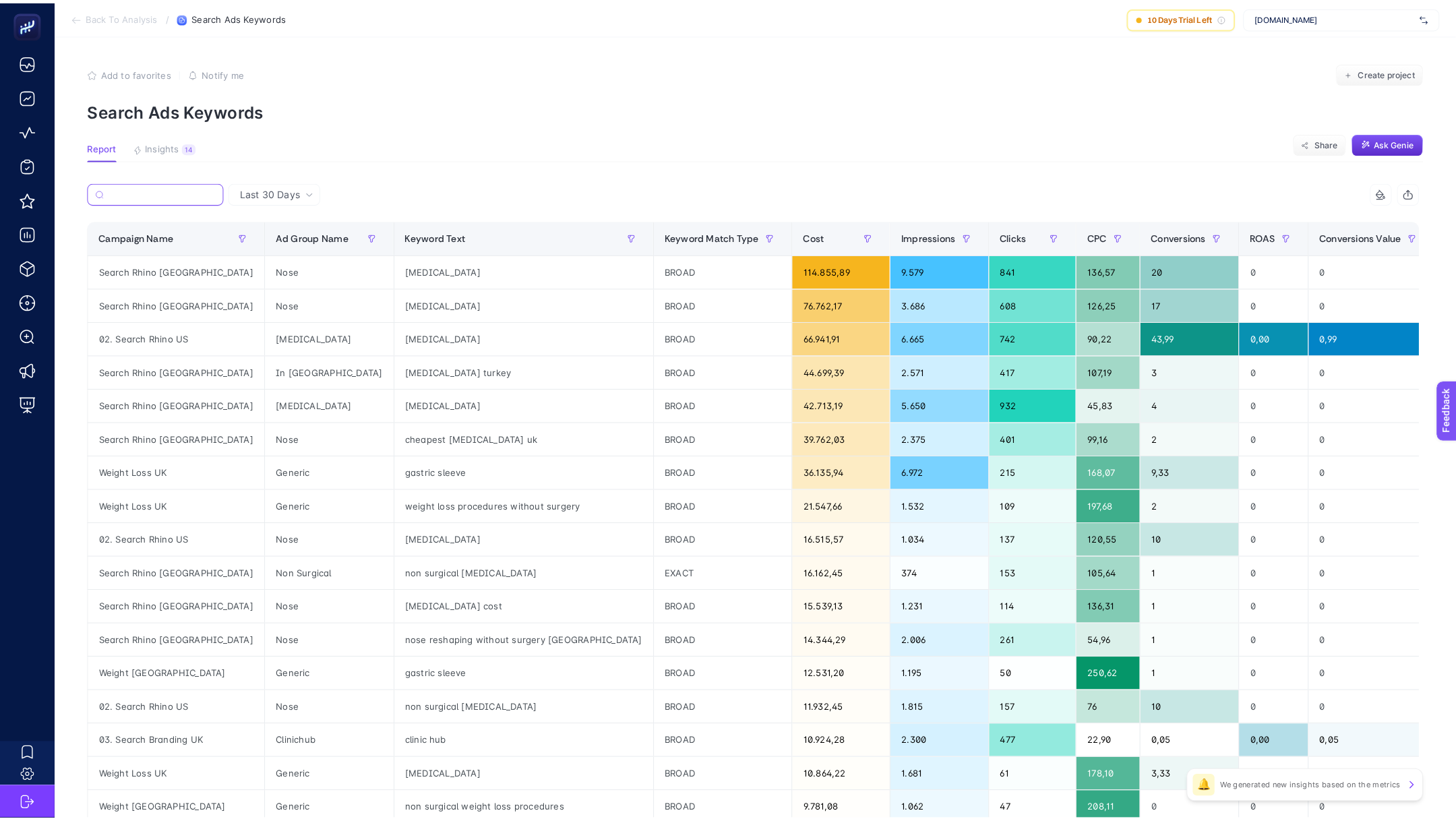
paste input "03. Search Branding UK"
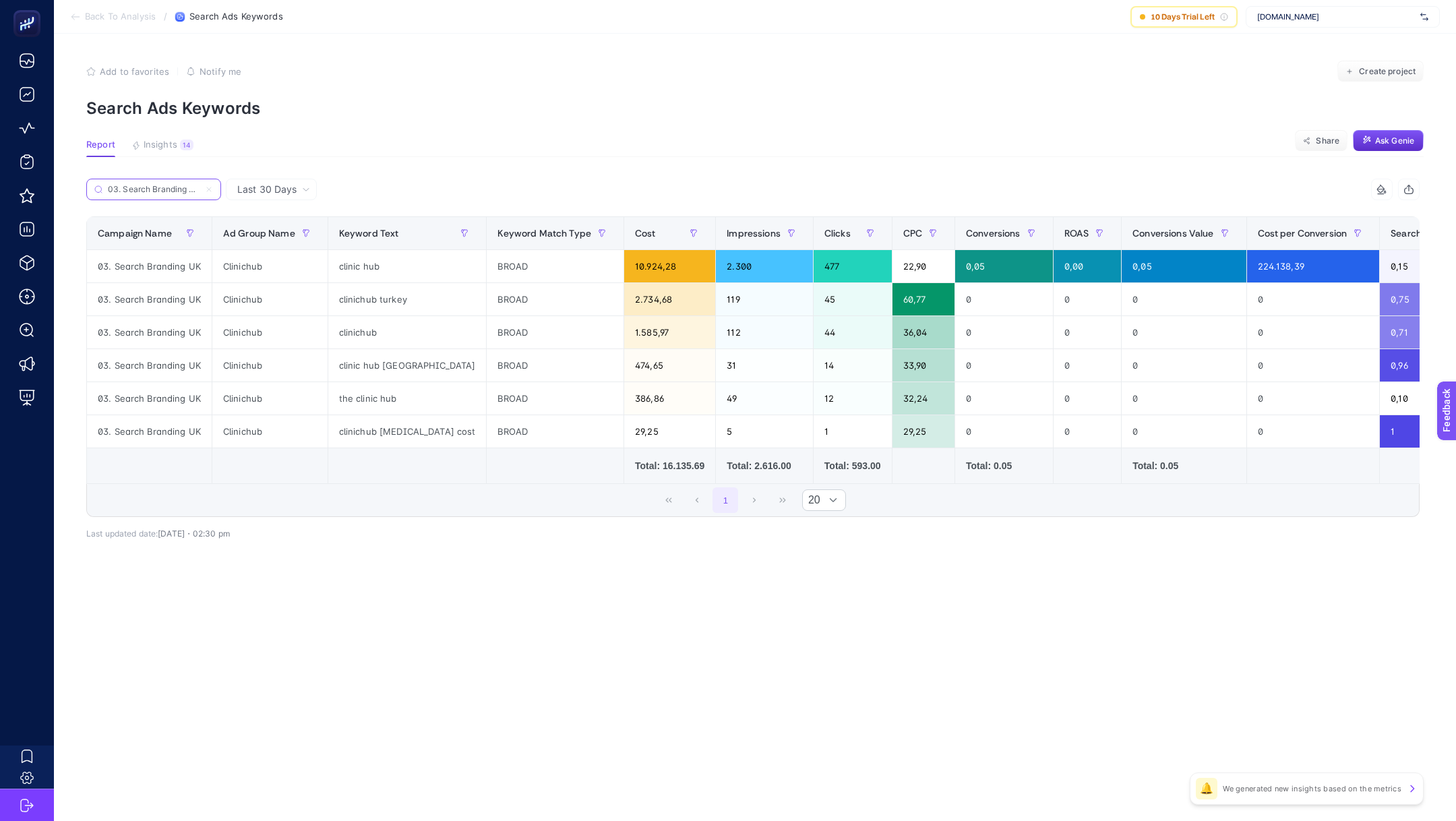
type input "03. Search Branding UK"
click at [82, 13] on li "Back To Analysis" at bounding box center [113, 16] width 86 height 11
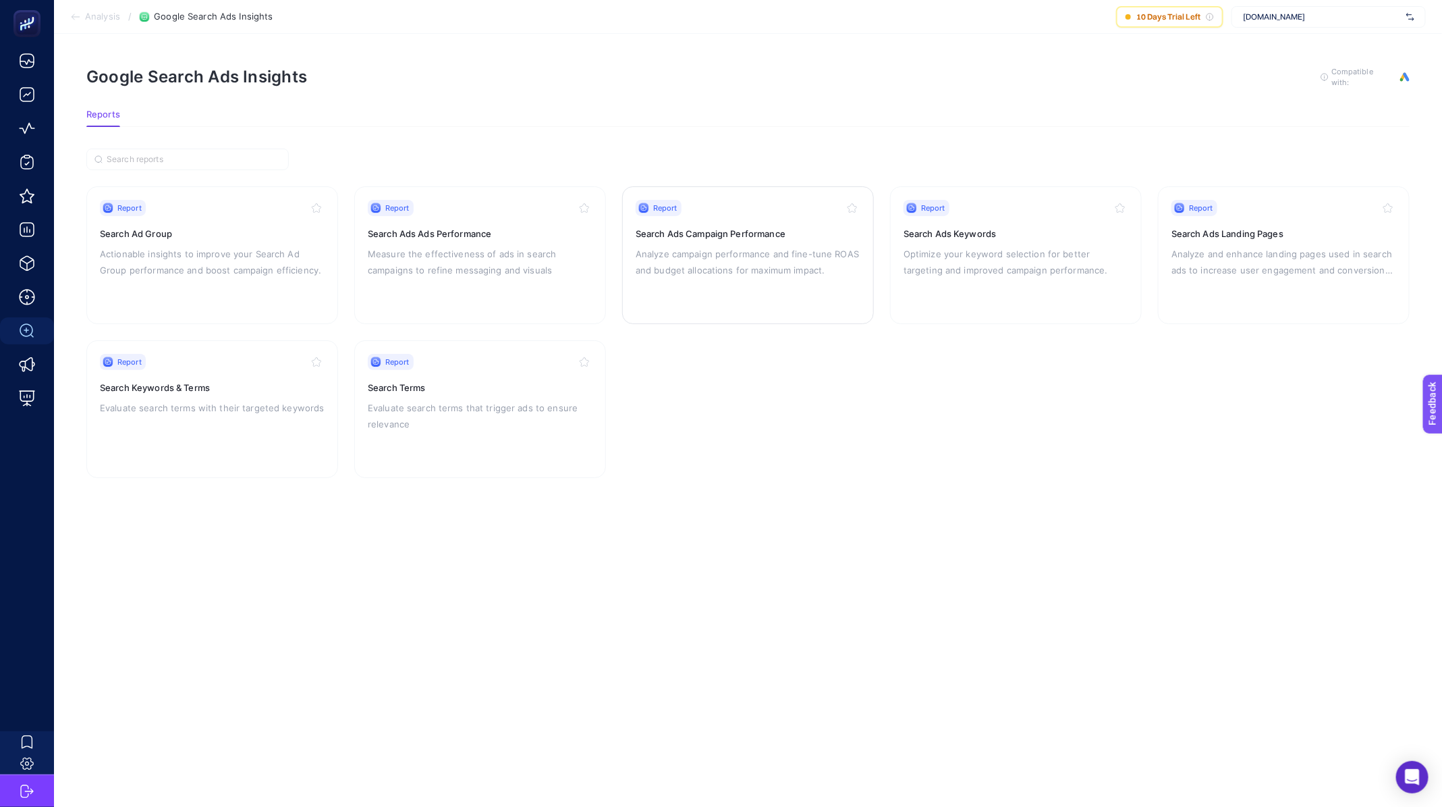
click at [817, 269] on p "Analyze campaign performance and fine-tune ROAS and budget allocations for maxi…" at bounding box center [748, 262] width 225 height 32
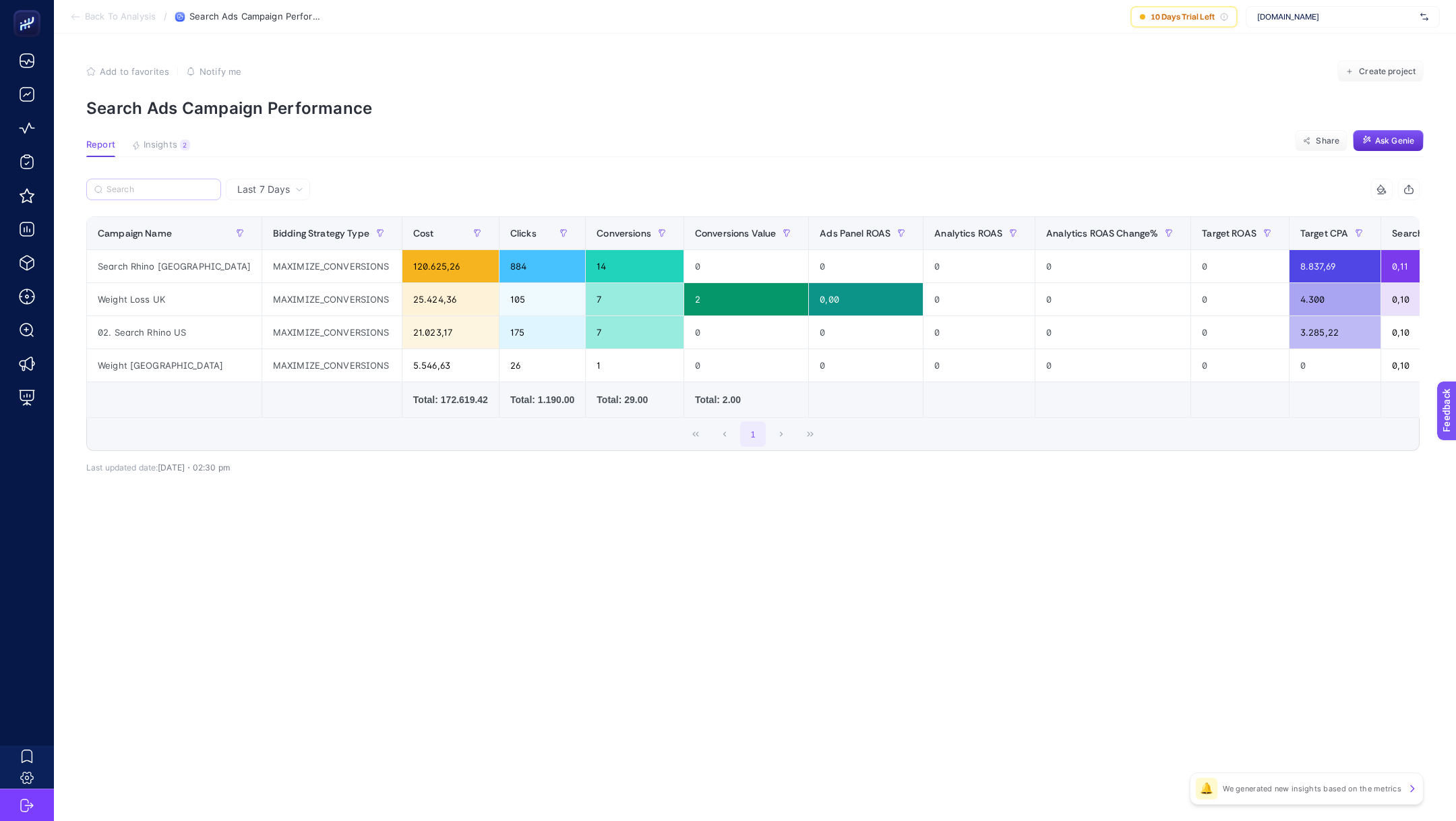
click at [126, 196] on label at bounding box center [153, 190] width 135 height 22
click at [126, 195] on input "Search" at bounding box center [160, 190] width 107 height 10
paste input "03. Search Branding UK"
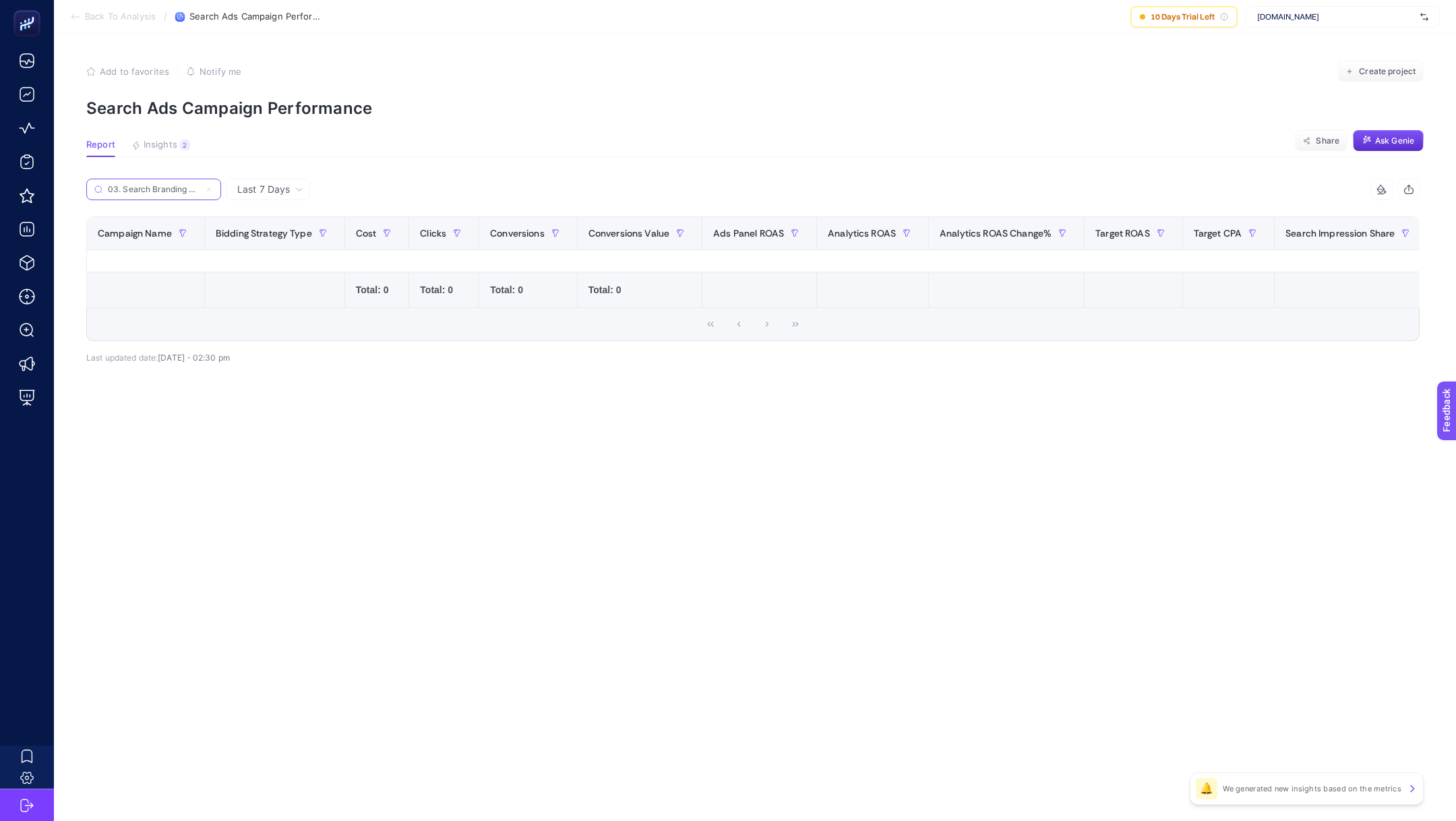
type input "03. Search Branding UK"
click at [292, 192] on div "Last 7 Days" at bounding box center [270, 189] width 77 height 9
click at [283, 234] on li "Last 30 Days" at bounding box center [268, 242] width 76 height 24
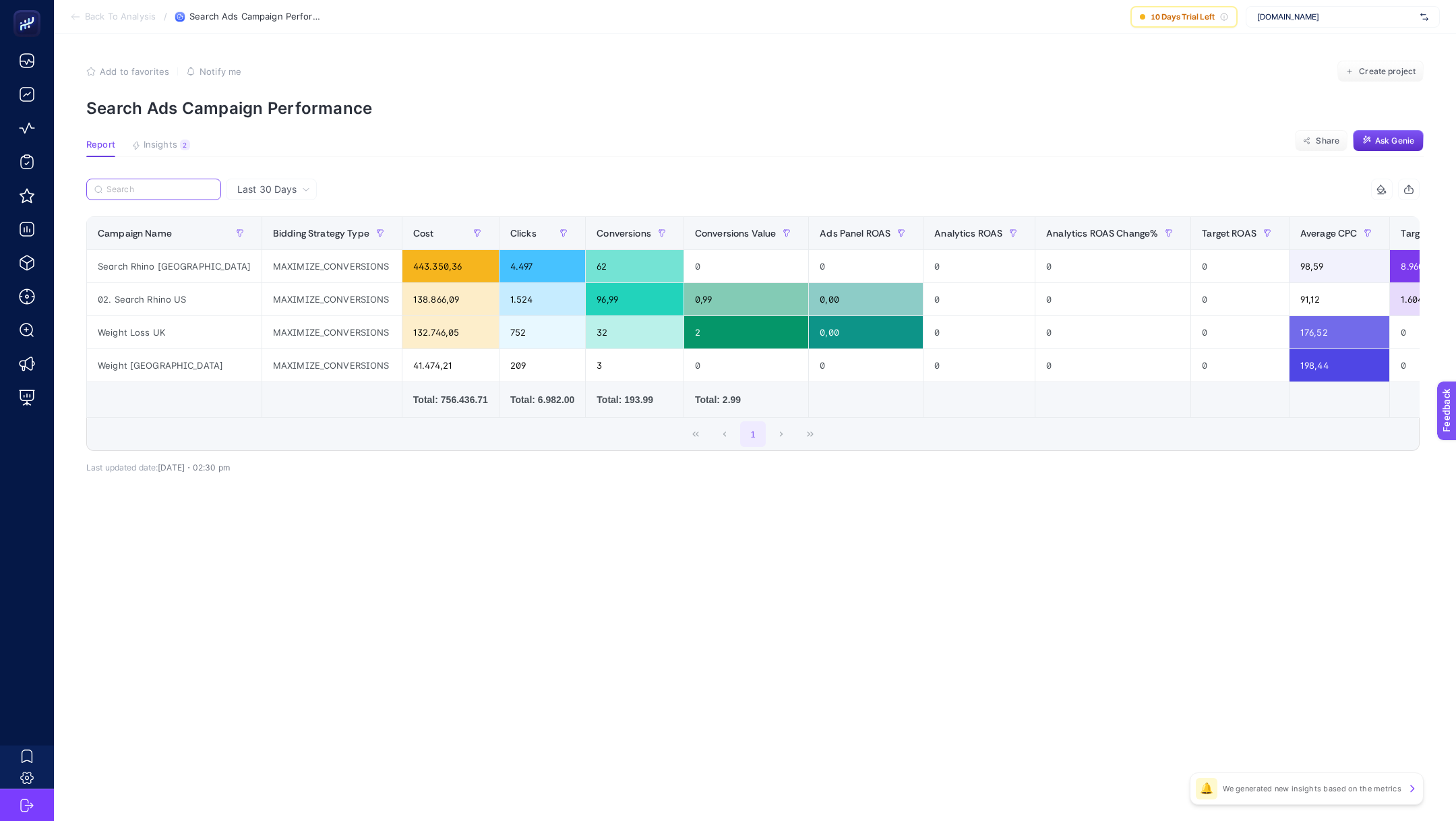
click at [149, 193] on input "Search" at bounding box center [160, 190] width 107 height 10
paste input "03. Search Branding UK"
type input "03. Search Branding UK"
click at [106, 22] on section "Back To Analysis / Search Ads Campaign Performance 10 Days Trial Left [DOMAIN_N…" at bounding box center [755, 17] width 1402 height 34
click at [111, 16] on span "Back To Analysis" at bounding box center [120, 16] width 71 height 11
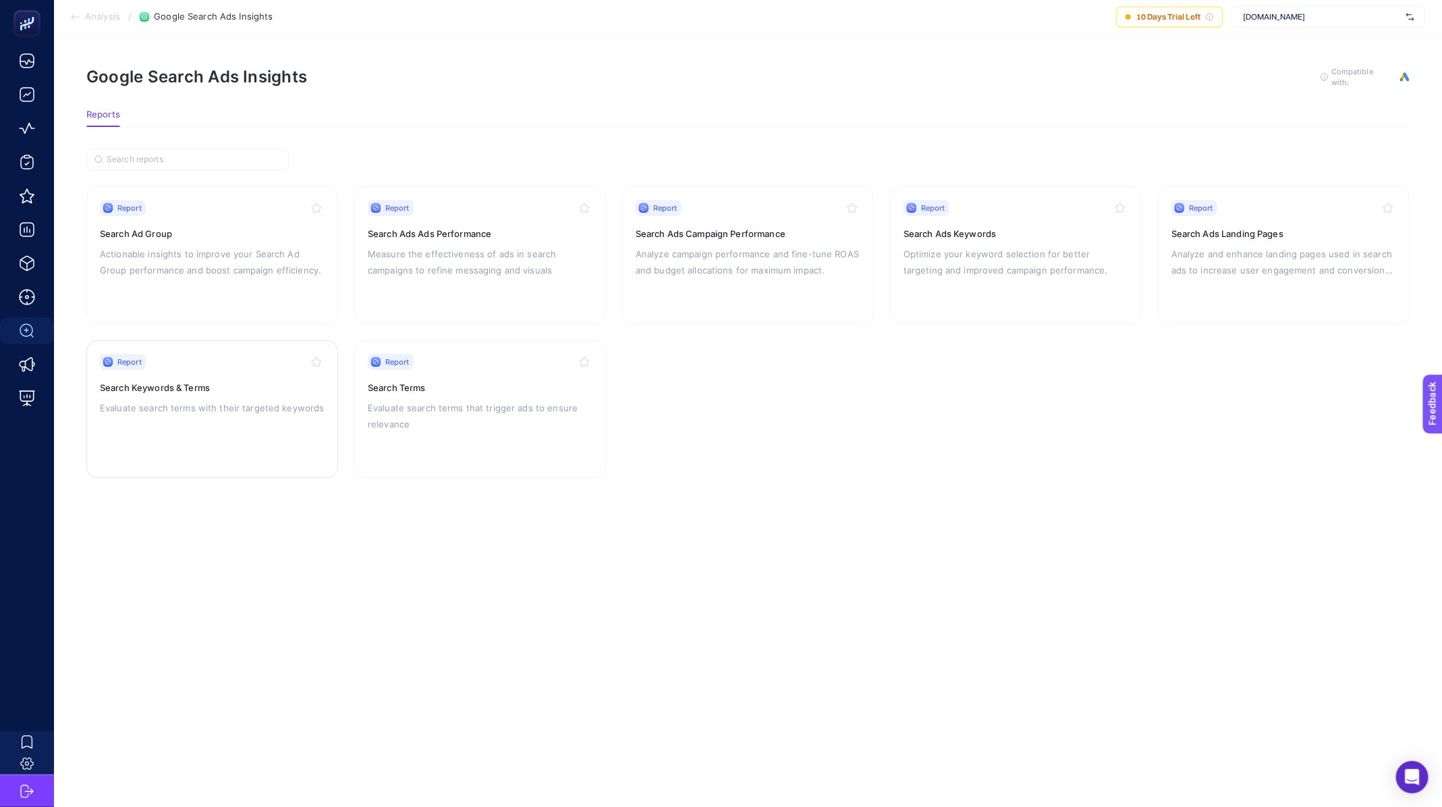
click at [188, 409] on p "Evaluate search terms with their targeted keywords" at bounding box center [212, 408] width 225 height 16
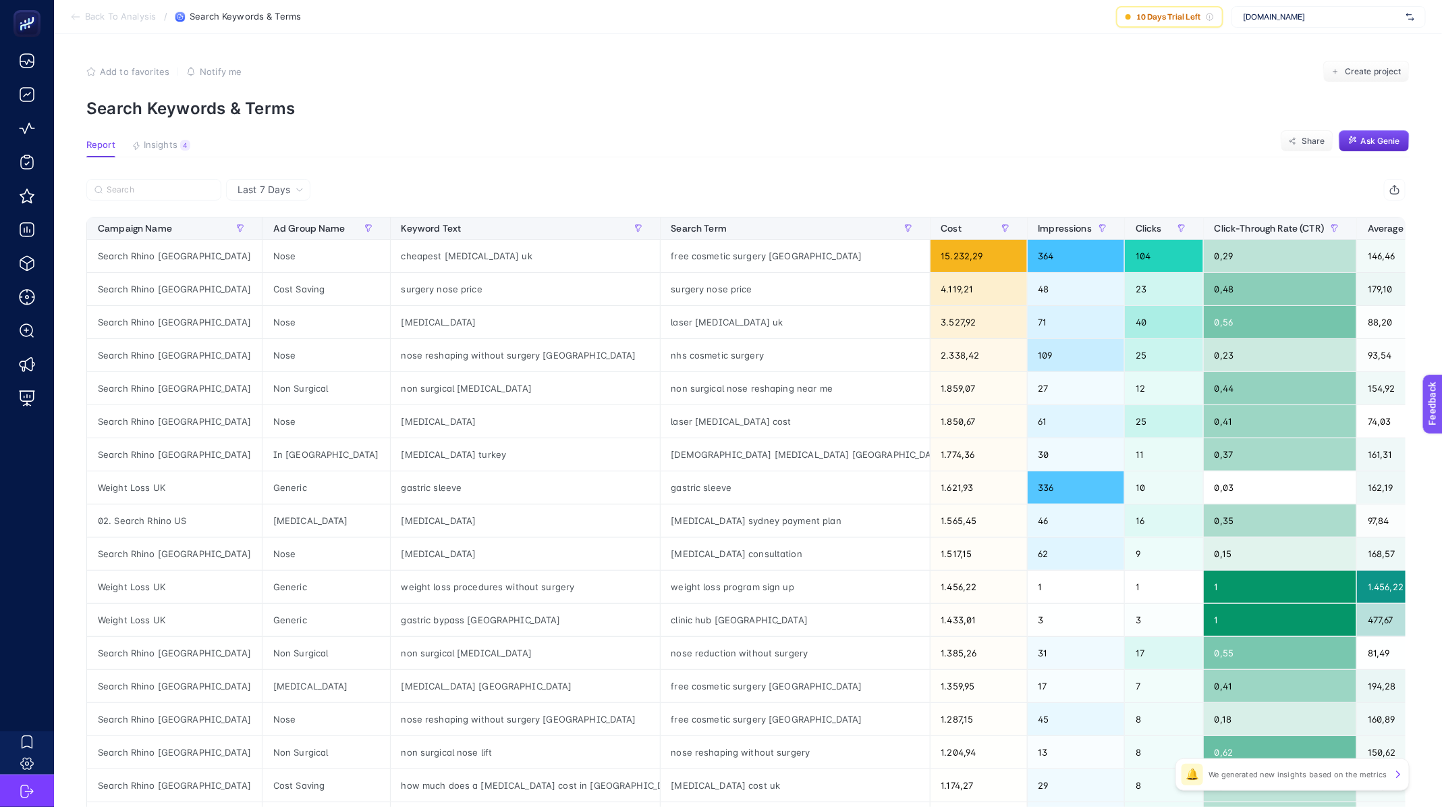
click at [274, 194] on span "Last 7 Days" at bounding box center [264, 189] width 53 height 13
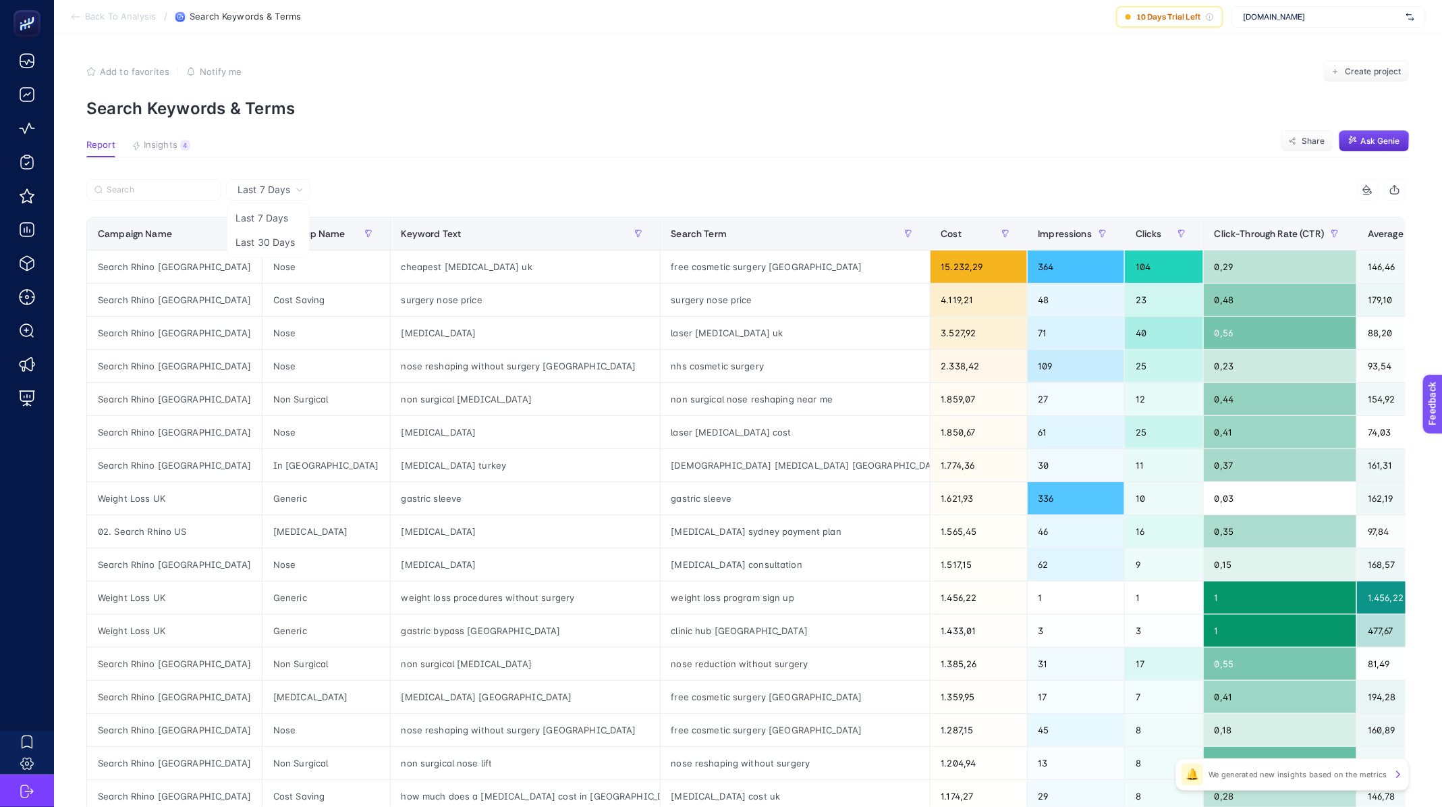
click at [273, 187] on span "Last 7 Days" at bounding box center [264, 189] width 53 height 13
click at [284, 238] on span "Ad Group Name" at bounding box center [309, 233] width 72 height 11
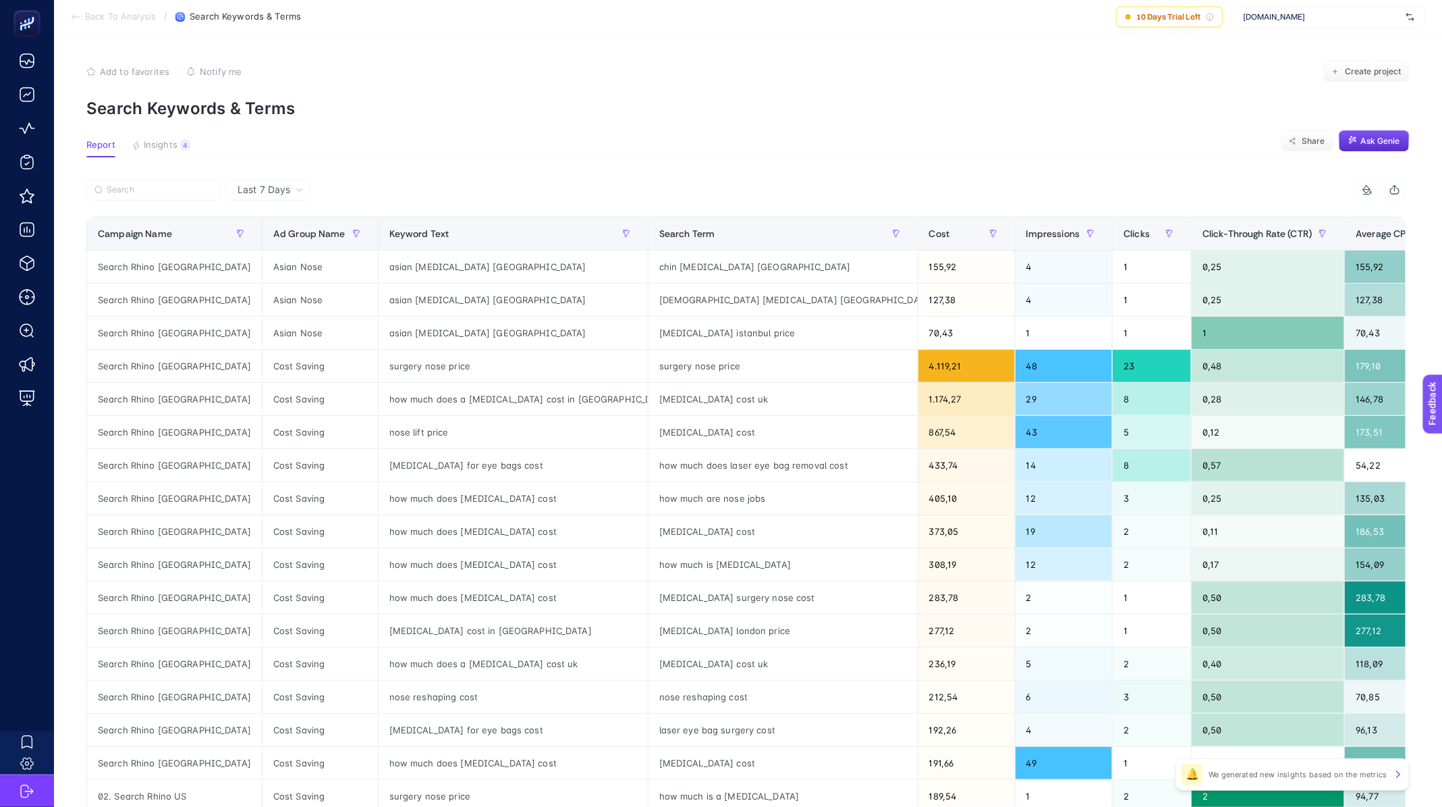
click at [279, 190] on span "Last 7 Days" at bounding box center [264, 189] width 53 height 13
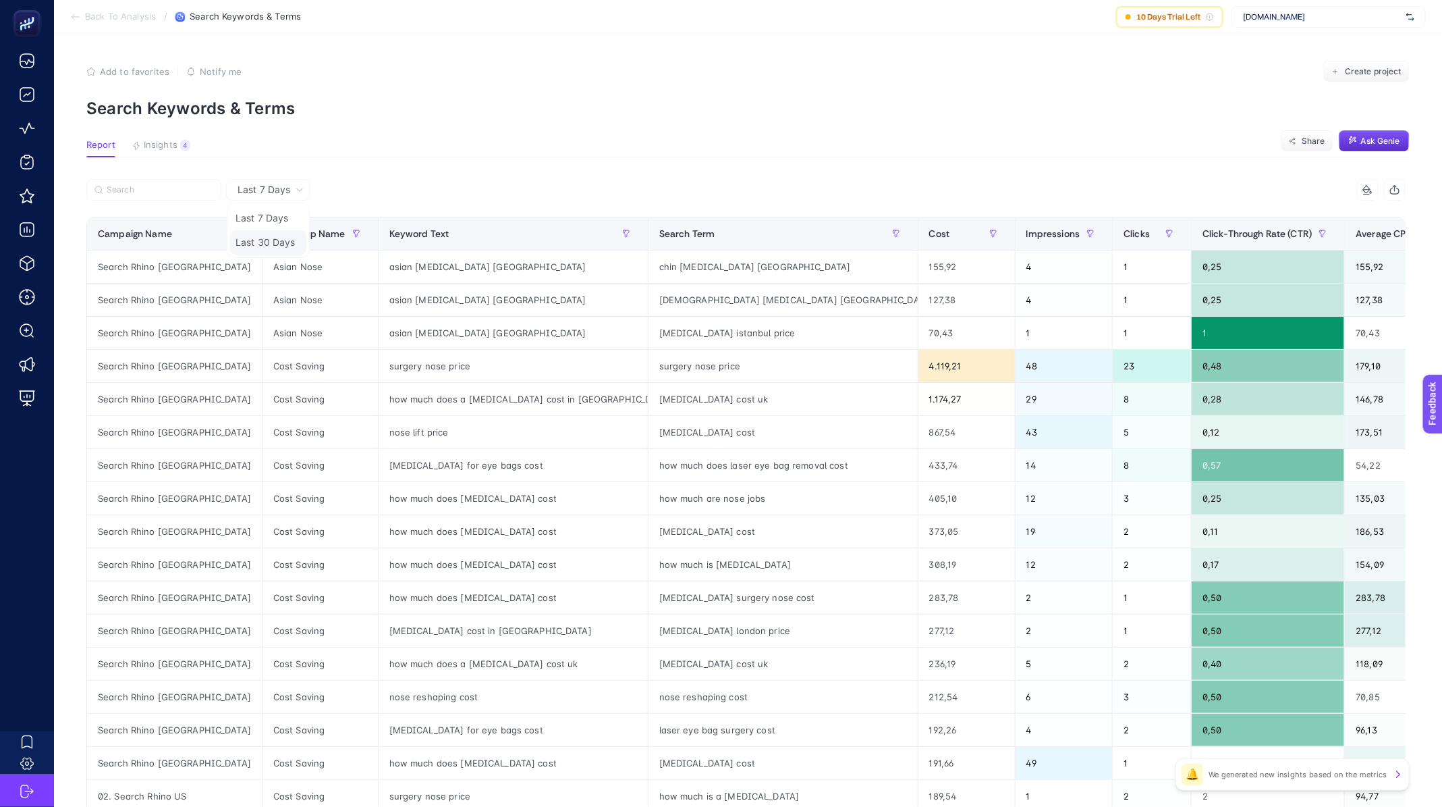
click at [269, 237] on li "Last 30 Days" at bounding box center [268, 242] width 76 height 24
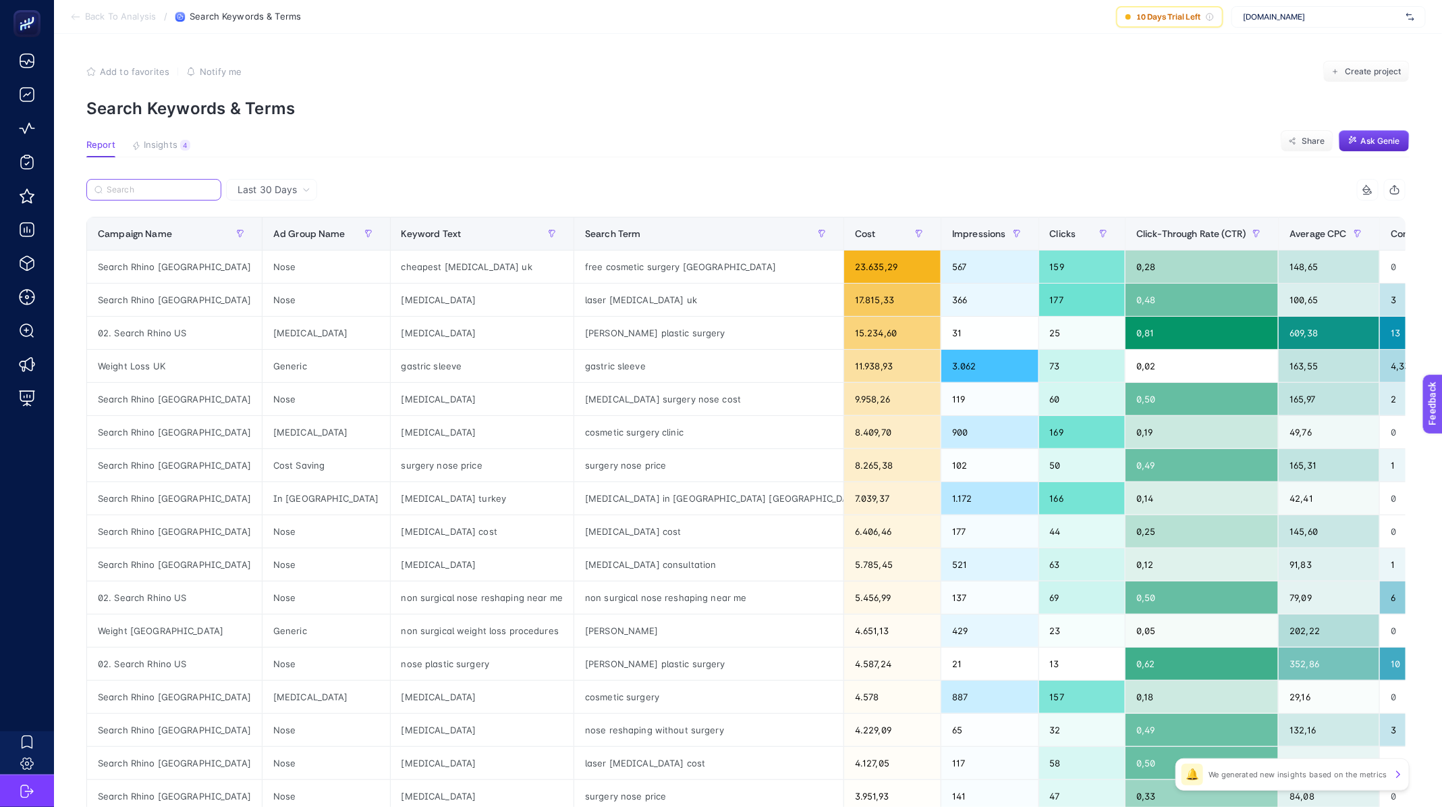
click at [127, 188] on input "Search" at bounding box center [160, 190] width 107 height 10
paste input "03. Search Branding UK"
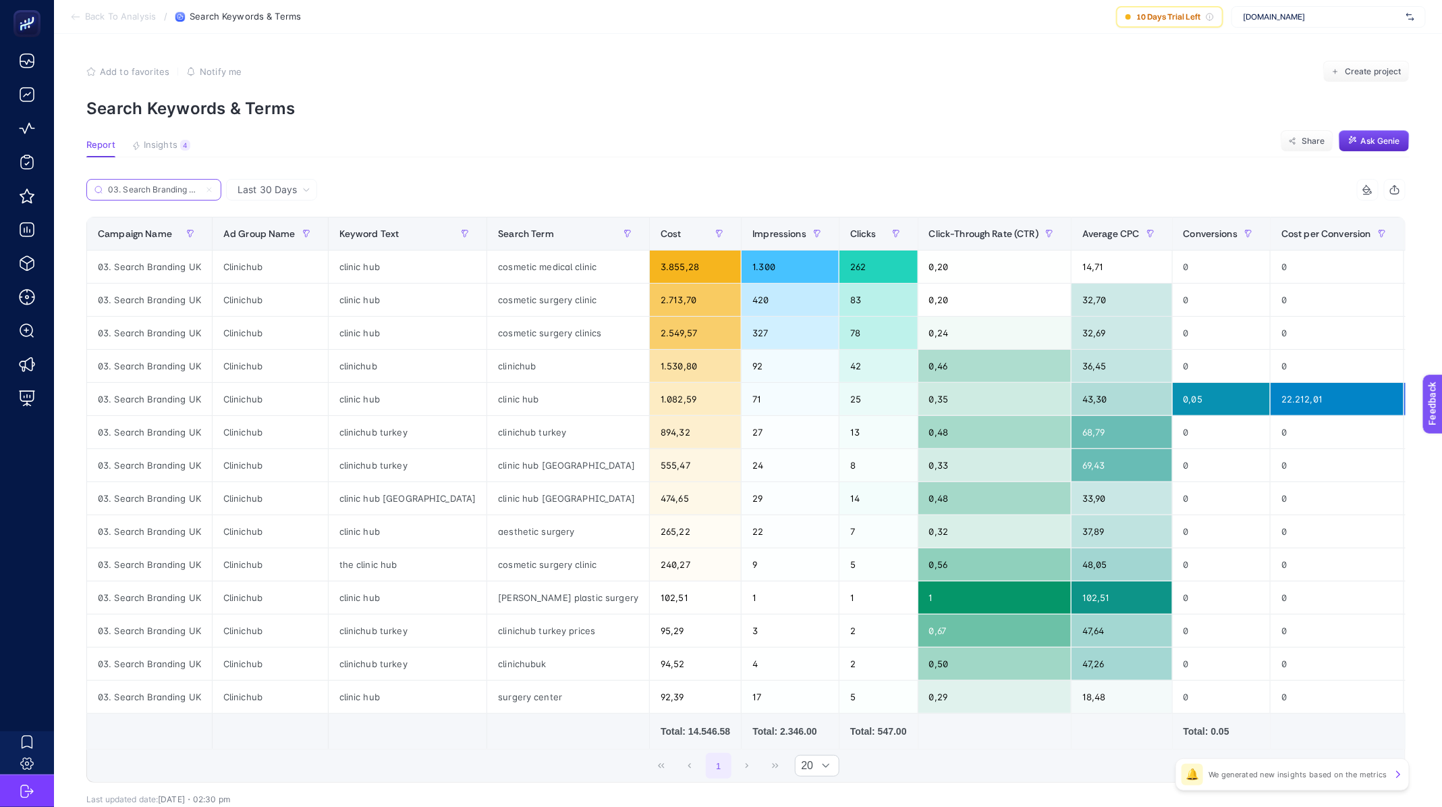
type input "03. Search Branding UK"
click at [121, 16] on span "Back To Analysis" at bounding box center [120, 16] width 71 height 11
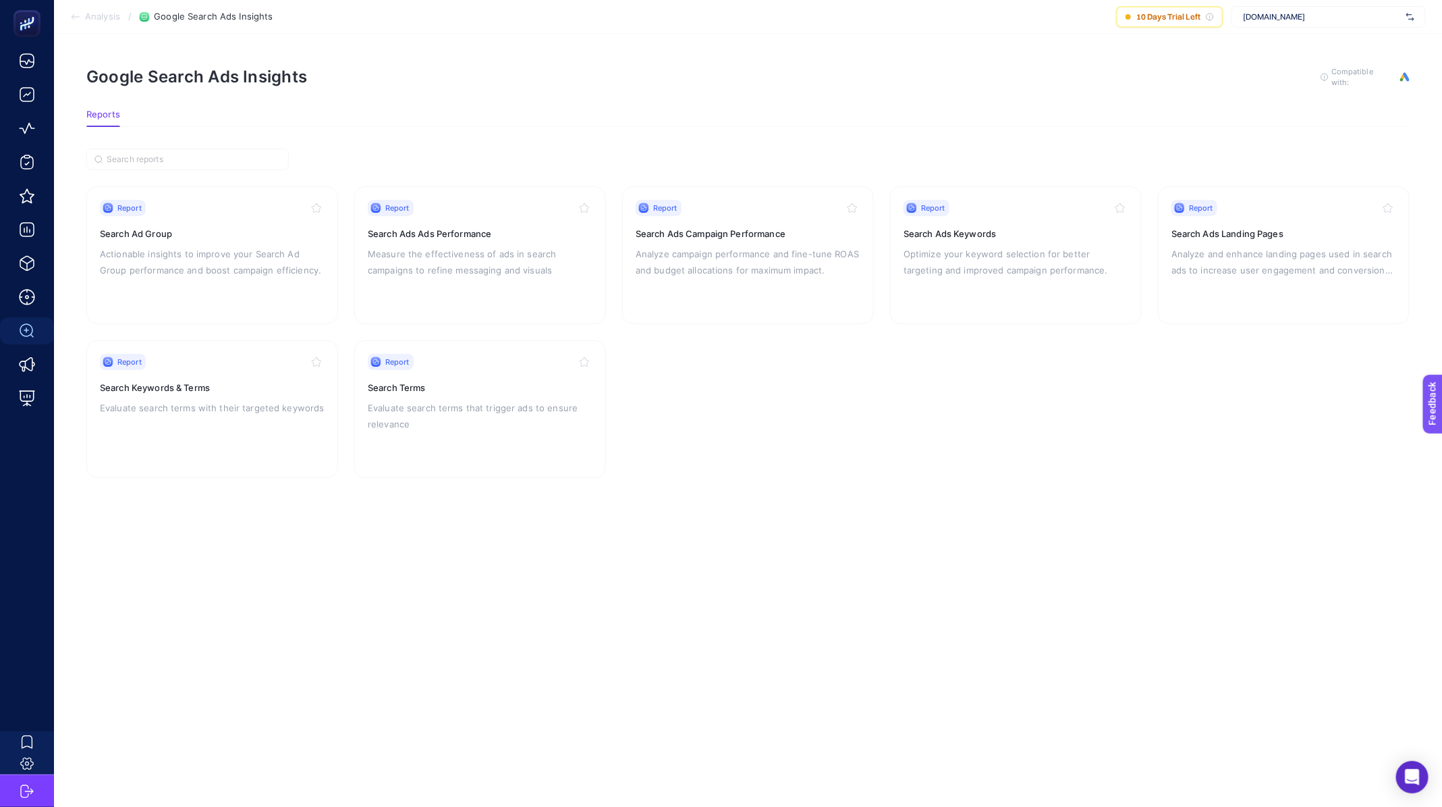
click at [111, 18] on span "Analysis" at bounding box center [102, 16] width 35 height 11
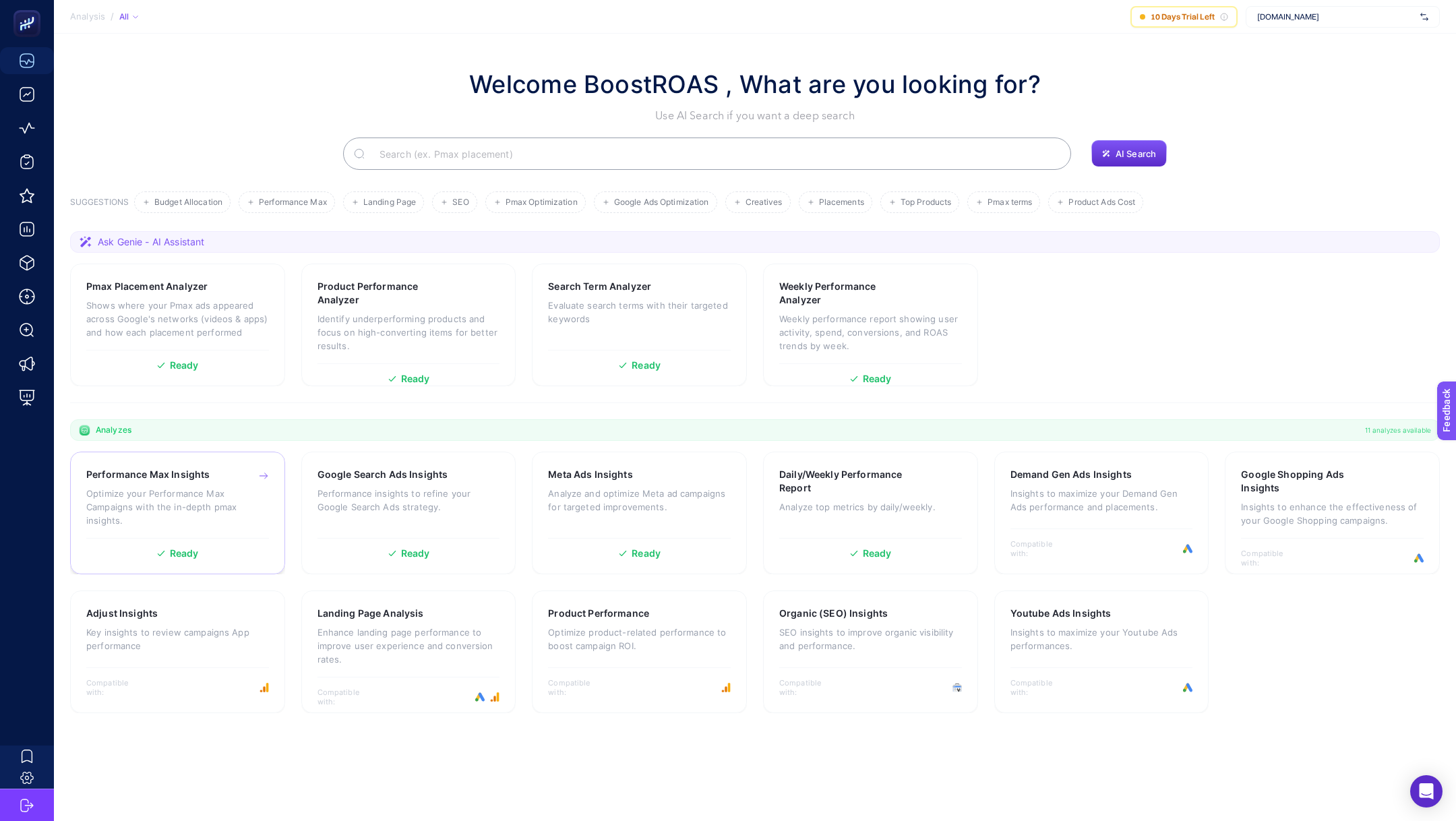
click at [188, 539] on div "Ready" at bounding box center [177, 548] width 183 height 20
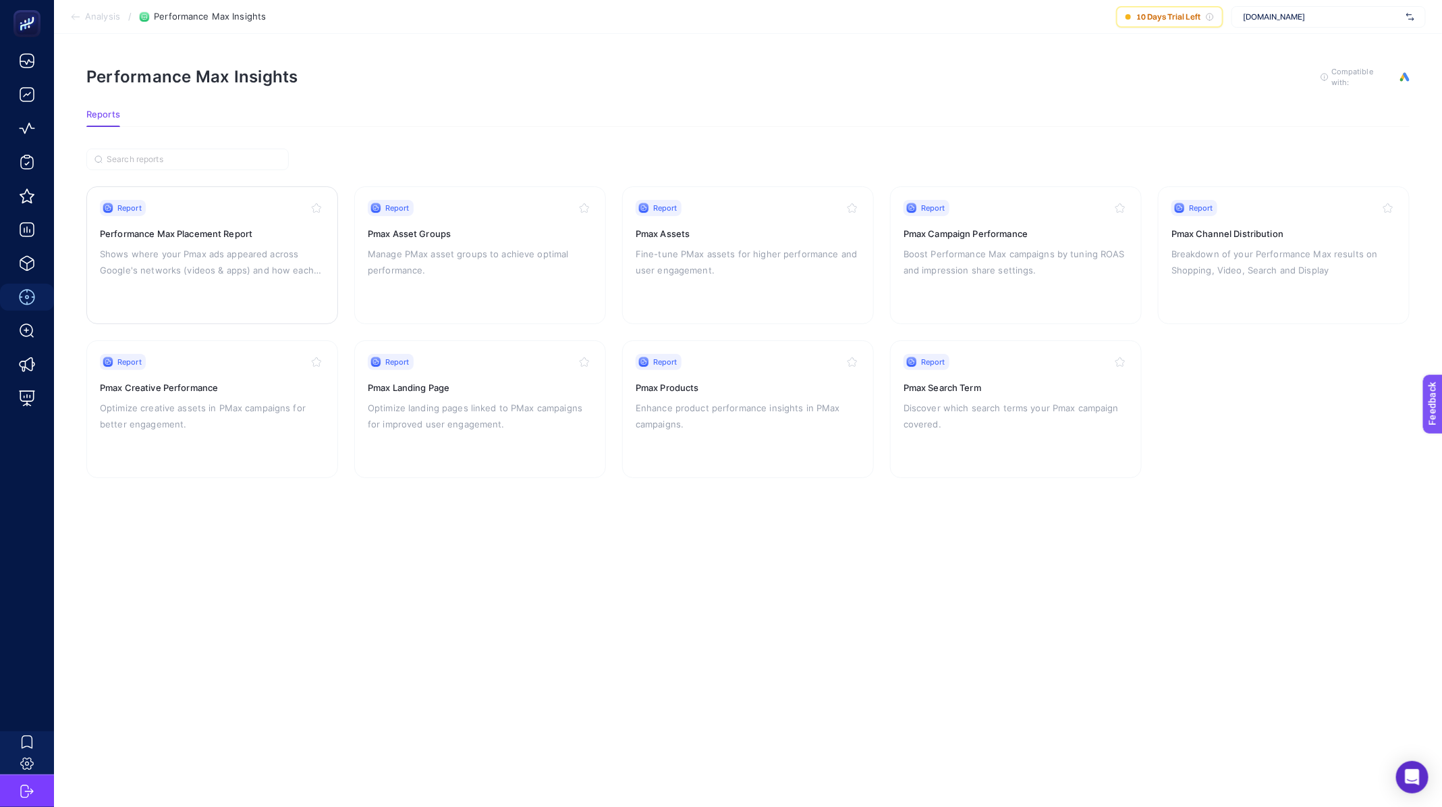
click at [215, 272] on p "Shows where your Pmax ads appeared across Google's networks (videos & apps) and…" at bounding box center [212, 262] width 225 height 32
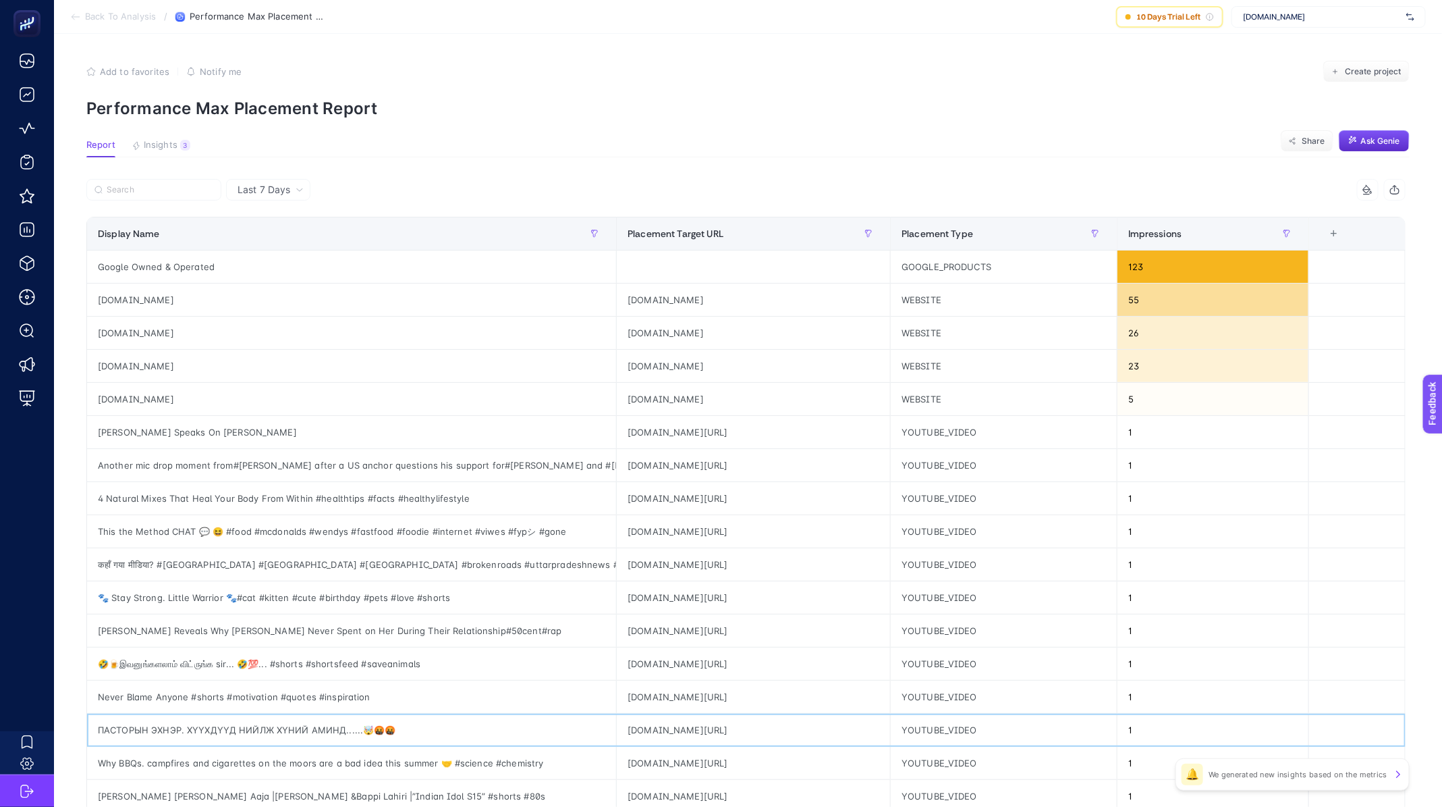
click at [184, 725] on div "ПАСТОРЫН ЭХНЭР. ХҮҮХДҮҮД НИЙЛЖ ХҮНИЙ АМИНД......🤯🤬🤬" at bounding box center [351, 729] width 529 height 32
copy tr "ПАСТОРЫН ЭХНЭР. ХҮҮХДҮҮД НИЙЛЖ ХҮНИЙ АМИНД......🤯🤬🤬"
click at [680, 737] on div "[DOMAIN_NAME][URL]" at bounding box center [753, 729] width 273 height 32
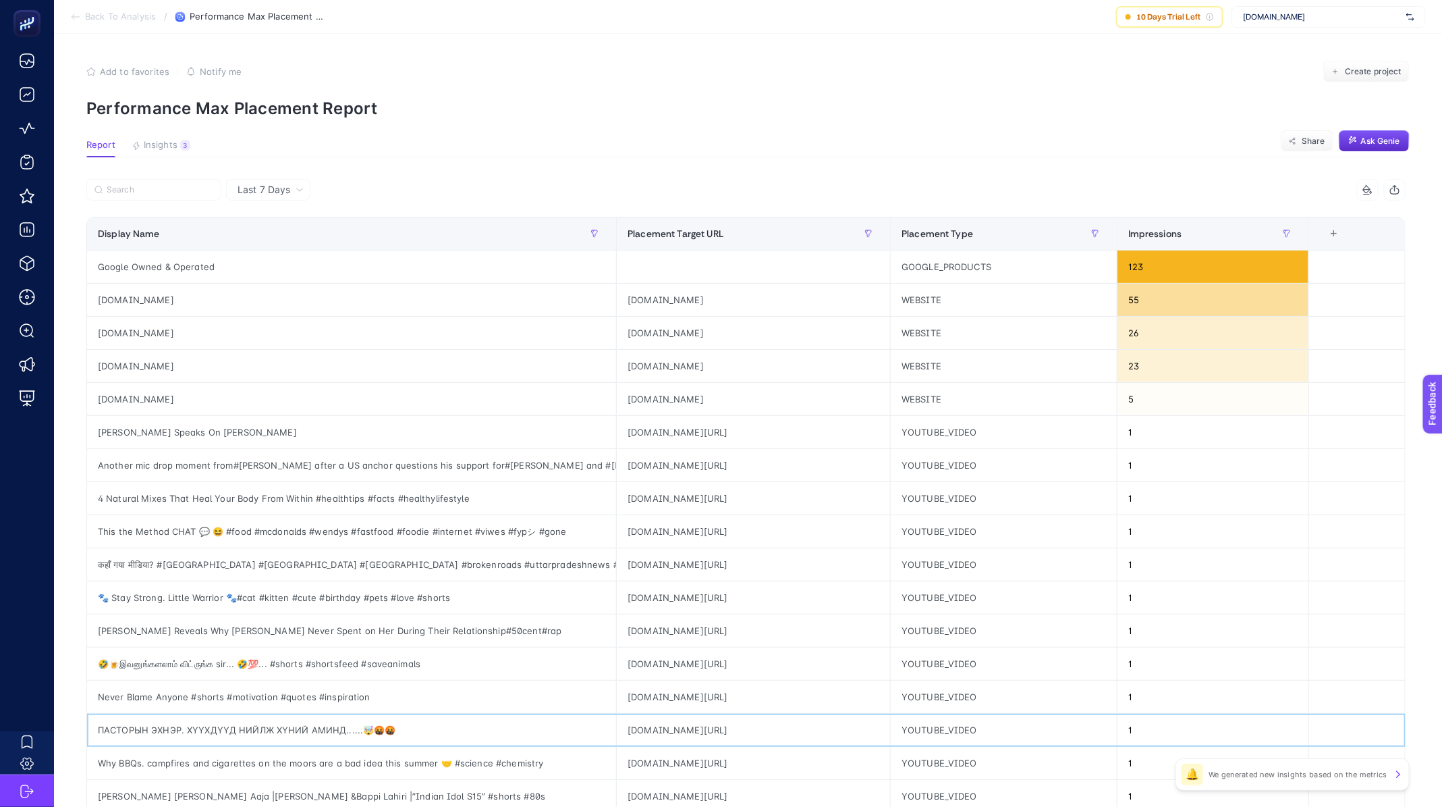
click at [684, 724] on div "[DOMAIN_NAME][URL]" at bounding box center [753, 729] width 273 height 32
copy tr "[DOMAIN_NAME][URL]"
click at [185, 665] on div "🤣🍺இவனுங்களலாம் விட்ருங்க sir... 🤣💯... #shorts #shortsfeed #saveanimals" at bounding box center [351, 663] width 529 height 32
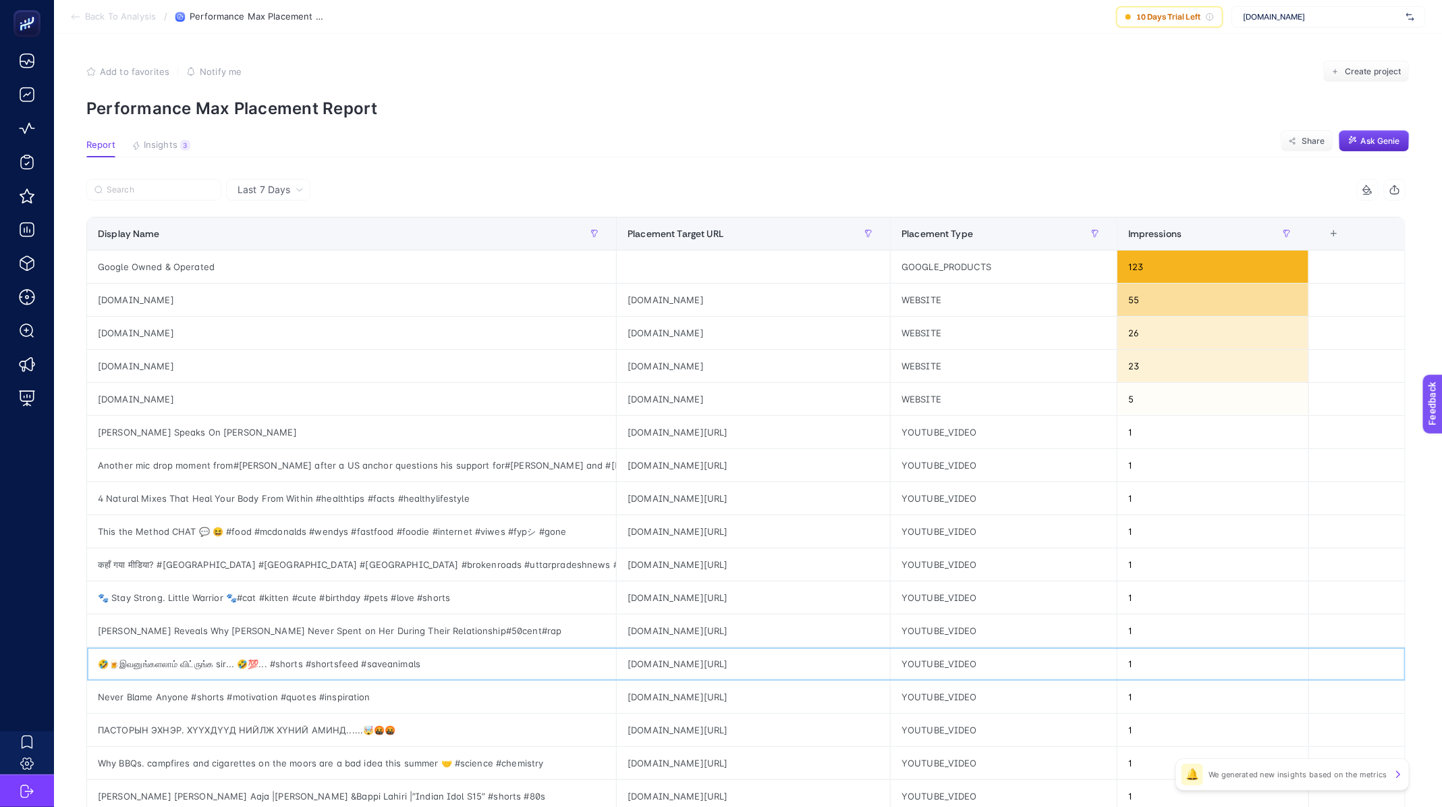
click at [185, 665] on div "🤣🍺இவனுங்களலாம் விட்ருங்க sir... 🤣💯... #shorts #shortsfeed #saveanimals" at bounding box center [351, 663] width 529 height 32
click at [655, 667] on div "[DOMAIN_NAME][URL]" at bounding box center [753, 663] width 273 height 32
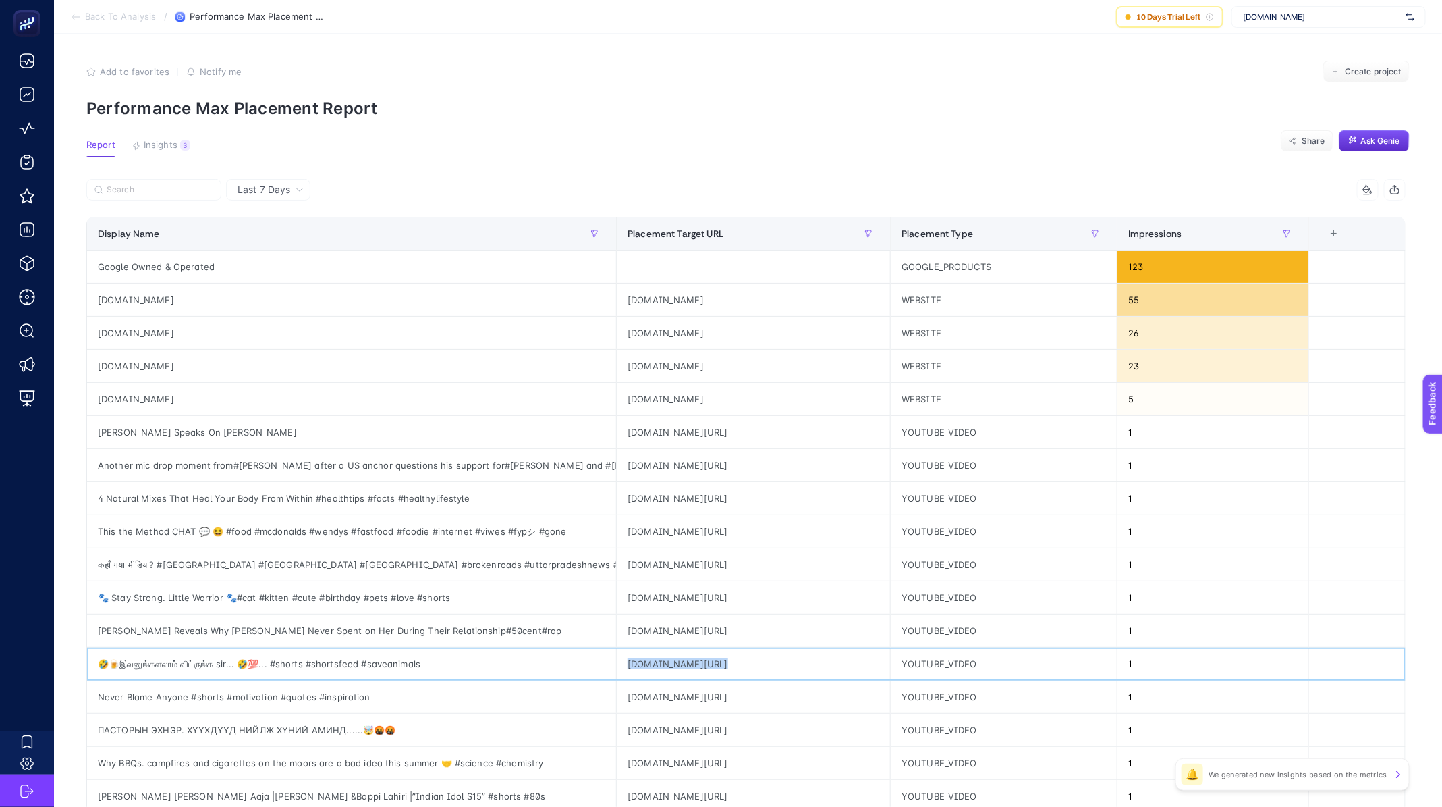
click at [665, 655] on div "[DOMAIN_NAME][URL]" at bounding box center [753, 663] width 273 height 32
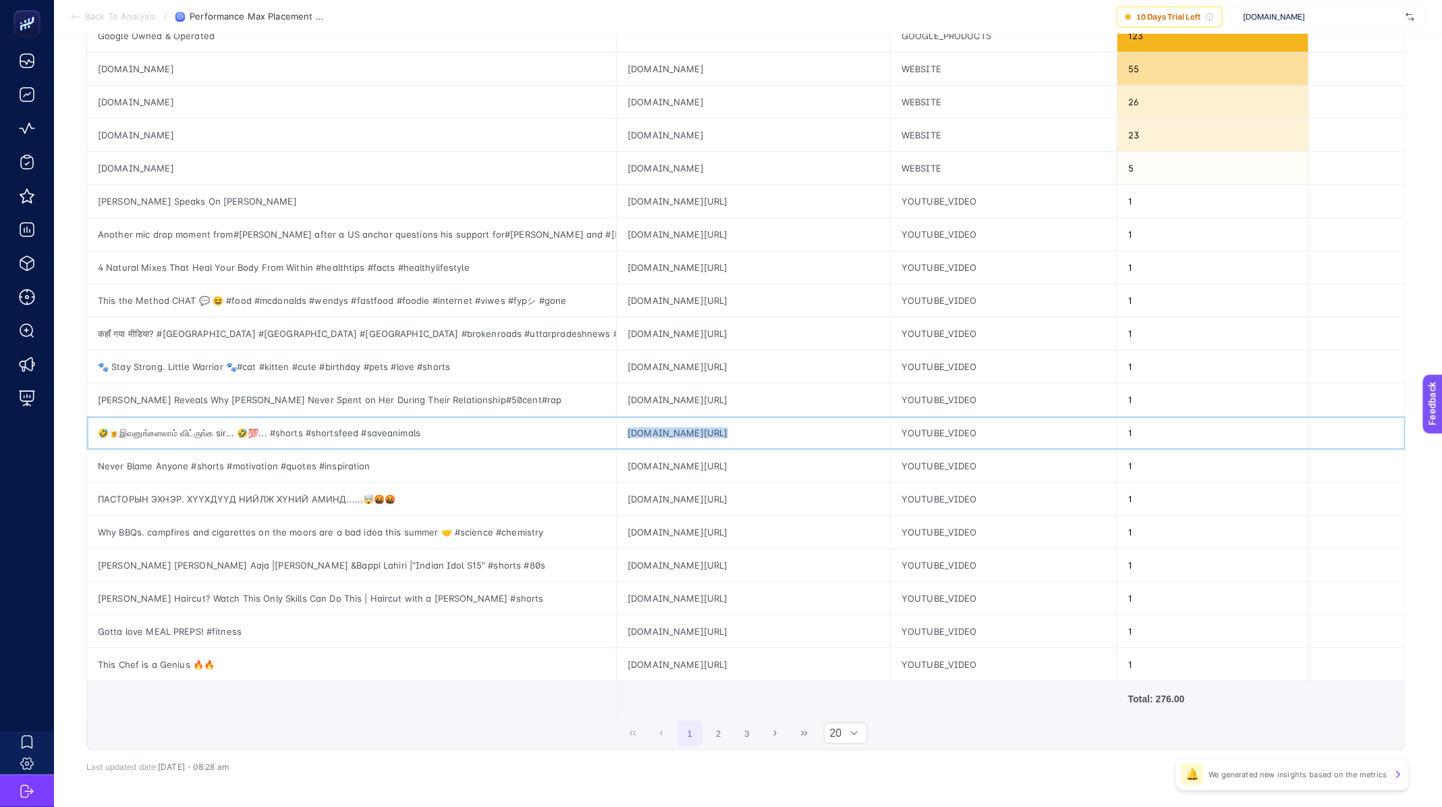
scroll to position [277, 0]
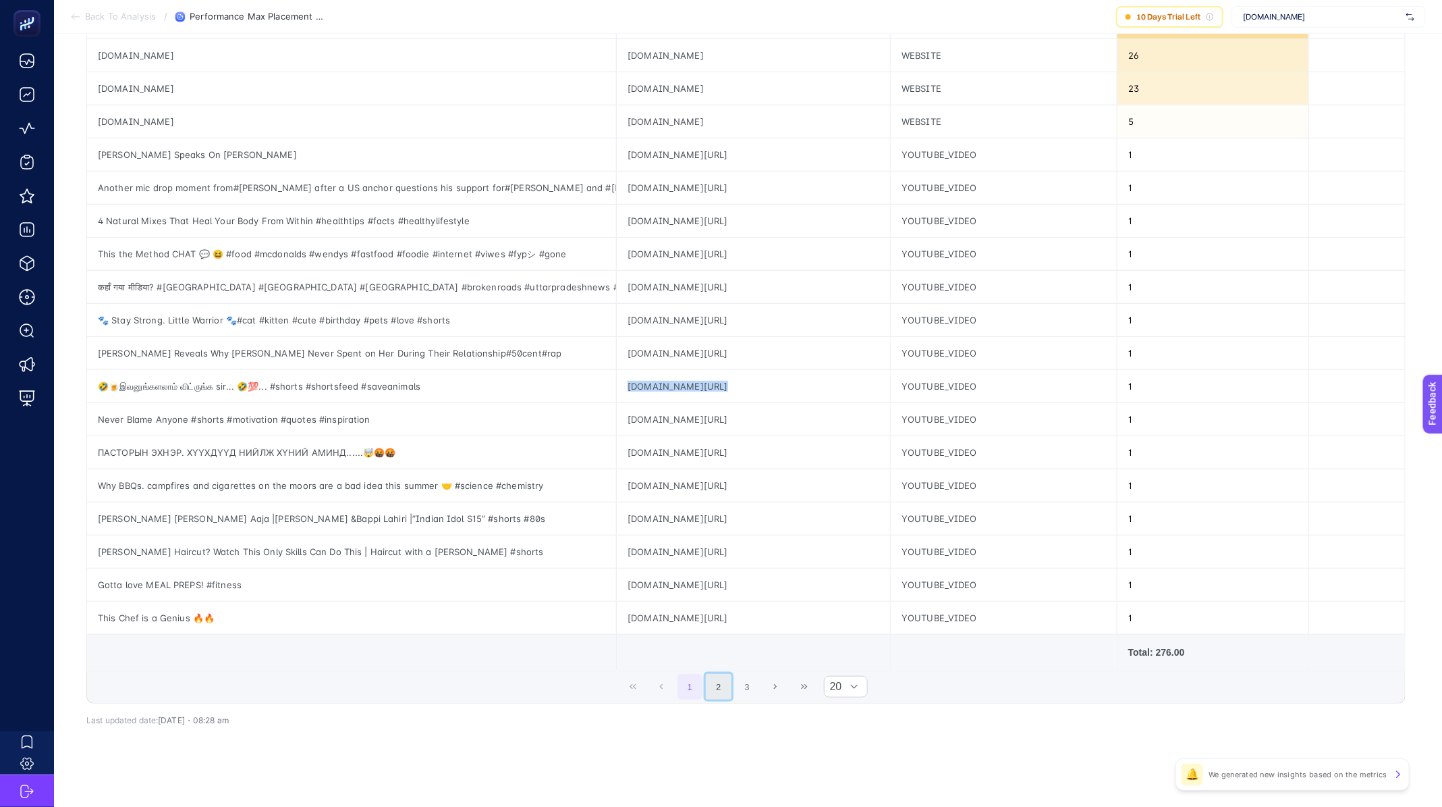
click at [732, 678] on button "2" at bounding box center [719, 687] width 26 height 26
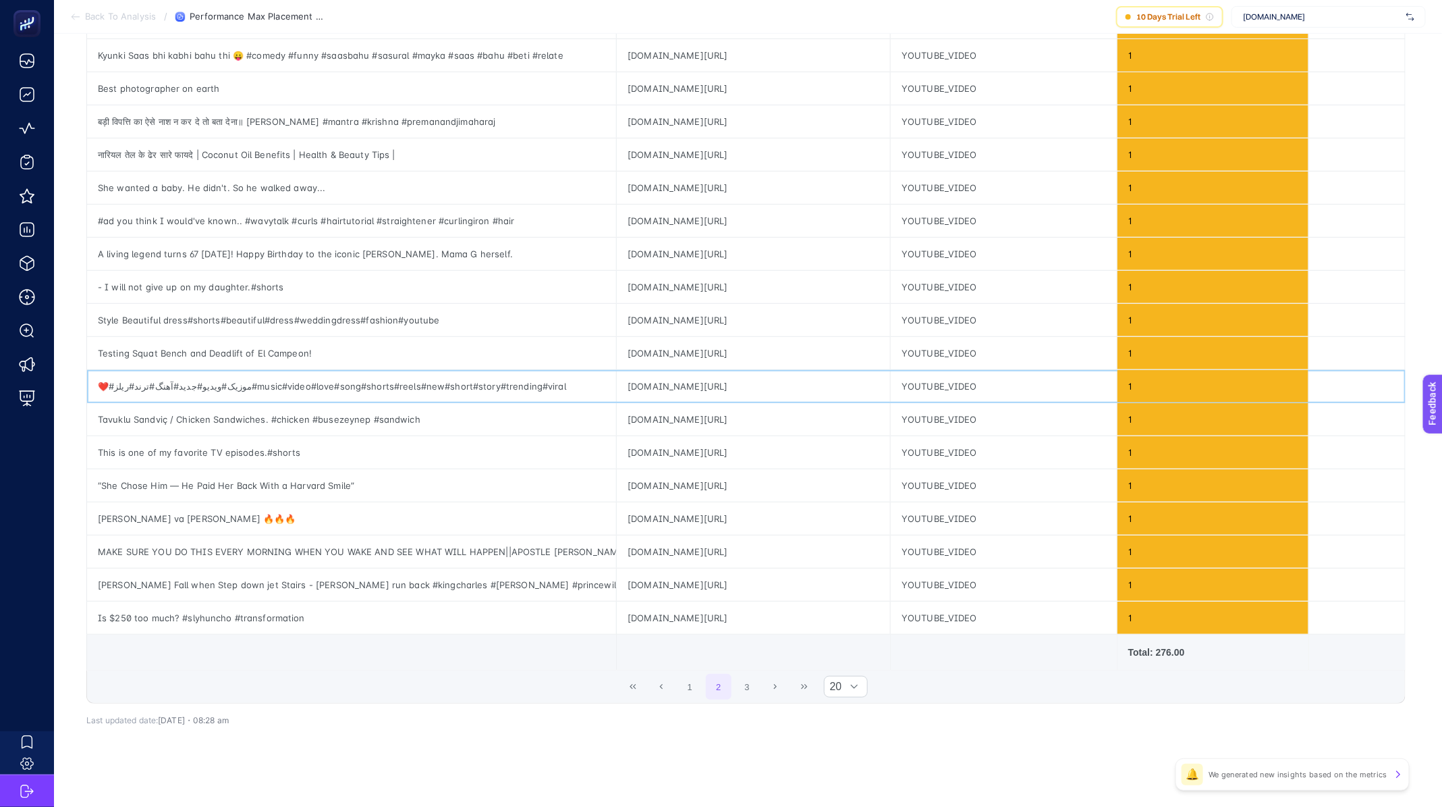
click at [703, 390] on div "[DOMAIN_NAME][URL]" at bounding box center [753, 386] width 273 height 32
copy tr "[DOMAIN_NAME][URL]"
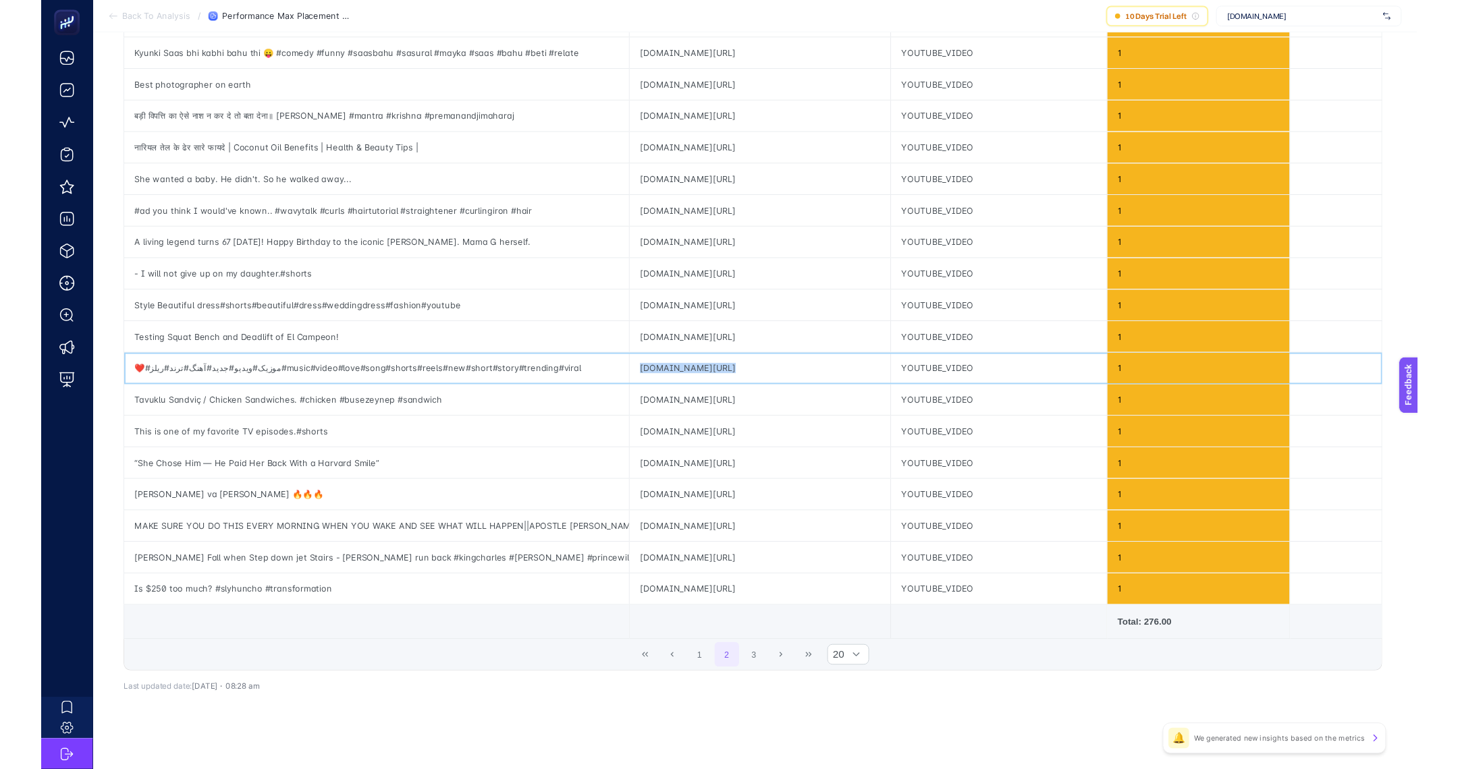
scroll to position [0, 0]
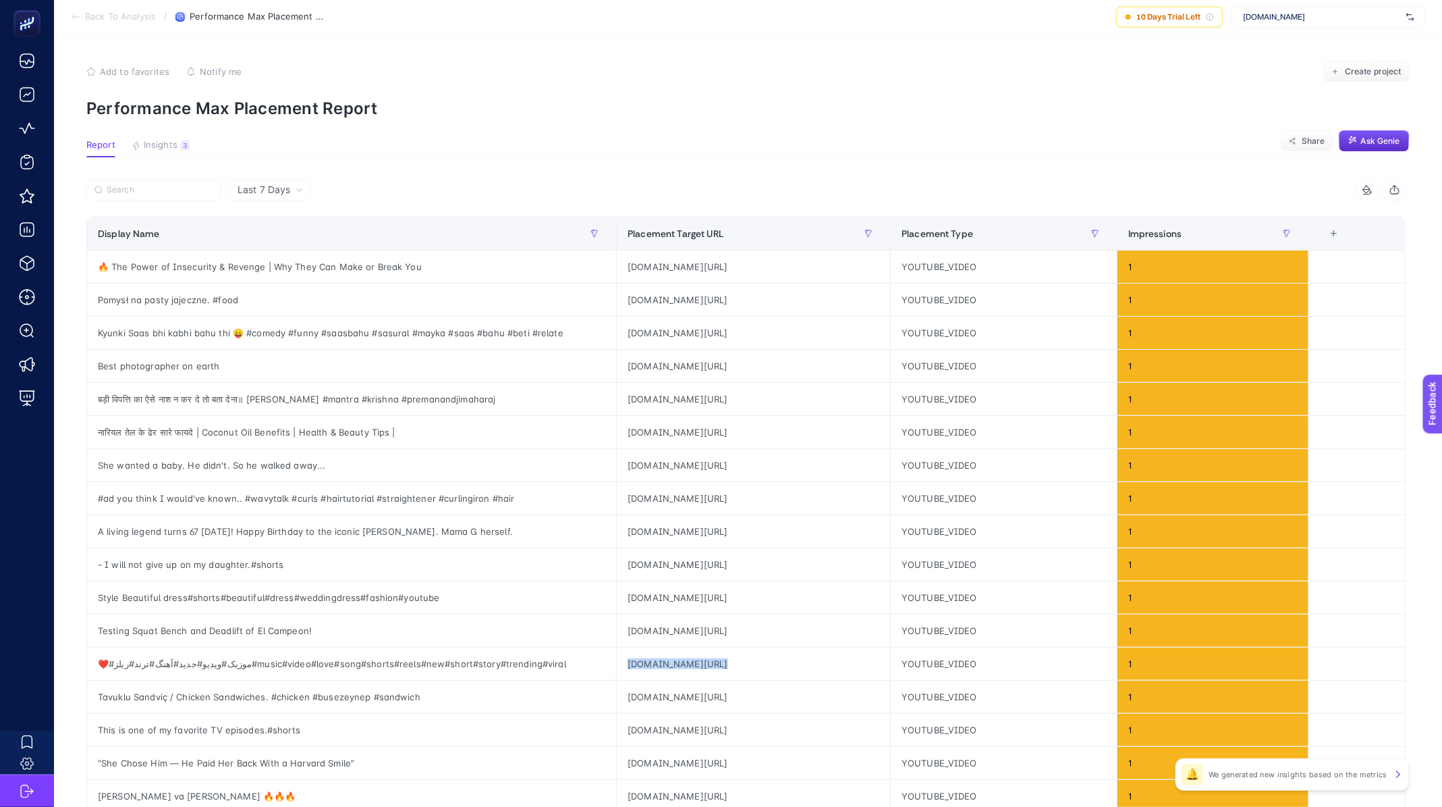
click at [113, 22] on section "Back To Analysis / Performance Max Placement Report 10 Days Trial Left [DOMAIN_…" at bounding box center [748, 17] width 1388 height 34
click at [133, 7] on section "Back To Analysis / Performance Max Placement Report 10 Days Trial Left [DOMAIN_…" at bounding box center [748, 17] width 1388 height 34
click at [128, 13] on span "Back To Analysis" at bounding box center [120, 16] width 71 height 11
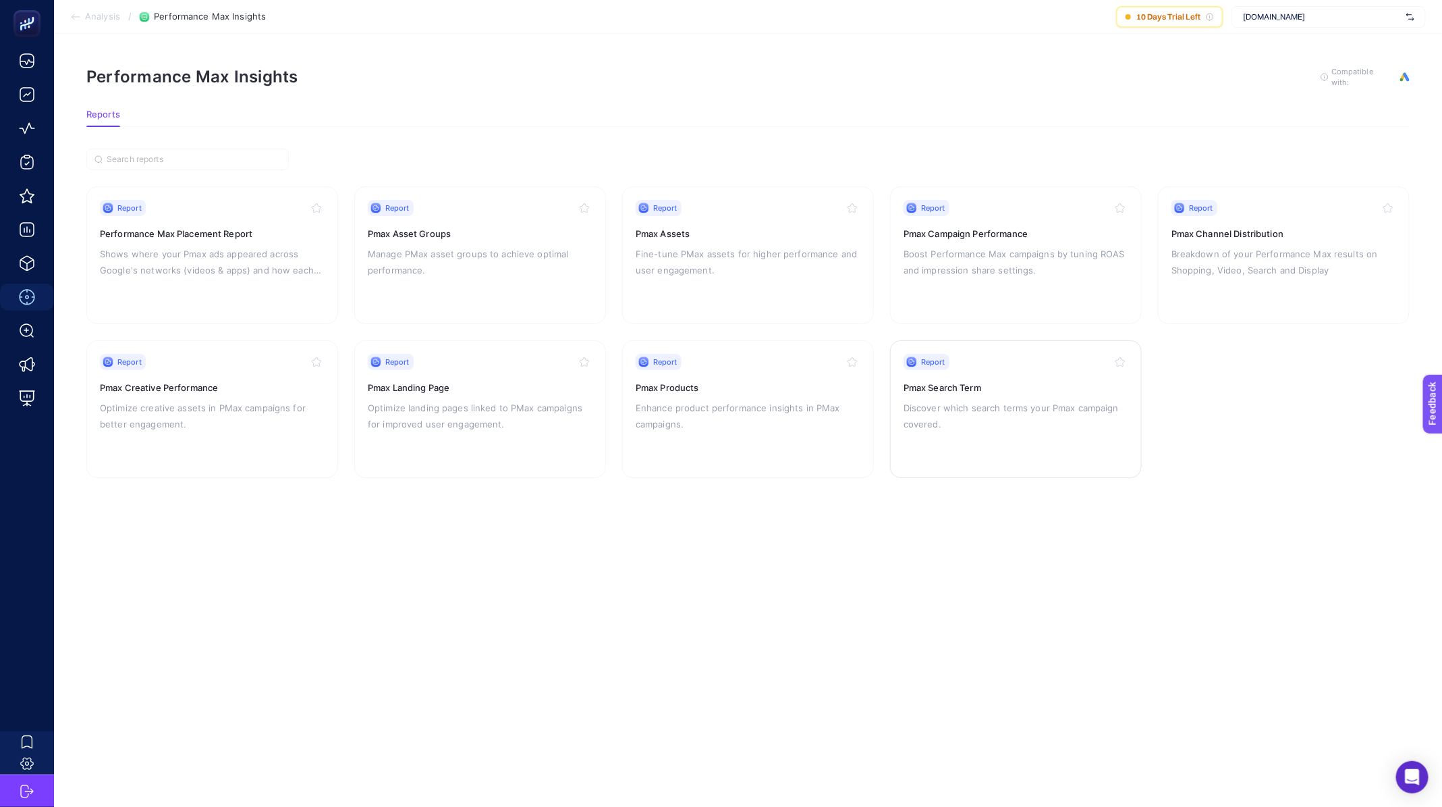
click at [925, 390] on h3 "Pmax Search Term" at bounding box center [1016, 387] width 225 height 13
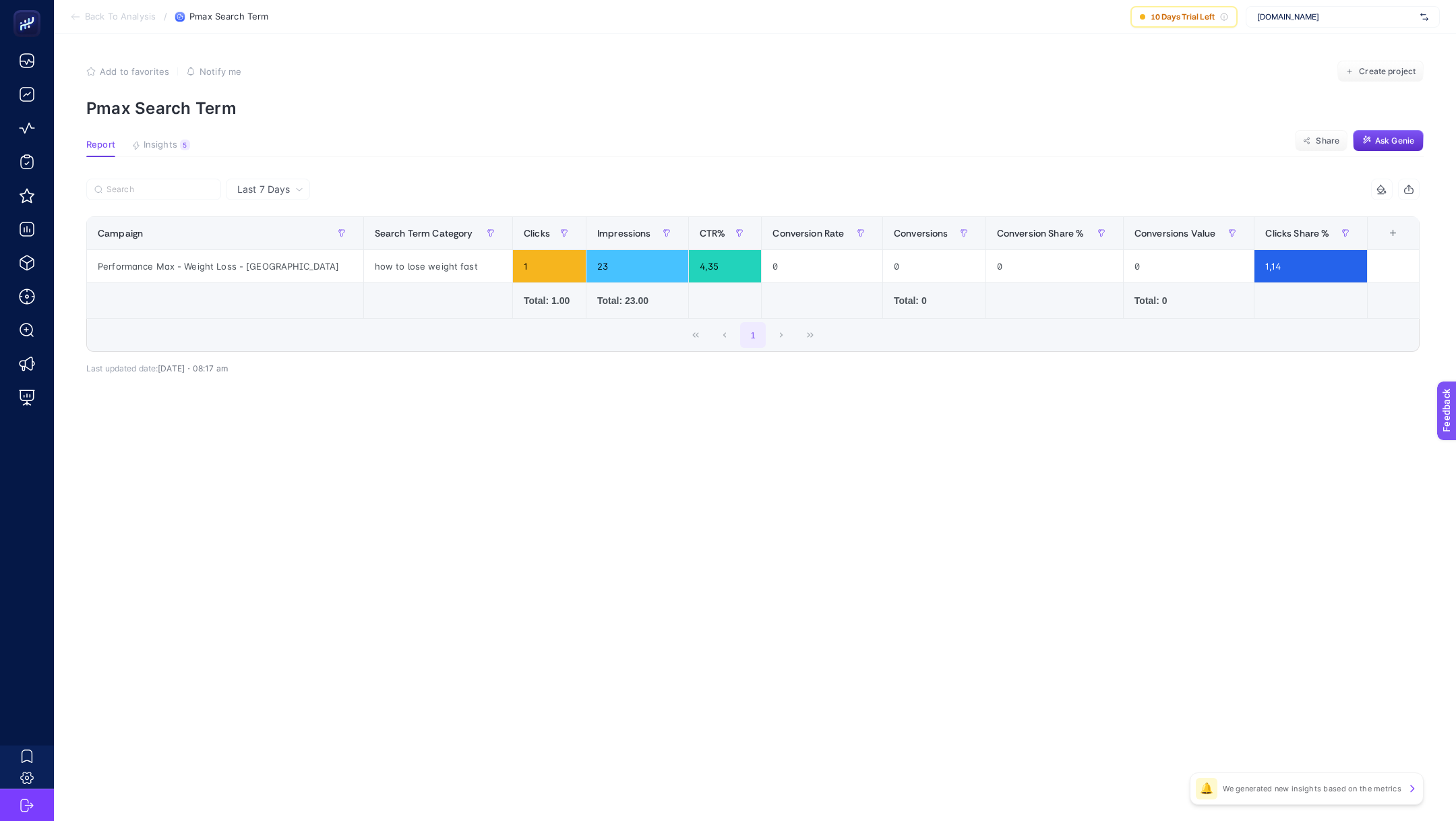
click at [267, 192] on span "Last 7 Days" at bounding box center [264, 189] width 53 height 13
click at [269, 239] on li "Last 30 Days" at bounding box center [268, 242] width 76 height 24
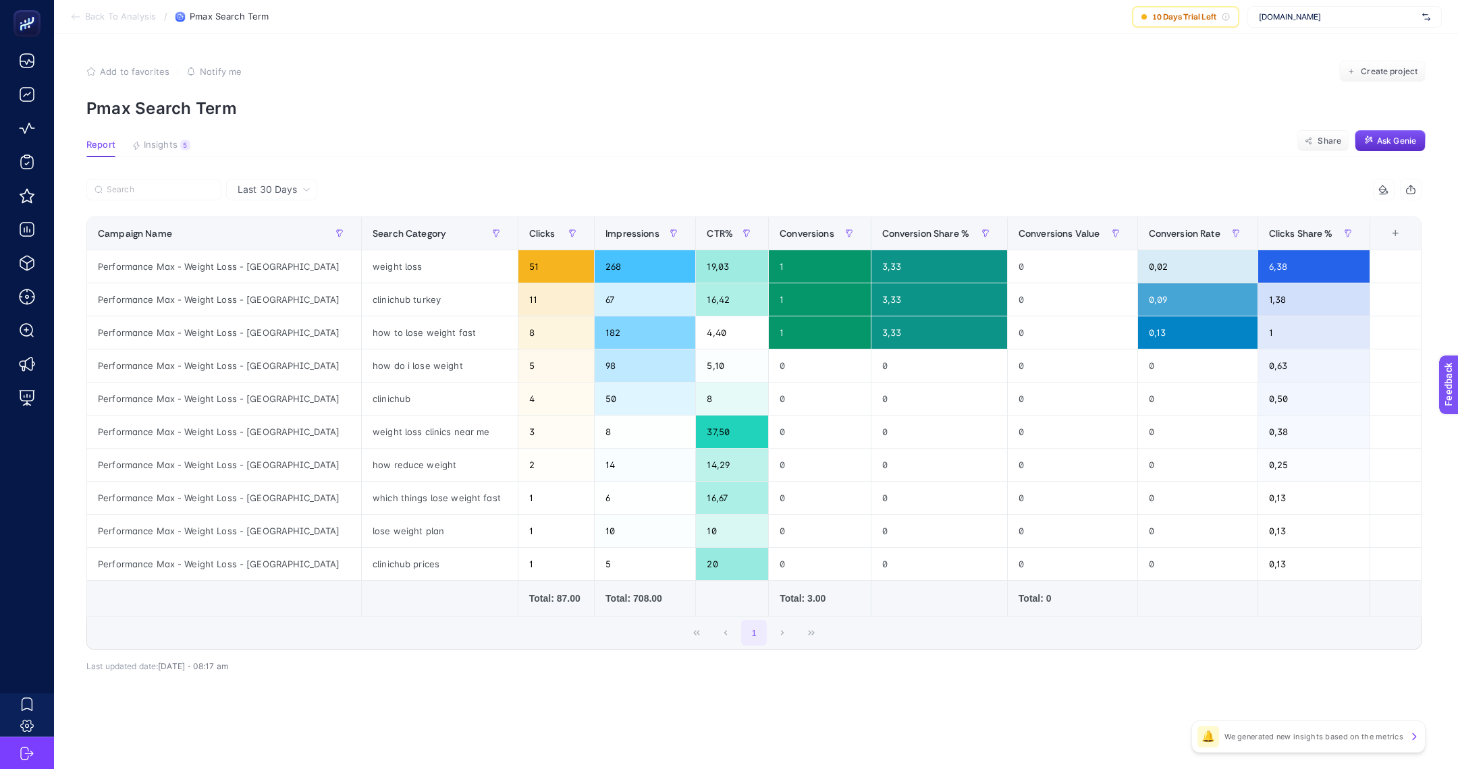
click at [73, 13] on icon at bounding box center [75, 16] width 11 height 11
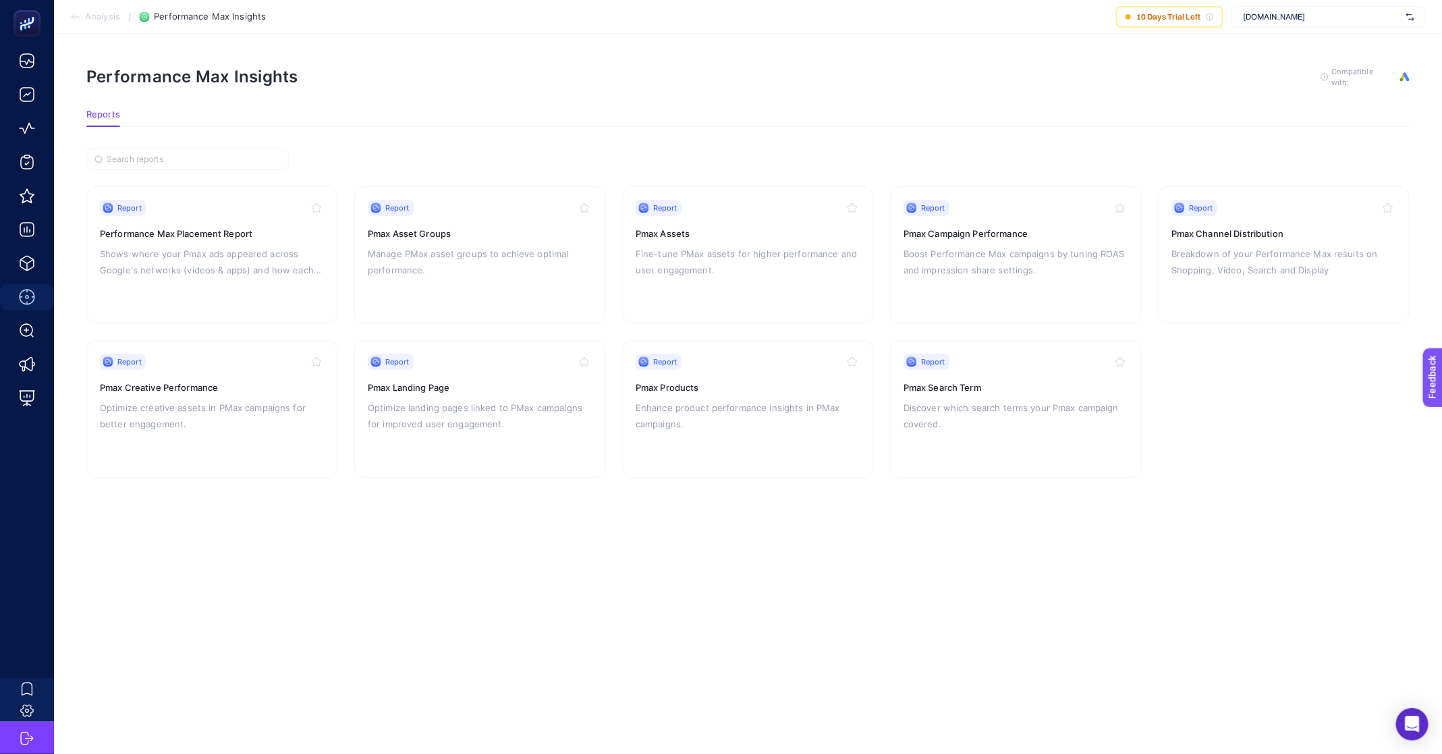
click at [90, 15] on span "Analysis" at bounding box center [102, 16] width 35 height 11
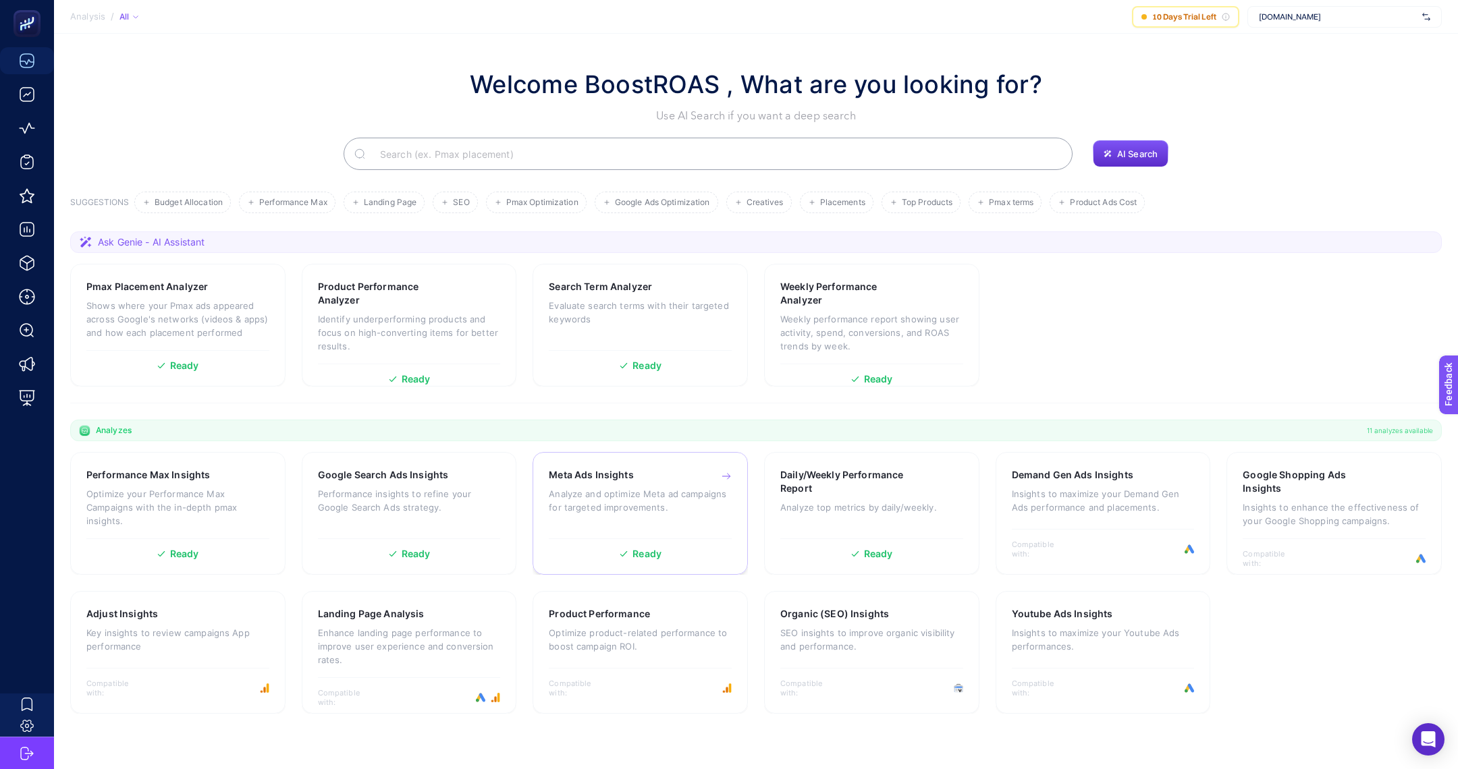
click at [645, 501] on p "Analyze and optimize Meta ad campaigns for targeted improvements." at bounding box center [640, 500] width 183 height 27
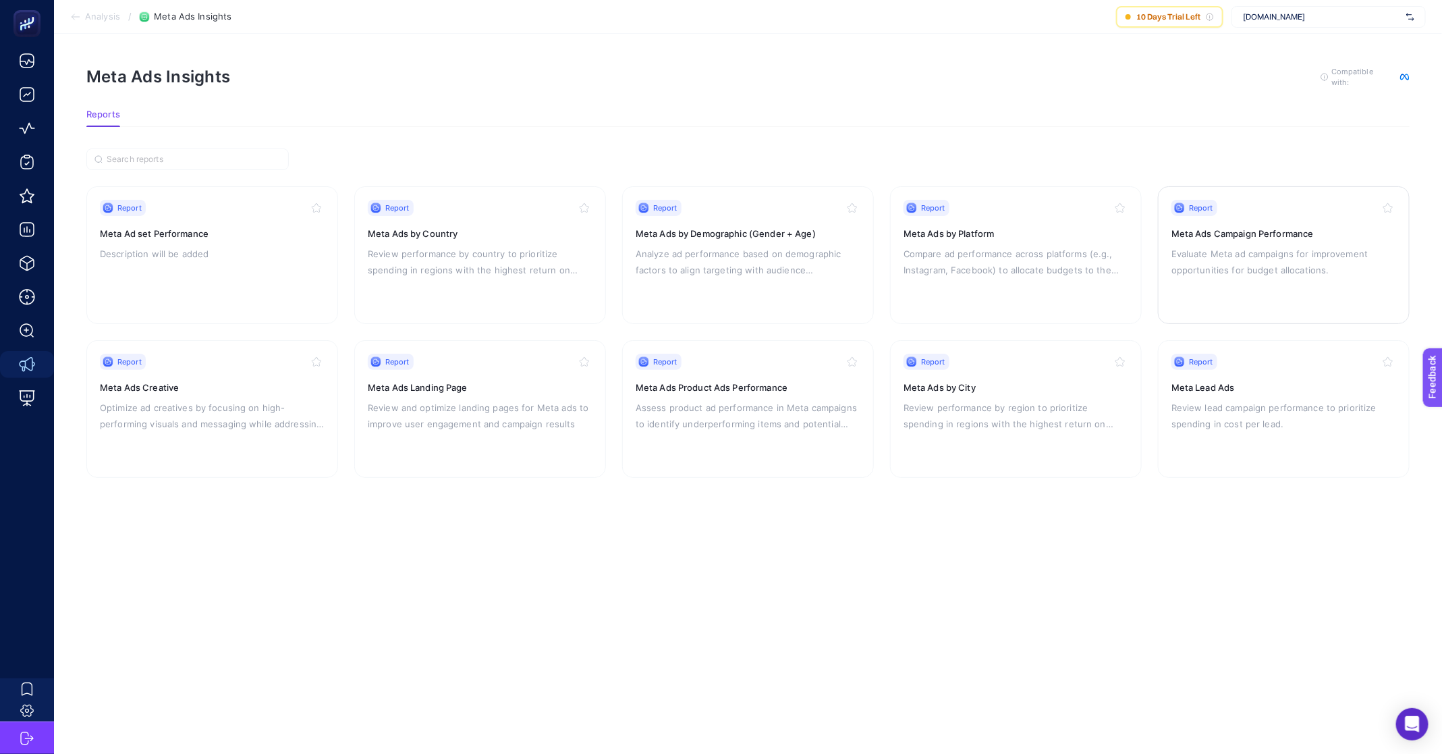
click at [1229, 271] on p "Evaluate Meta ad campaigns for improvement opportunities for budget allocations." at bounding box center [1284, 262] width 225 height 32
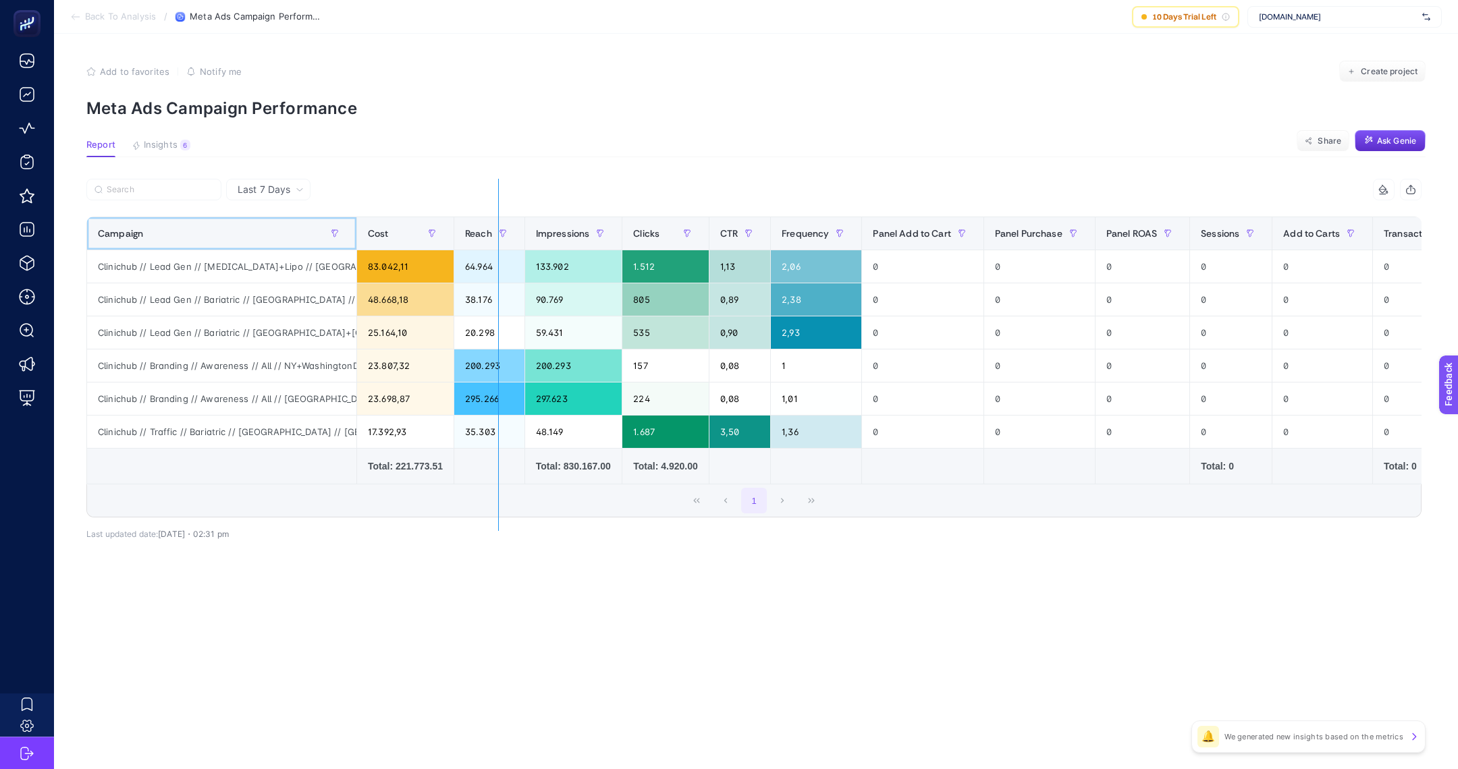
drag, startPoint x: 356, startPoint y: 232, endPoint x: 592, endPoint y: 233, distance: 236.3
click at [592, 233] on div "15 items selected Campaign Cost Reach Impressions Clicks CTR Frequency Panel Ad…" at bounding box center [753, 348] width 1335 height 339
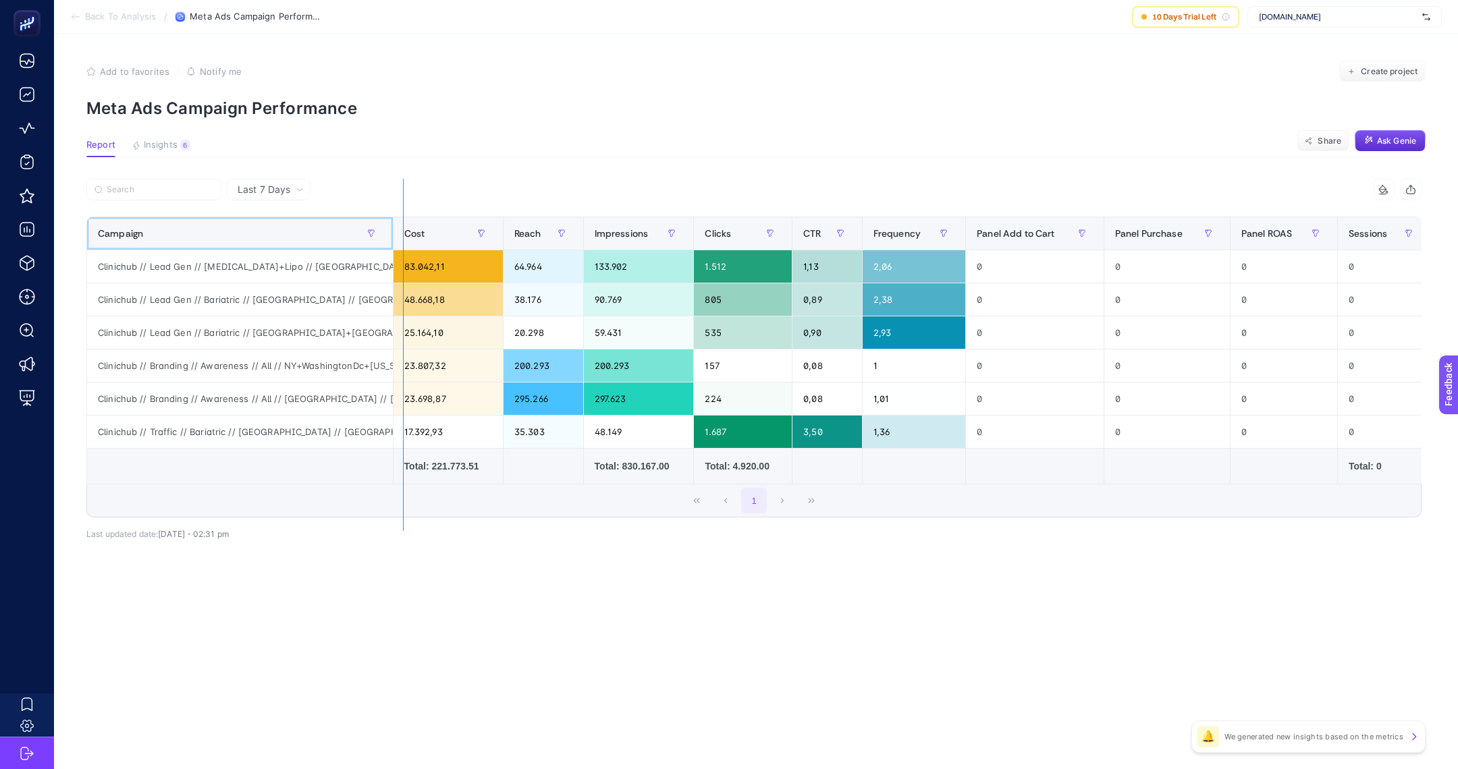
drag, startPoint x: 389, startPoint y: 229, endPoint x: 547, endPoint y: 231, distance: 158.0
click at [521, 230] on div "15 items selected Campaign Cost Reach Impressions Clicks CTR Frequency Panel Ad…" at bounding box center [753, 348] width 1335 height 339
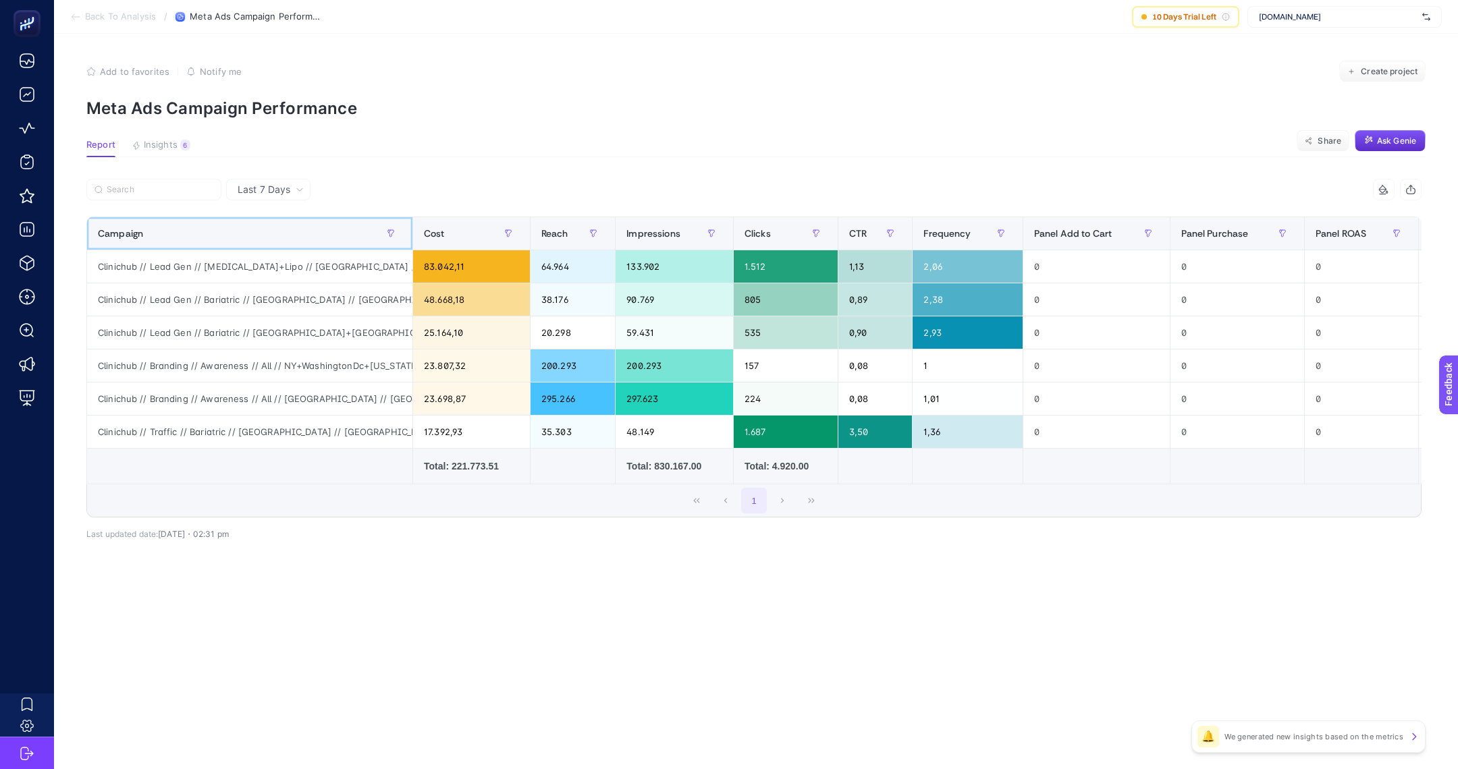
drag, startPoint x: 410, startPoint y: 232, endPoint x: 589, endPoint y: 232, distance: 179.5
click at [568, 232] on div "15 items selected Campaign Cost Reach Impressions Clicks CTR Frequency Panel Ad…" at bounding box center [753, 348] width 1335 height 339
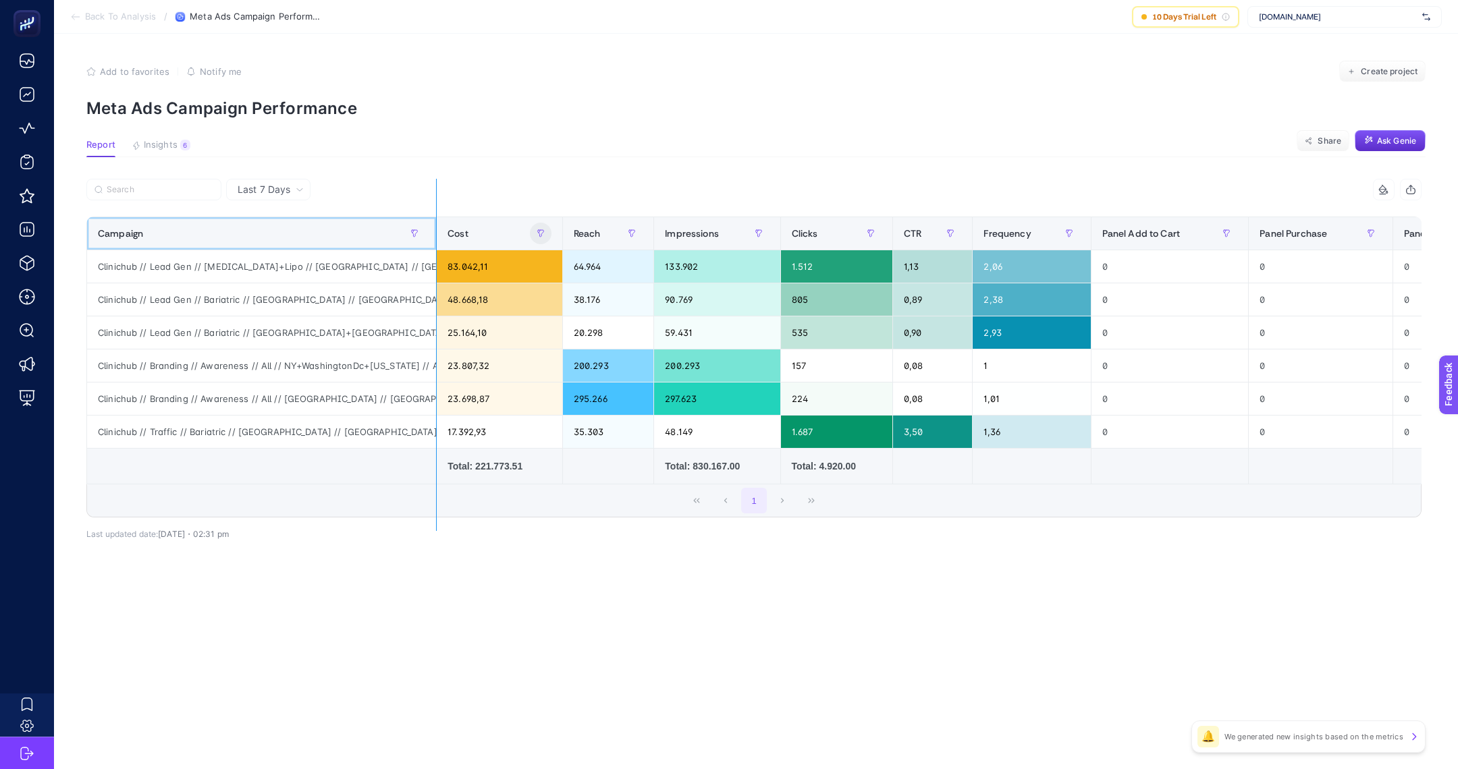
drag, startPoint x: 434, startPoint y: 235, endPoint x: 570, endPoint y: 239, distance: 135.7
click at [565, 240] on div "15 items selected Campaign Cost Reach Impressions Clicks CTR Frequency Panel Ad…" at bounding box center [753, 348] width 1335 height 339
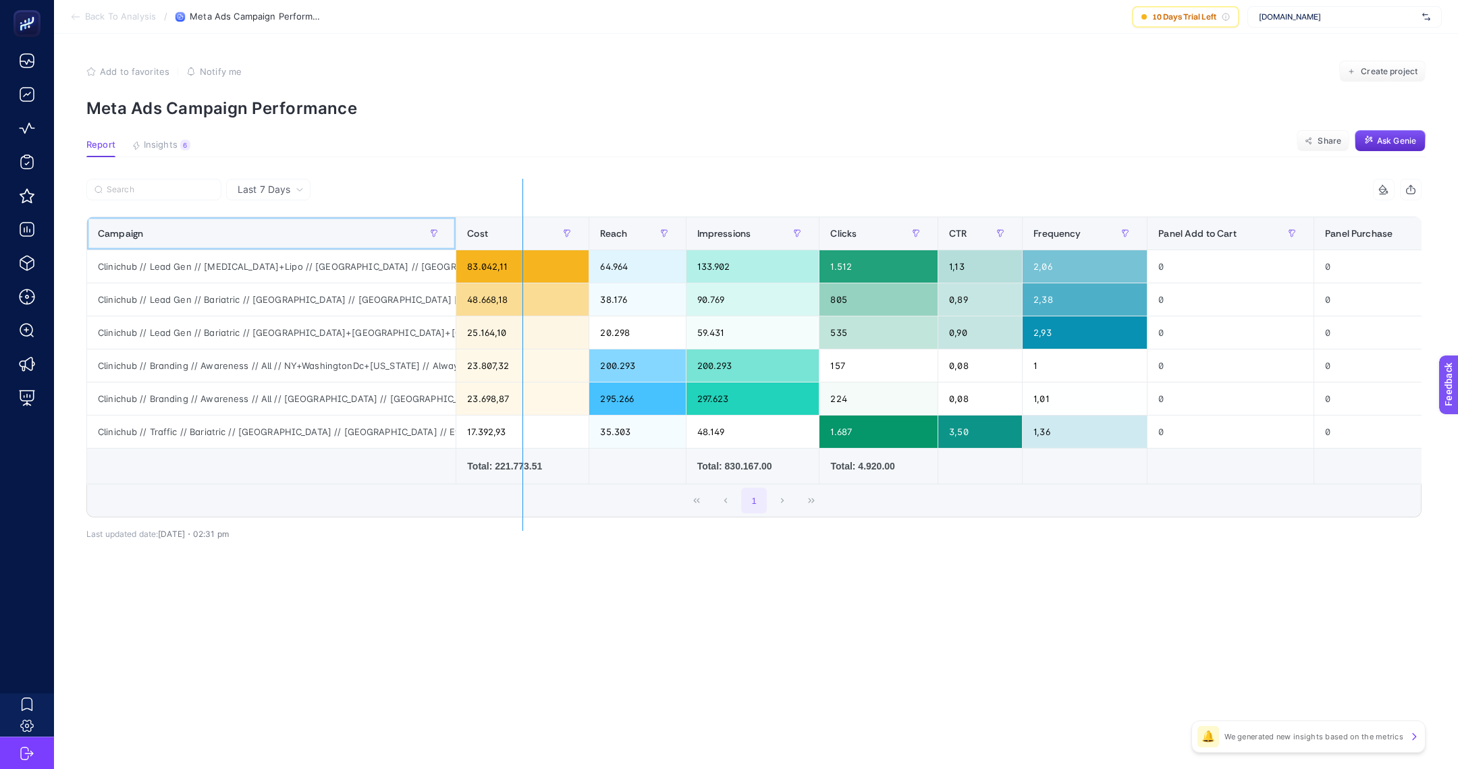
drag, startPoint x: 453, startPoint y: 241, endPoint x: 591, endPoint y: 243, distance: 137.7
click at [591, 242] on div "15 items selected Campaign Cost Reach Impressions Clicks CTR Frequency Panel Ad…" at bounding box center [753, 348] width 1335 height 339
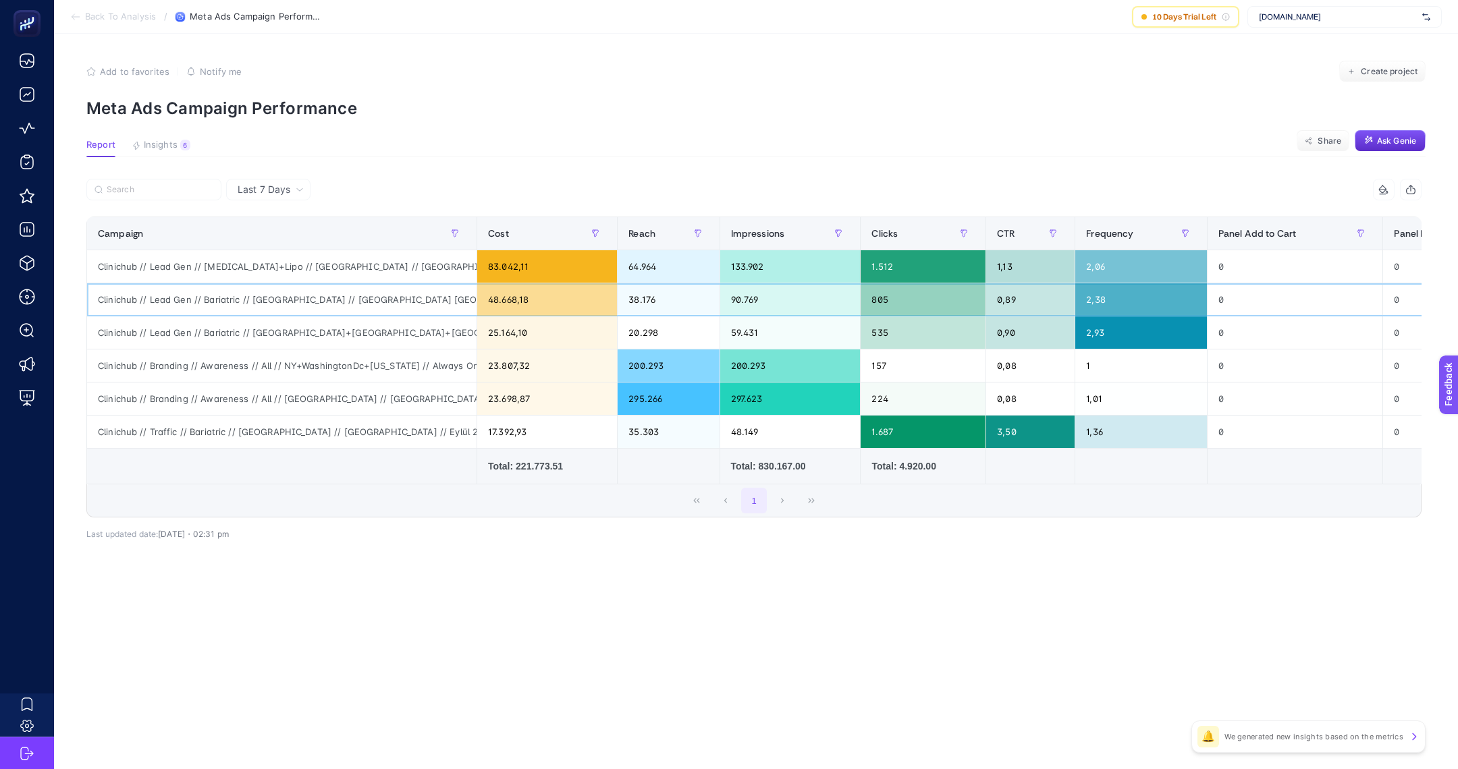
click at [355, 302] on div "Clinichub // Lead Gen // Bariatric // [GEOGRAPHIC_DATA] // [GEOGRAPHIC_DATA] [G…" at bounding box center [281, 299] width 389 height 32
click at [299, 329] on div "Clinichub // Lead Gen // Bariatric // [GEOGRAPHIC_DATA]+[GEOGRAPHIC_DATA]+[GEOG…" at bounding box center [281, 333] width 389 height 32
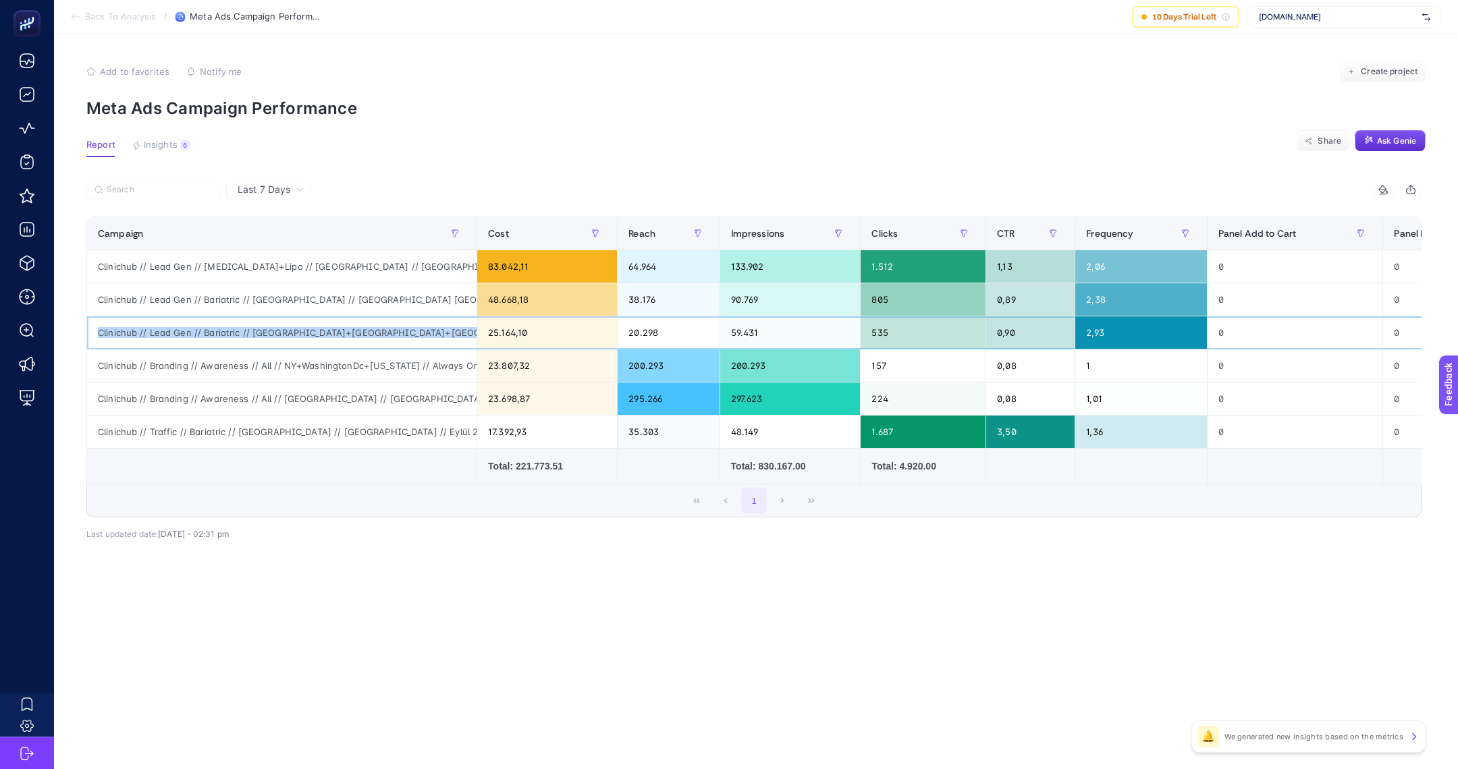
click at [299, 329] on div "Clinichub // Lead Gen // Bariatric // [GEOGRAPHIC_DATA]+[GEOGRAPHIC_DATA]+[GEOG…" at bounding box center [281, 333] width 389 height 32
click at [299, 347] on div "Clinichub // Lead Gen // Bariatric // [GEOGRAPHIC_DATA]+[GEOGRAPHIC_DATA]+[GEOG…" at bounding box center [281, 333] width 389 height 32
click at [299, 346] on div "Clinichub // Lead Gen // Bariatric // [GEOGRAPHIC_DATA]+[GEOGRAPHIC_DATA]+[GEOG…" at bounding box center [281, 333] width 389 height 32
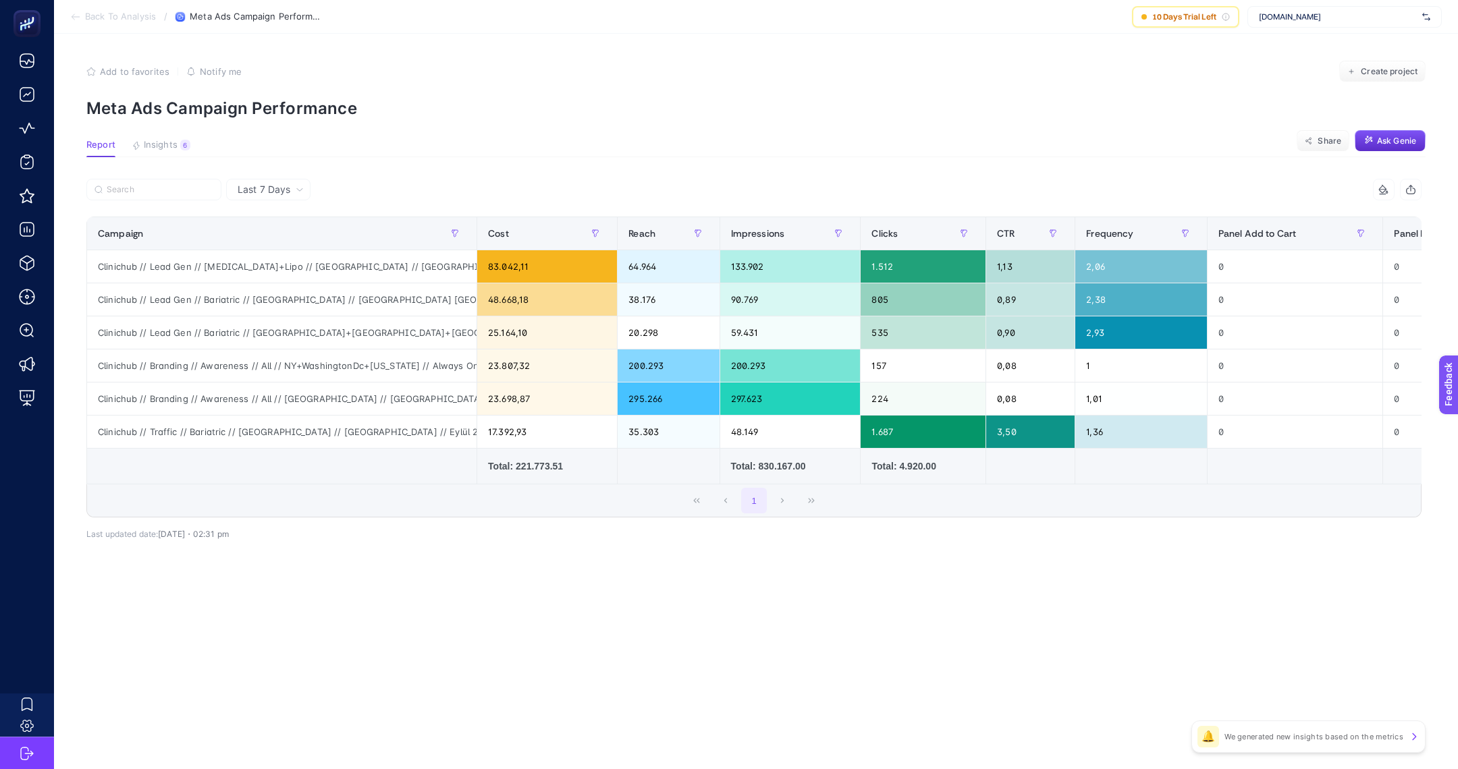
click at [121, 24] on section "Back To Analysis / Meta Ads Campaign Performance 10 Days Trial Left [DOMAIN_NAM…" at bounding box center [756, 17] width 1404 height 34
click at [126, 15] on span "Back To Analysis" at bounding box center [120, 16] width 71 height 11
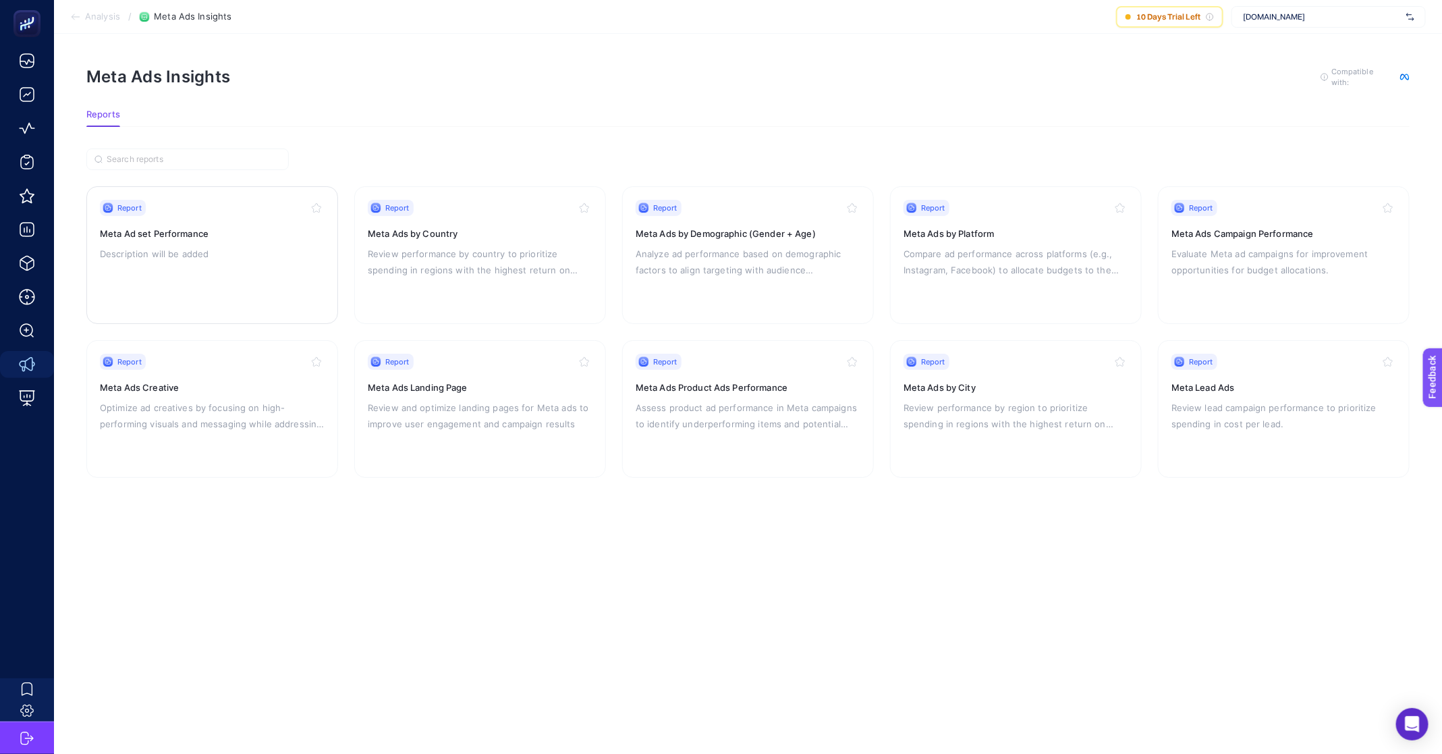
click at [163, 263] on div "Report Meta Ad set Performance Description will be added" at bounding box center [212, 255] width 225 height 111
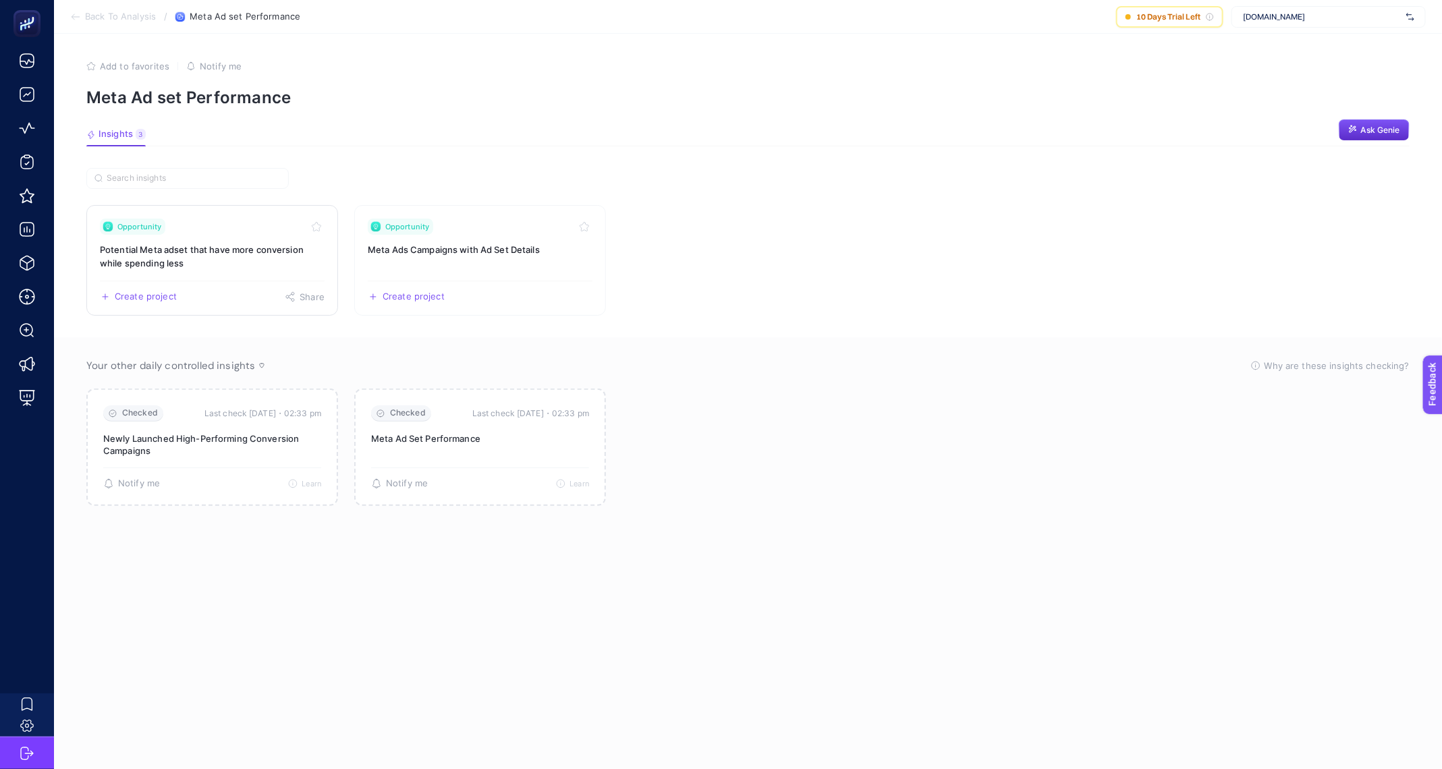
click at [119, 293] on span "Create project" at bounding box center [146, 297] width 62 height 11
